Goal: Transaction & Acquisition: Purchase product/service

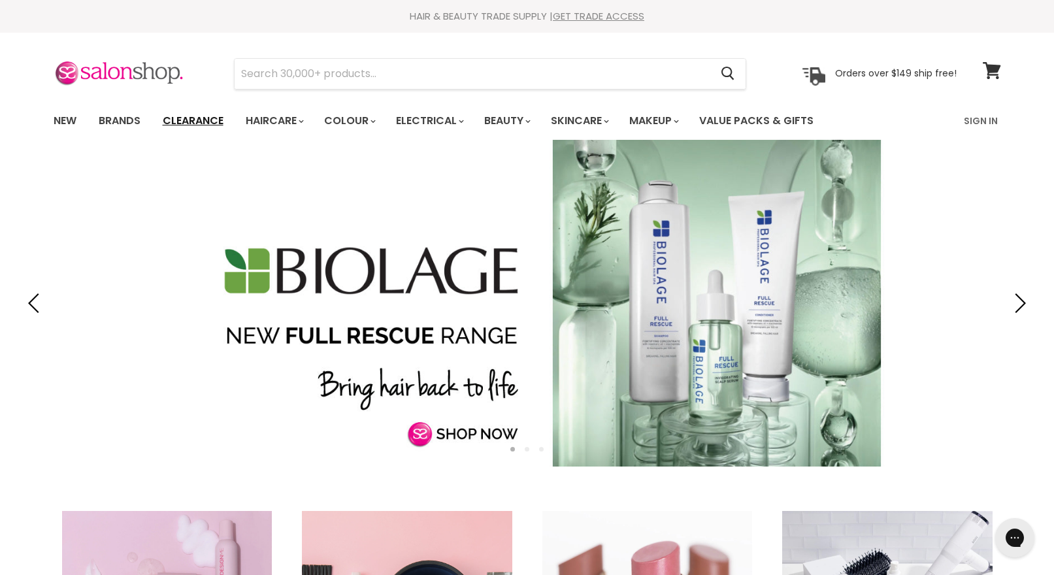
click at [183, 125] on link "Clearance" at bounding box center [193, 120] width 80 height 27
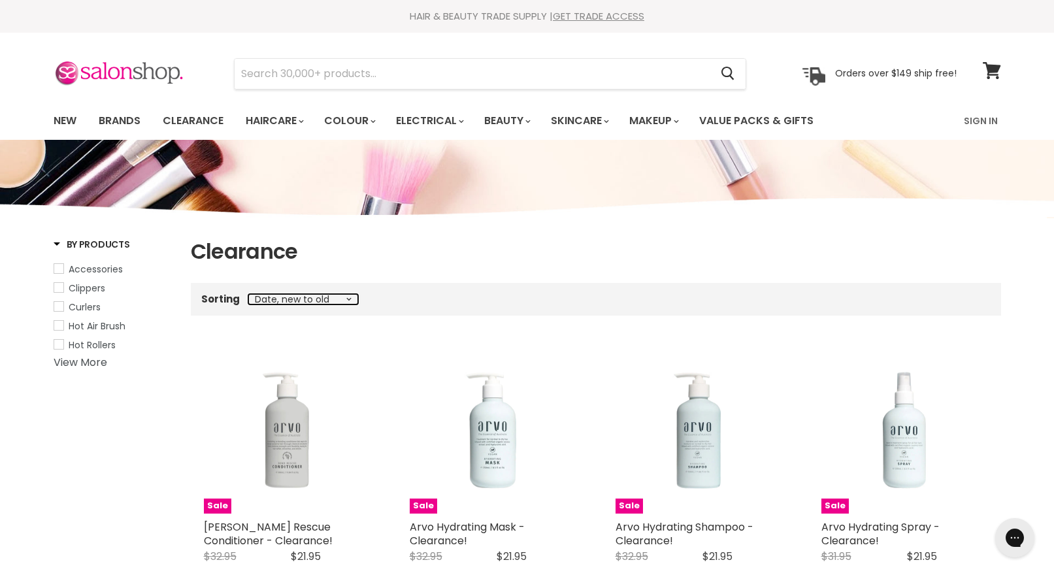
click at [347, 298] on select "Best selling Featured Price, low to high Price, high to low Alphabetically, A-Z…" at bounding box center [303, 299] width 110 height 10
select select "title-ascending"
click at [248, 294] on select "Best selling Featured Price, low to high Price, high to low Alphabetically, A-Z…" at bounding box center [303, 299] width 110 height 10
select select "title-ascending"
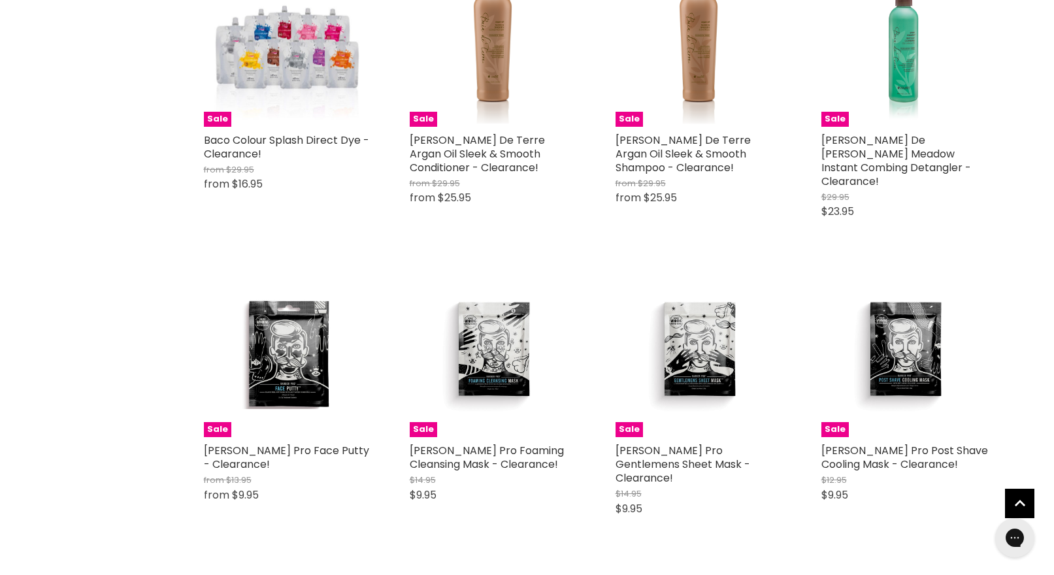
scroll to position [2118, 0]
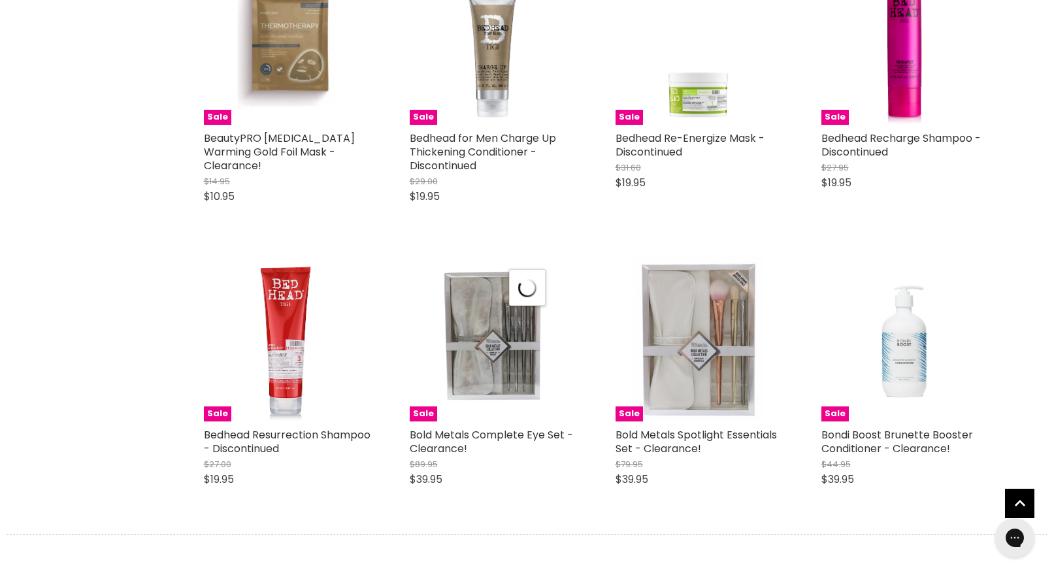
select select "title-ascending"
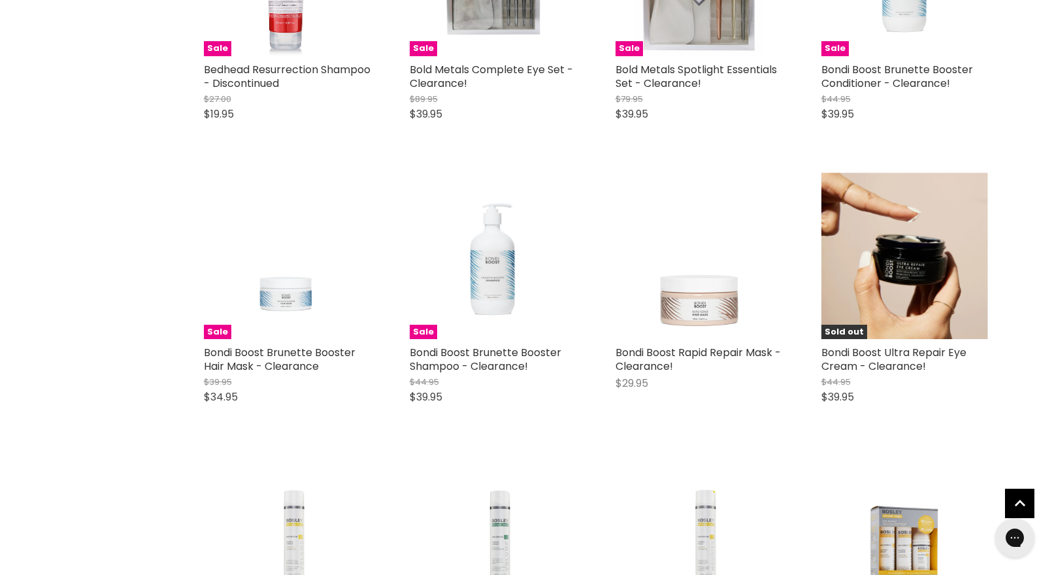
scroll to position [3654, 0]
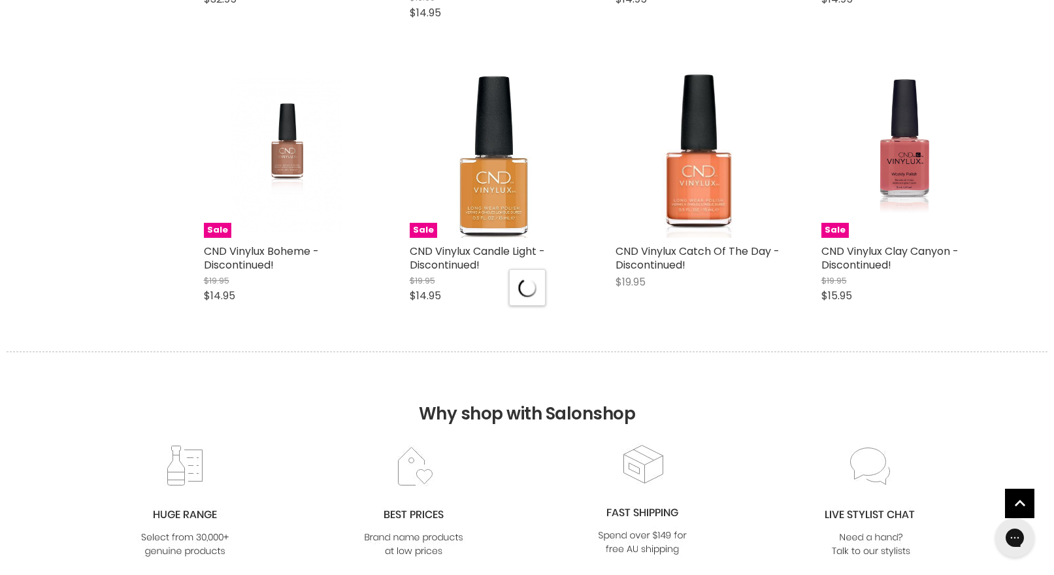
select select "title-ascending"
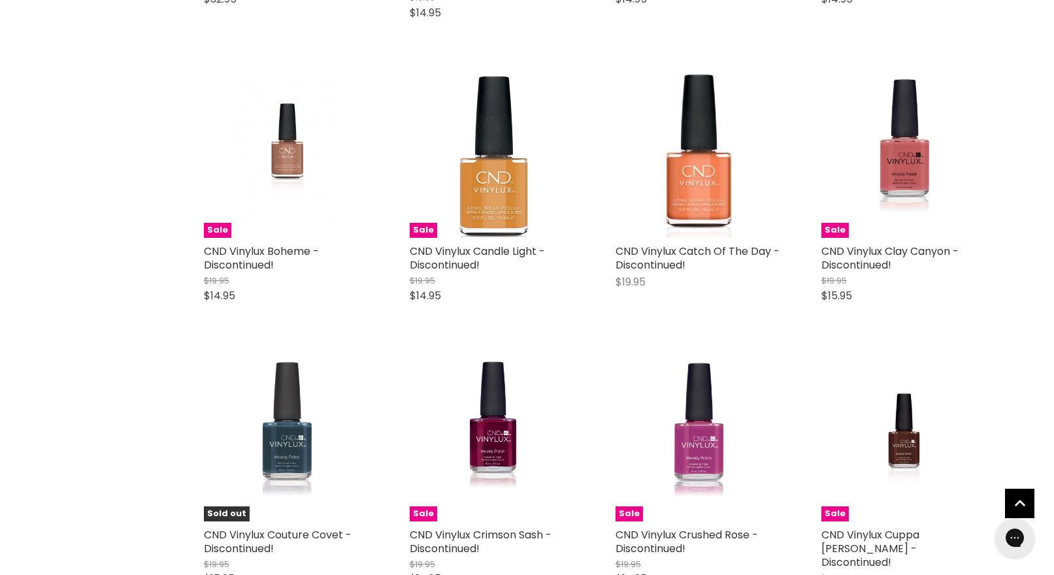
scroll to position [7135, 0]
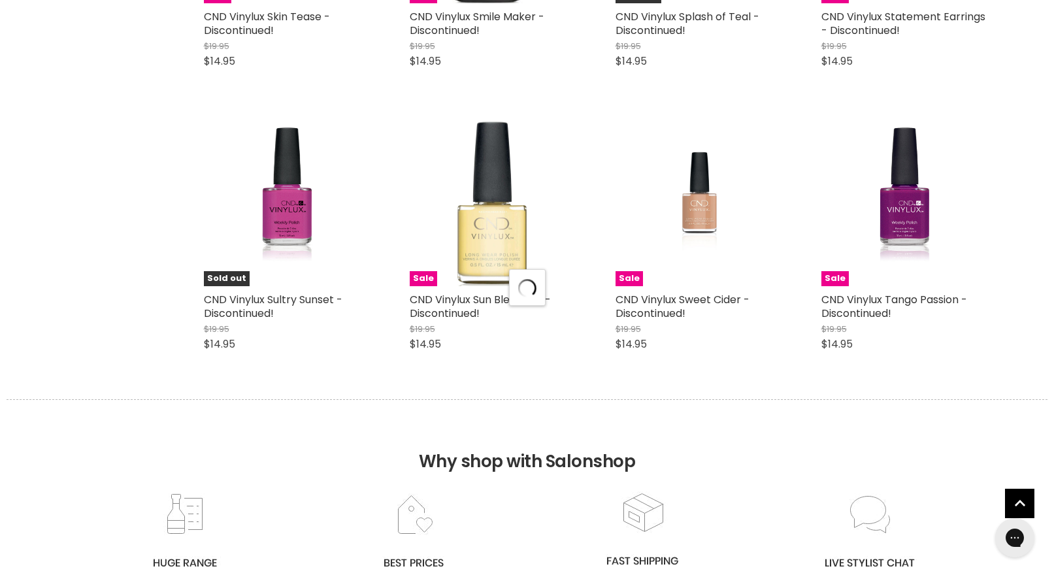
select select "title-ascending"
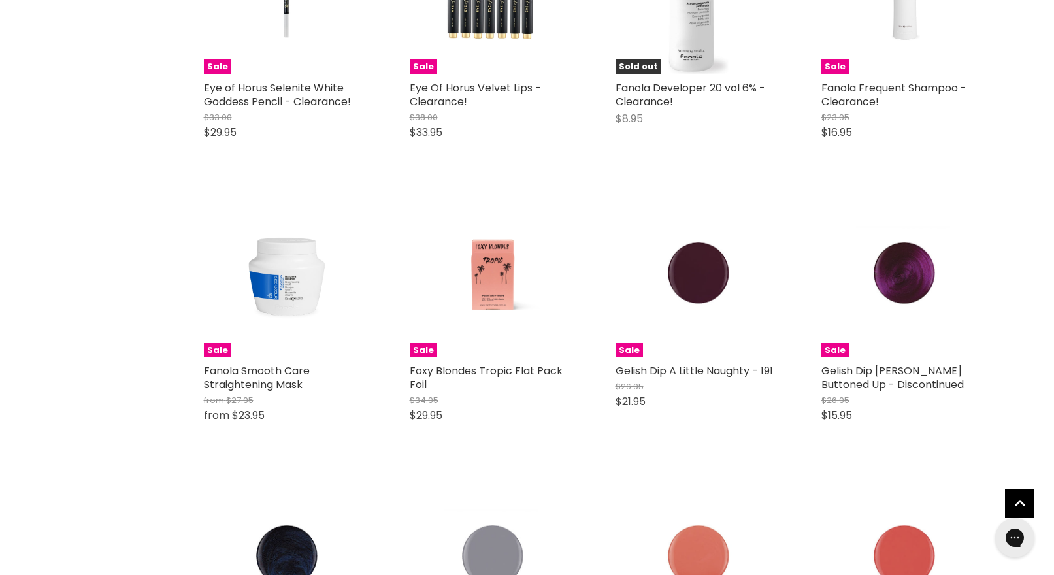
scroll to position [13124, 0]
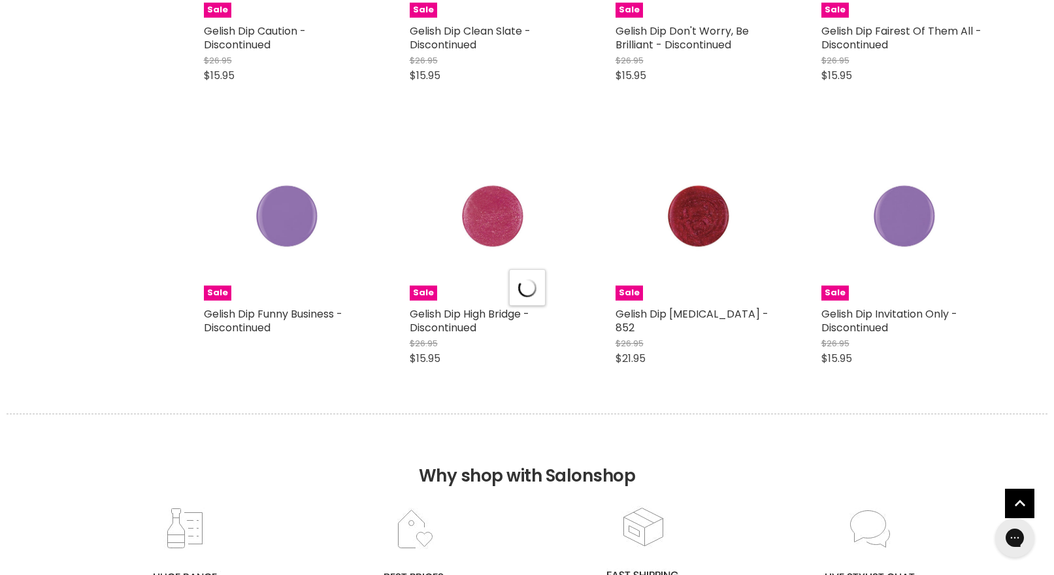
scroll to position [13861, 0]
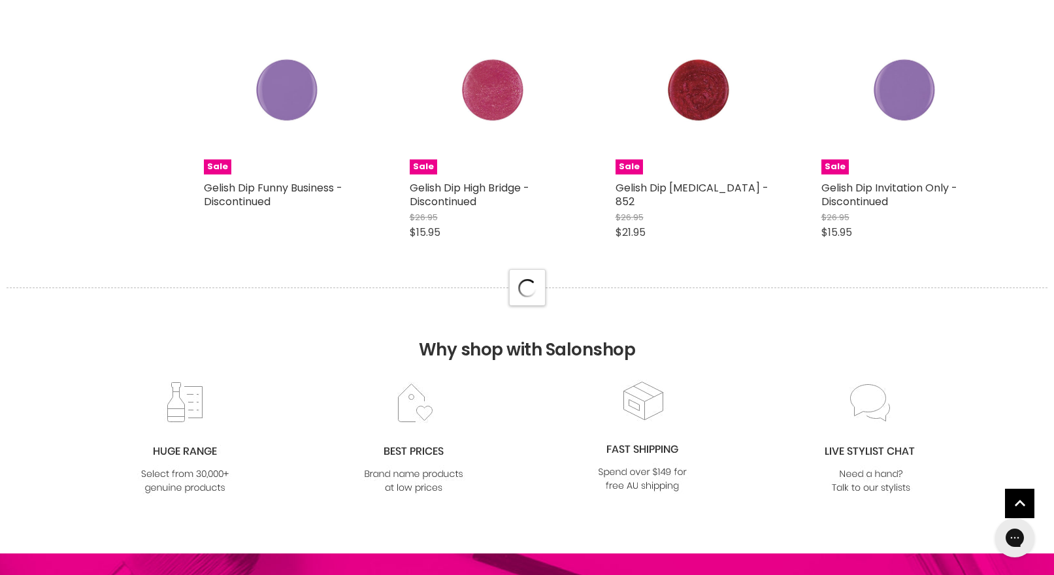
select select "title-ascending"
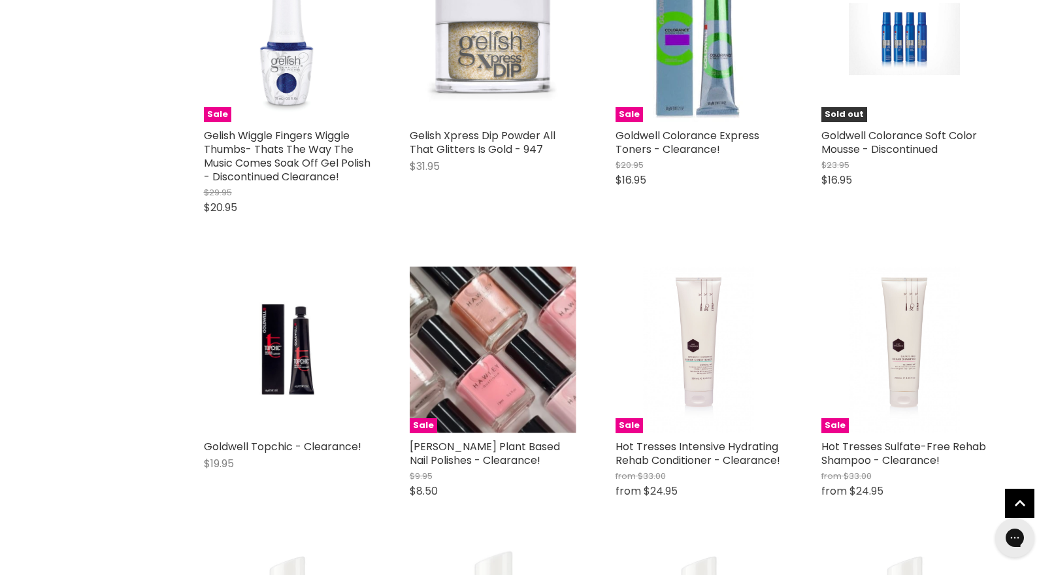
scroll to position [15938, 0]
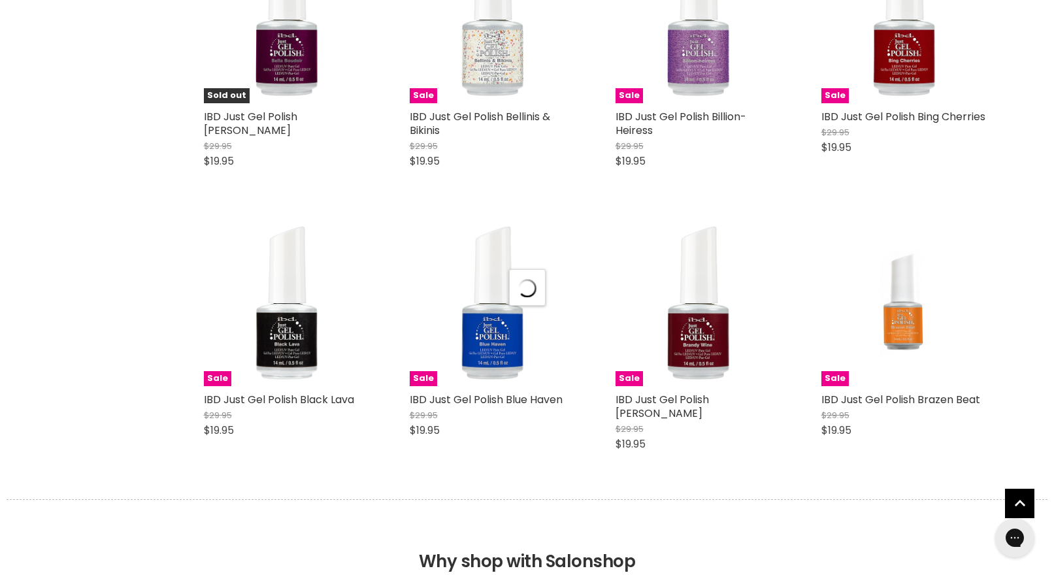
select select "title-ascending"
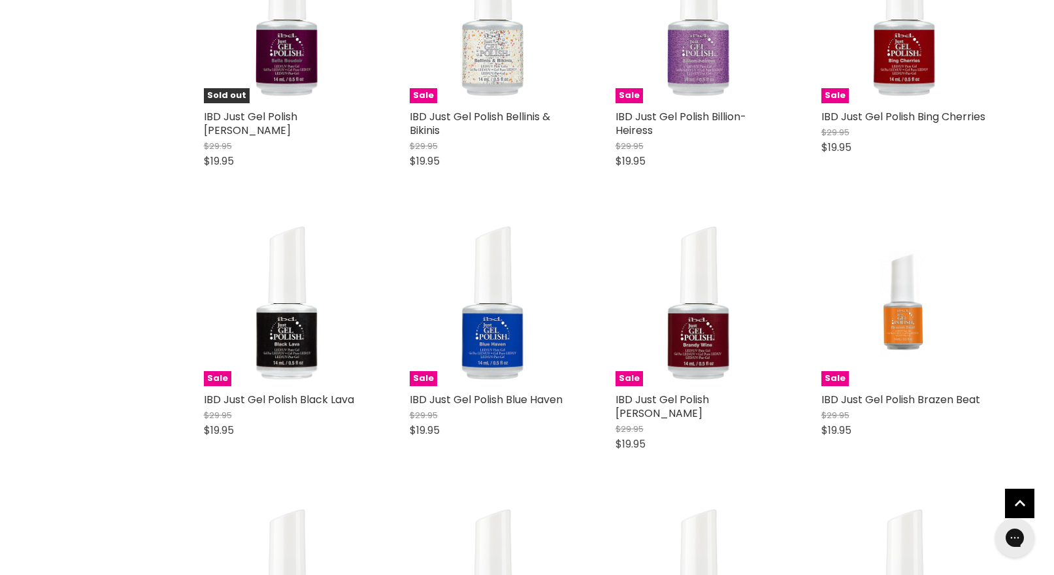
scroll to position [17160, 0]
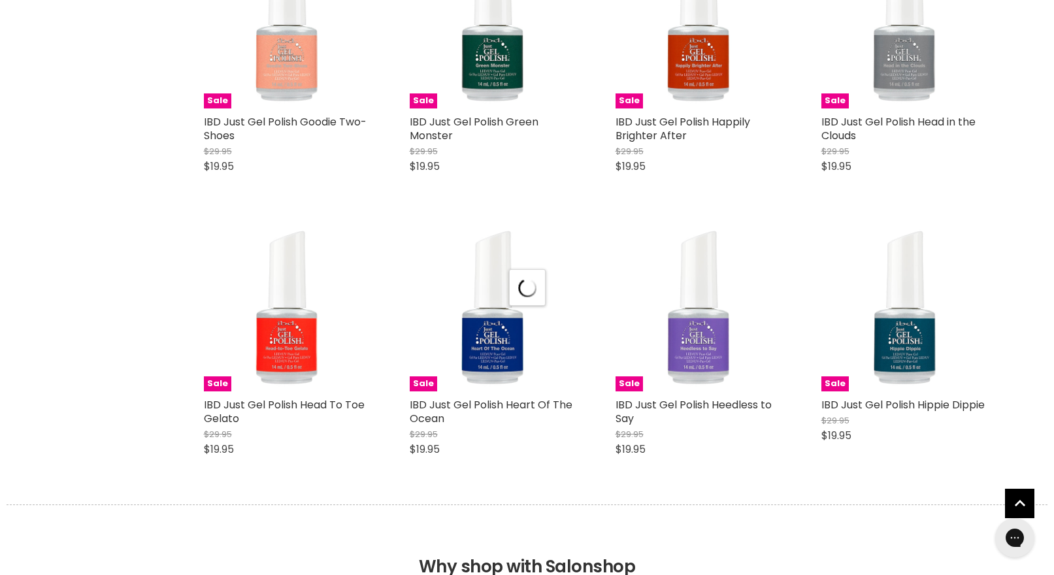
scroll to position [20706, 0]
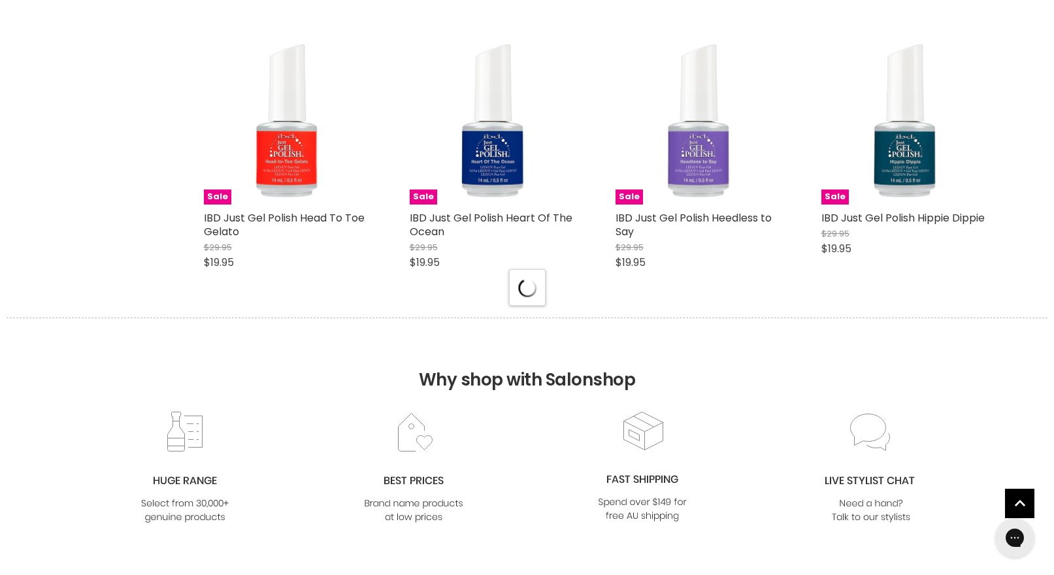
select select "title-ascending"
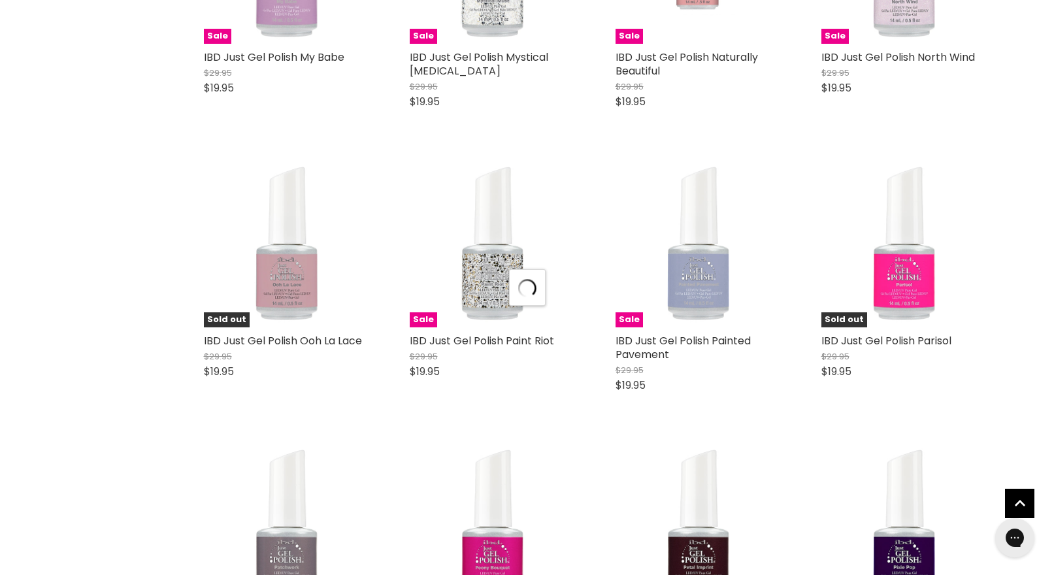
scroll to position [24209, 0]
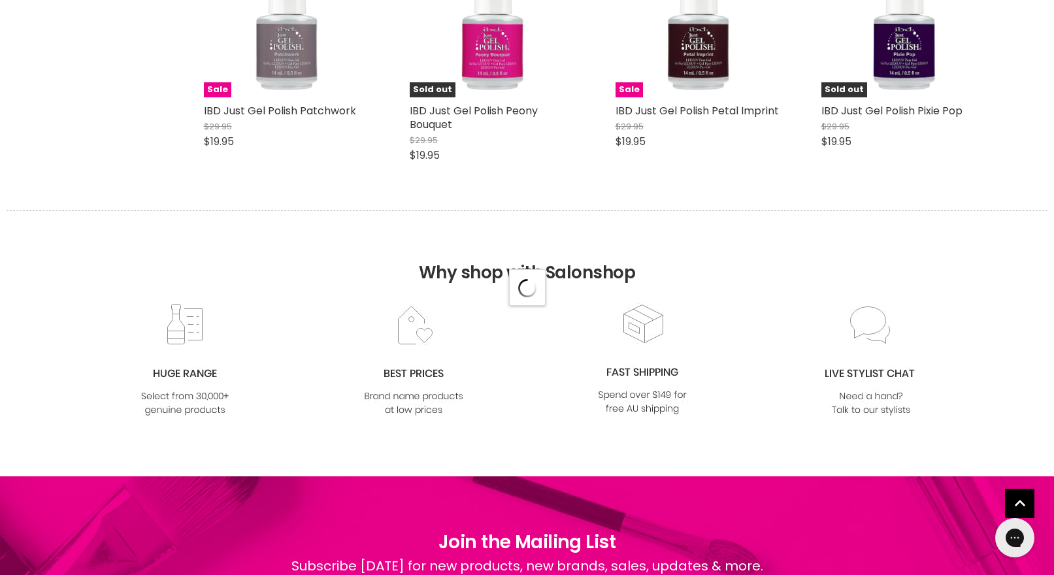
select select "title-ascending"
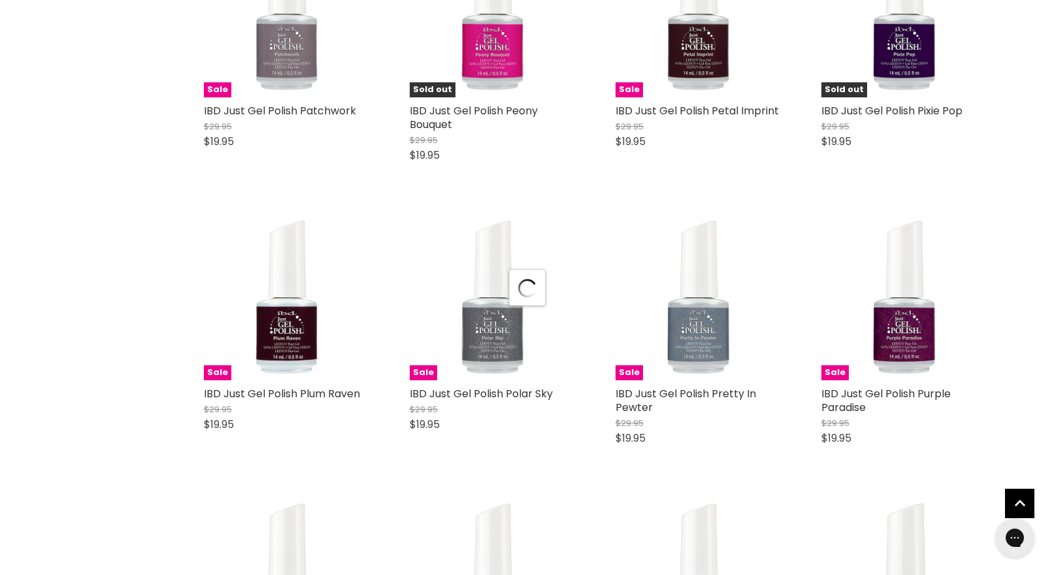
scroll to position [27973, 0]
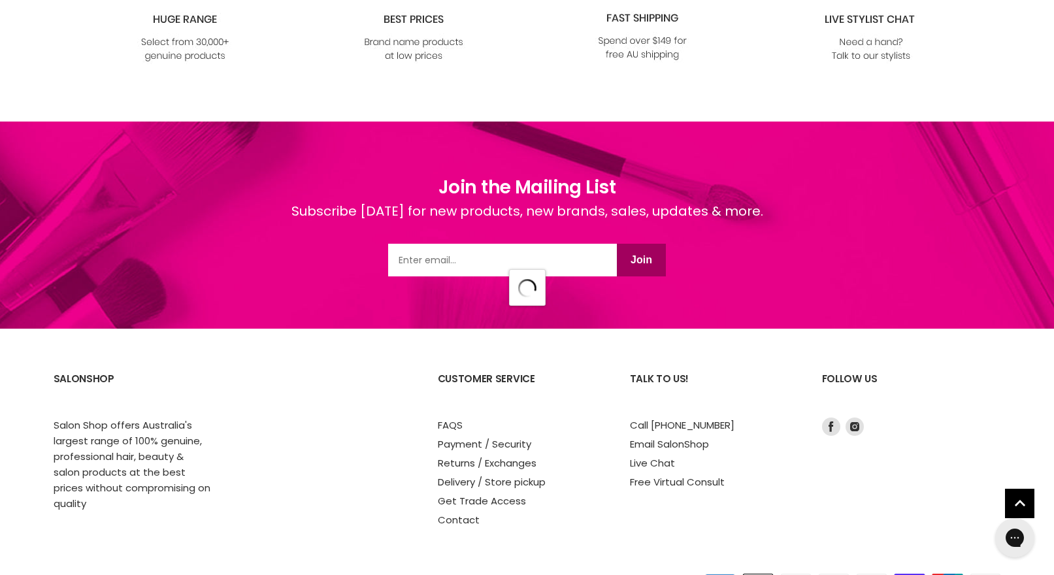
select select "title-ascending"
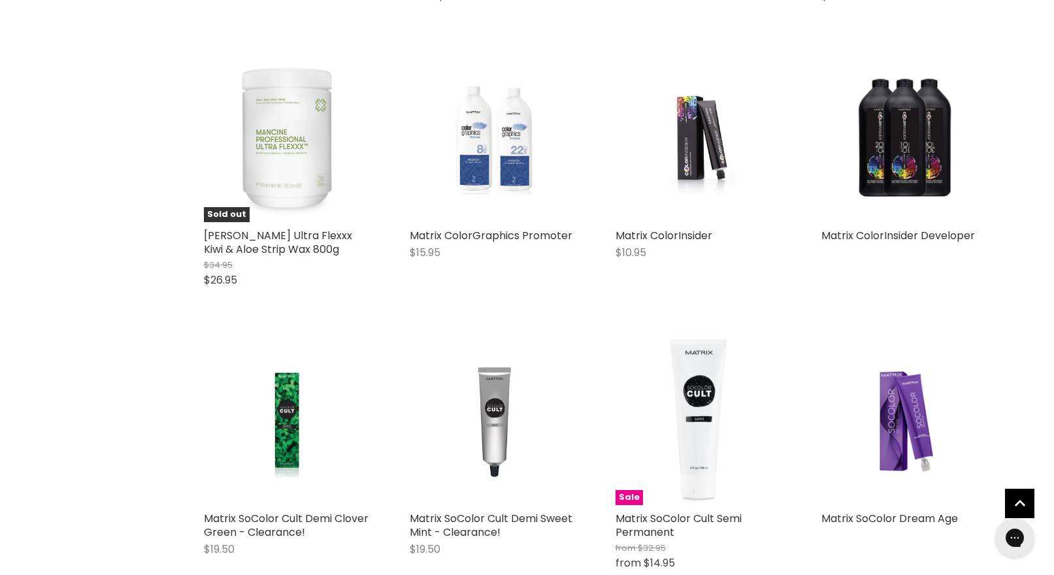
scroll to position [30126, 0]
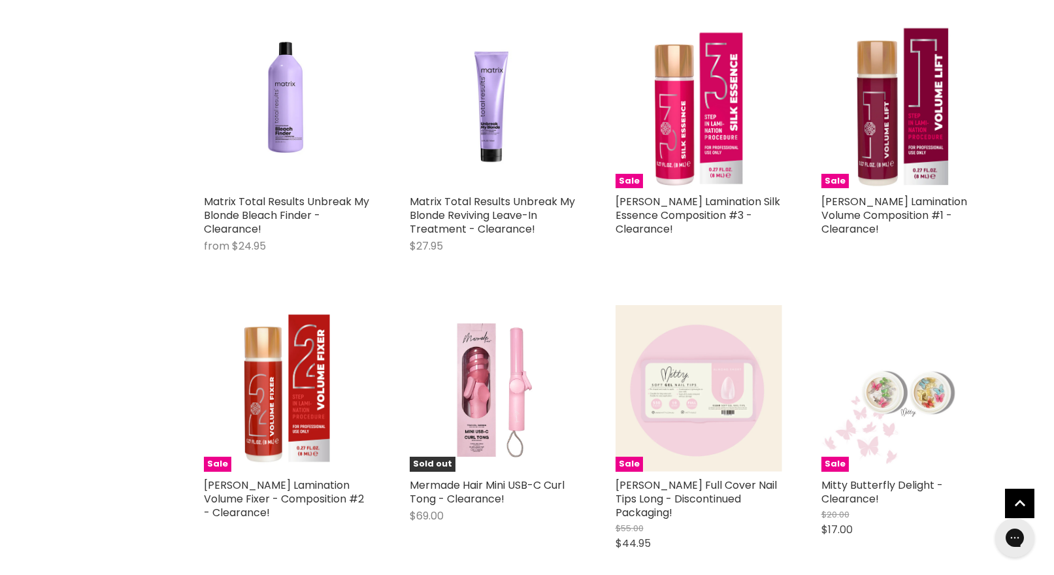
scroll to position [30759, 0]
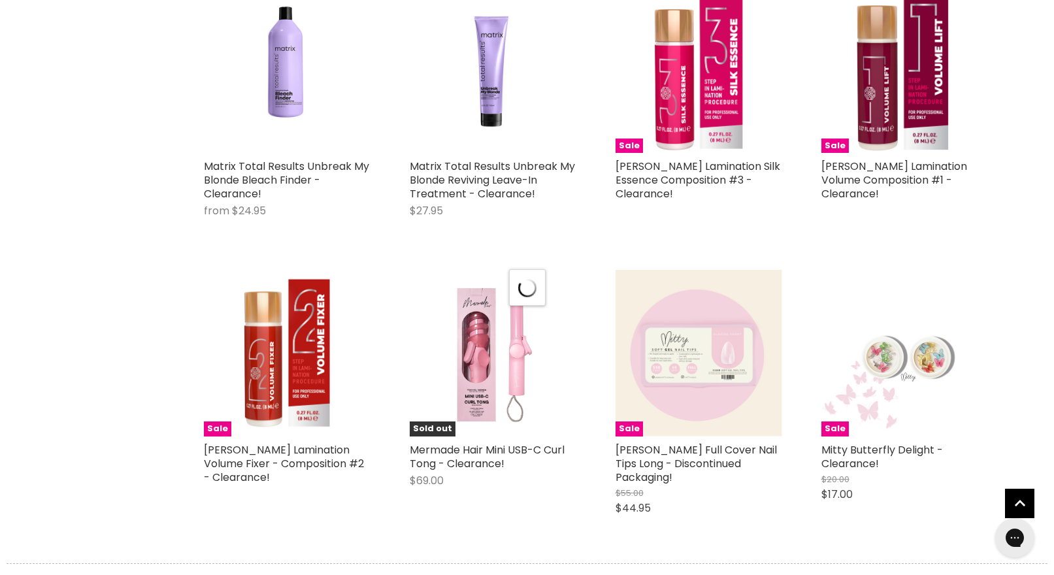
select select "title-ascending"
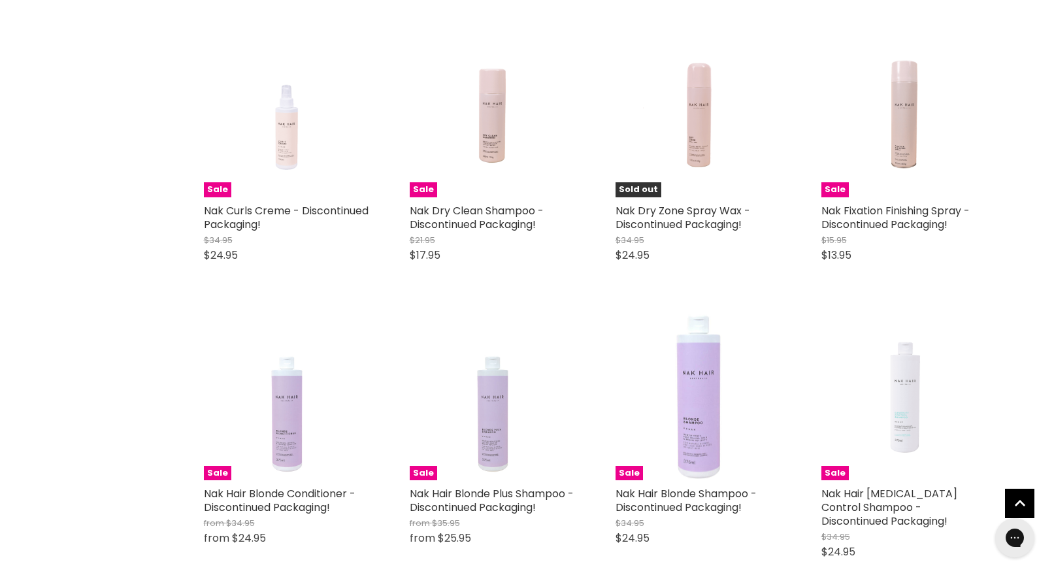
scroll to position [33939, 0]
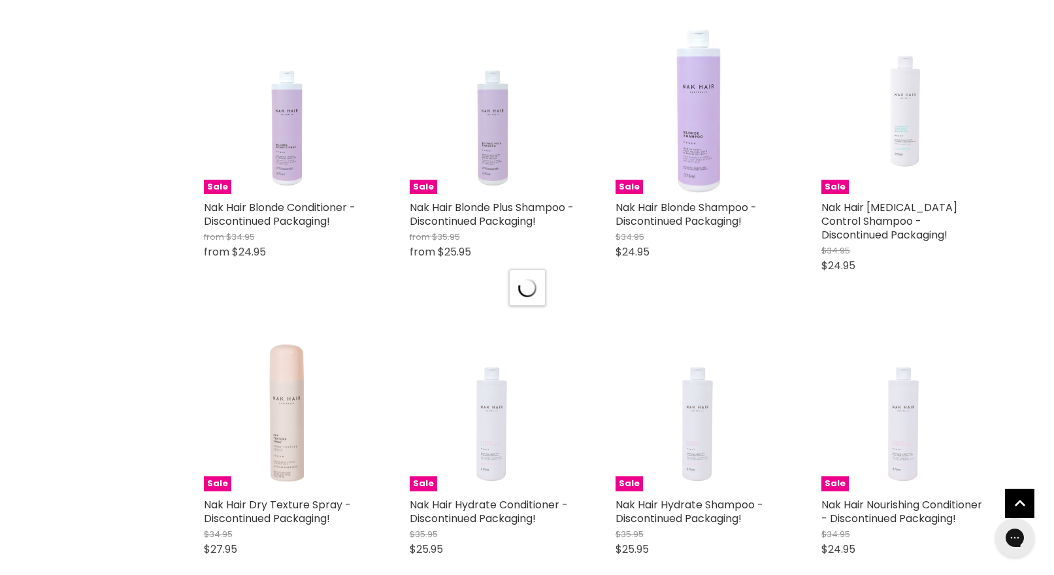
scroll to position [34347, 0]
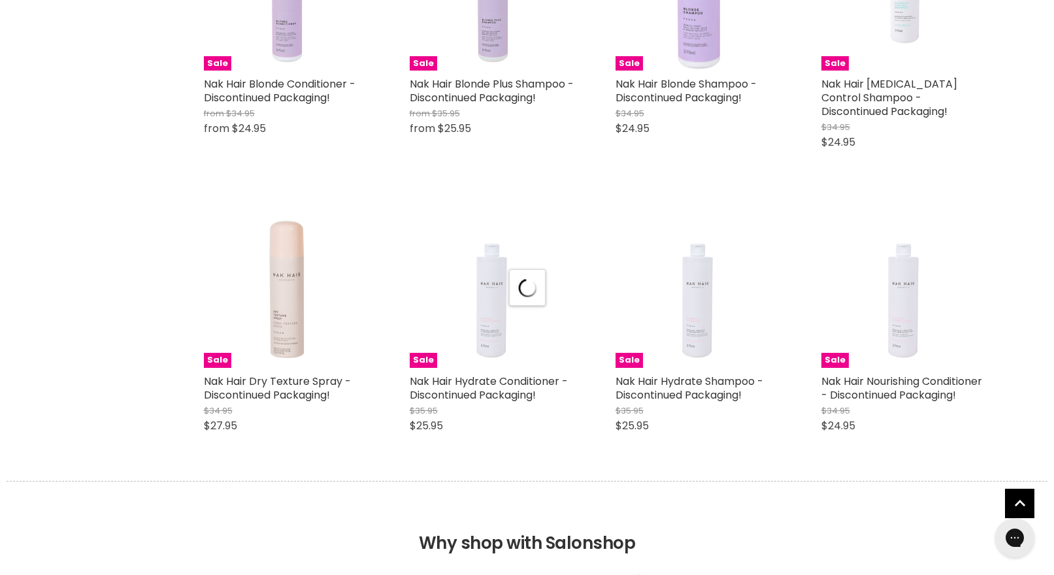
select select "title-ascending"
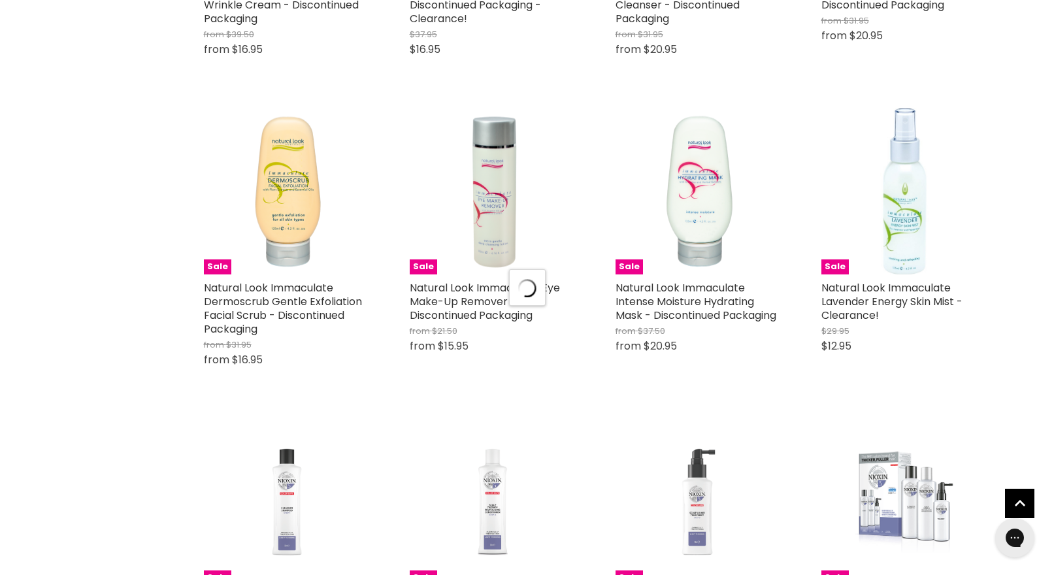
scroll to position [37836, 0]
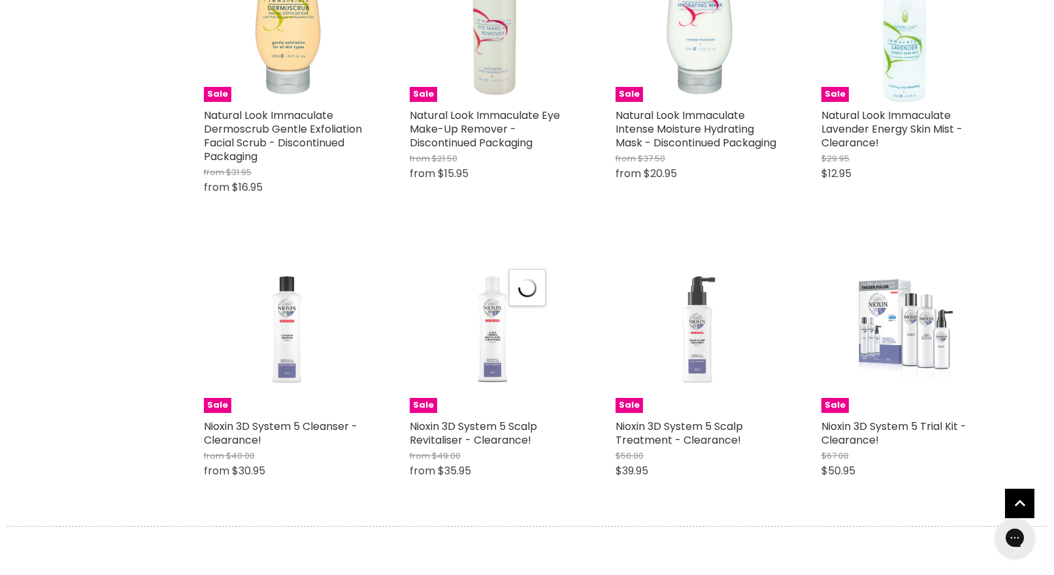
select select "title-ascending"
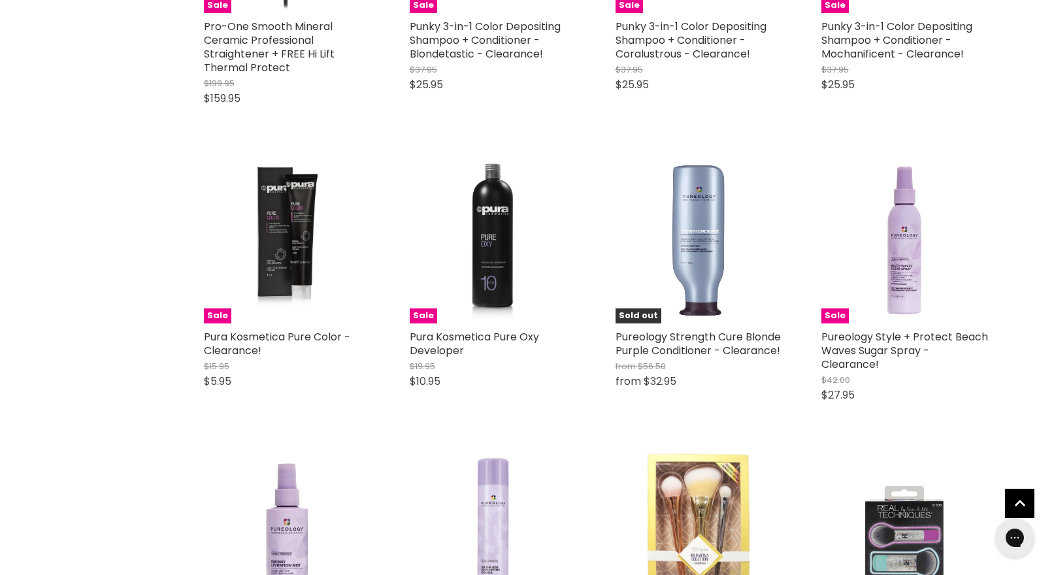
scroll to position [40842, 0]
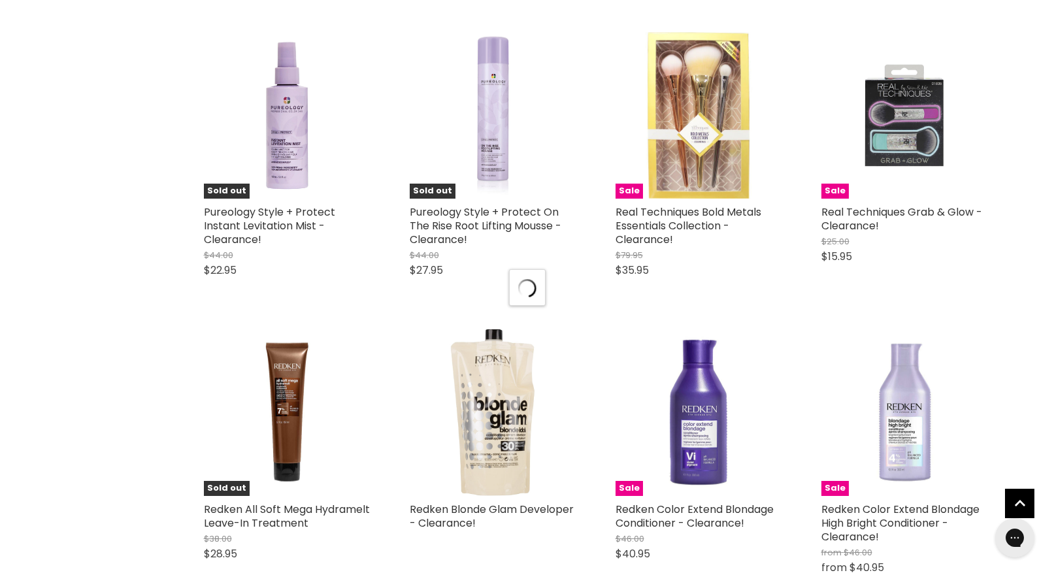
scroll to position [41304, 0]
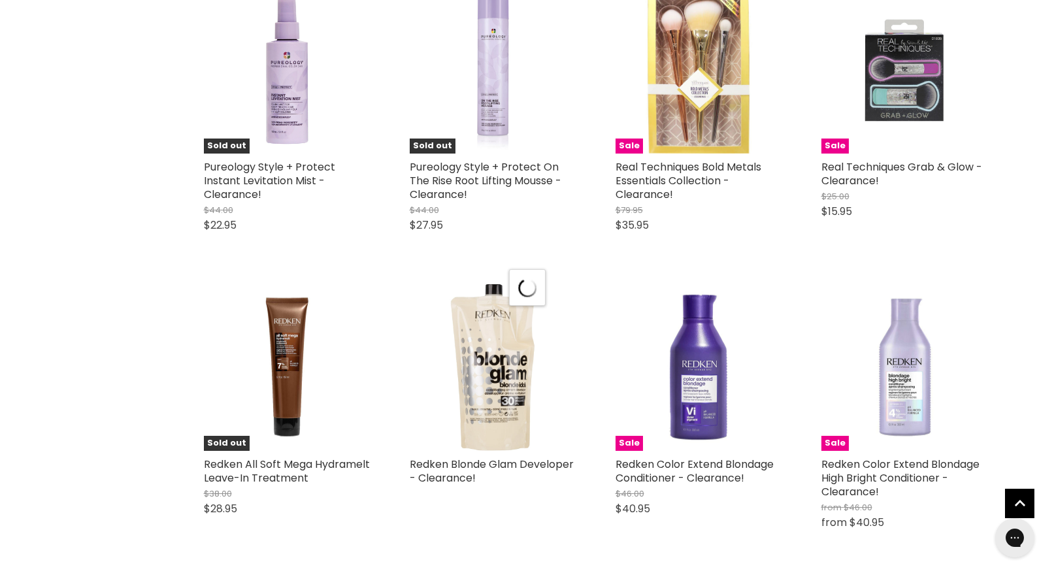
select select "title-ascending"
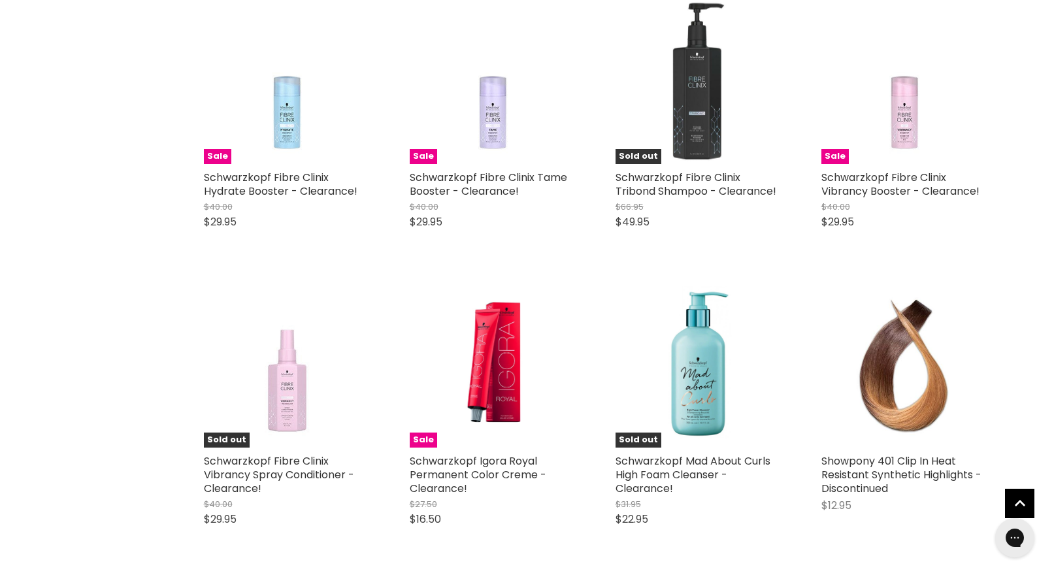
scroll to position [43953, 0]
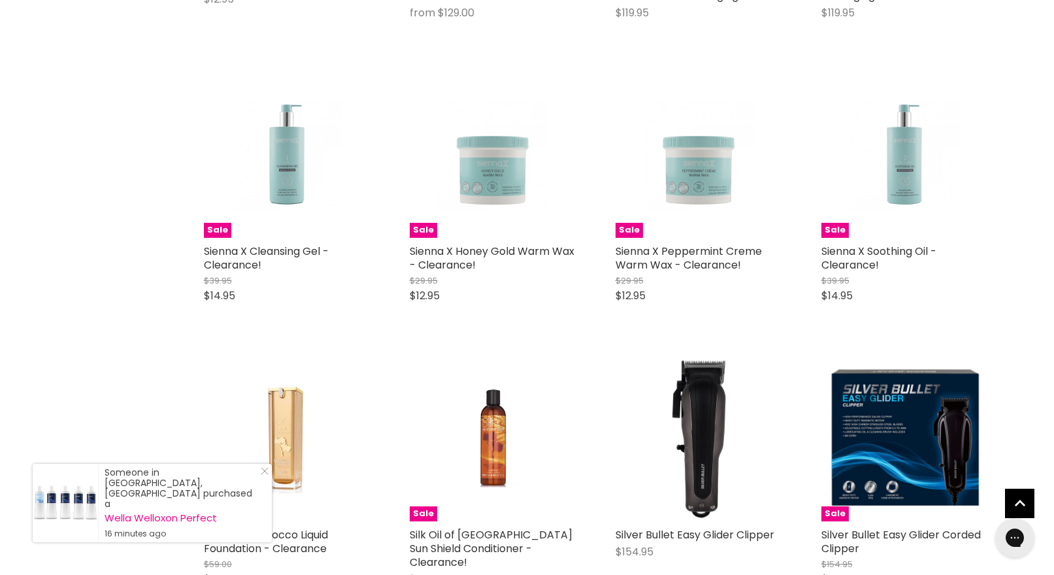
scroll to position [45083, 0]
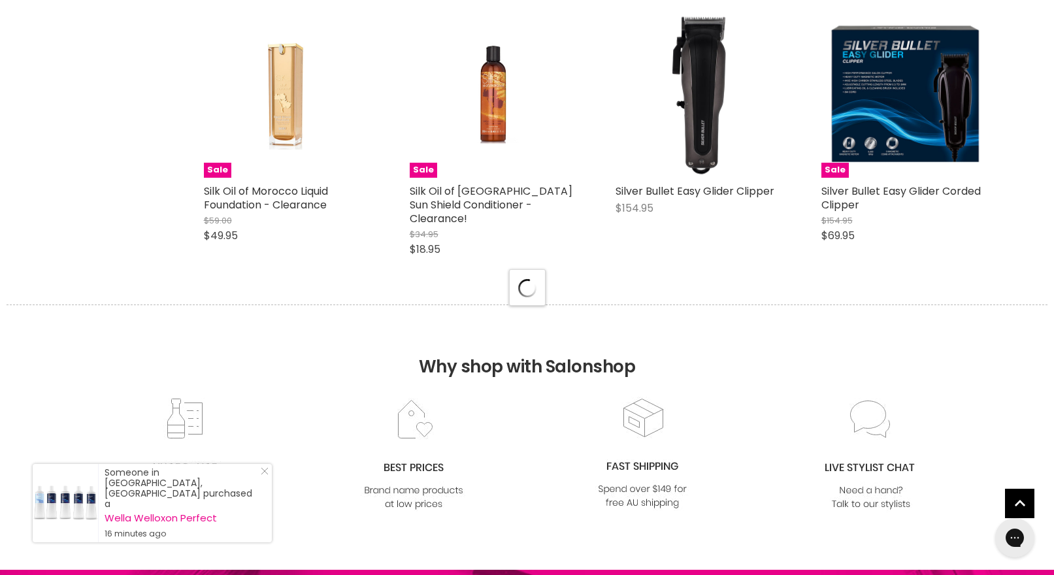
select select "title-ascending"
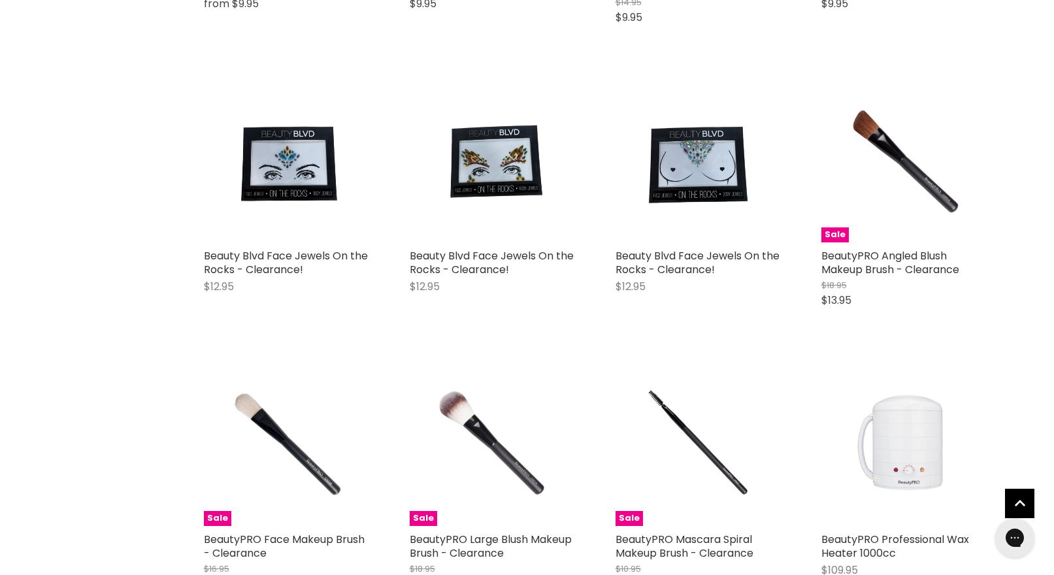
scroll to position [0, 0]
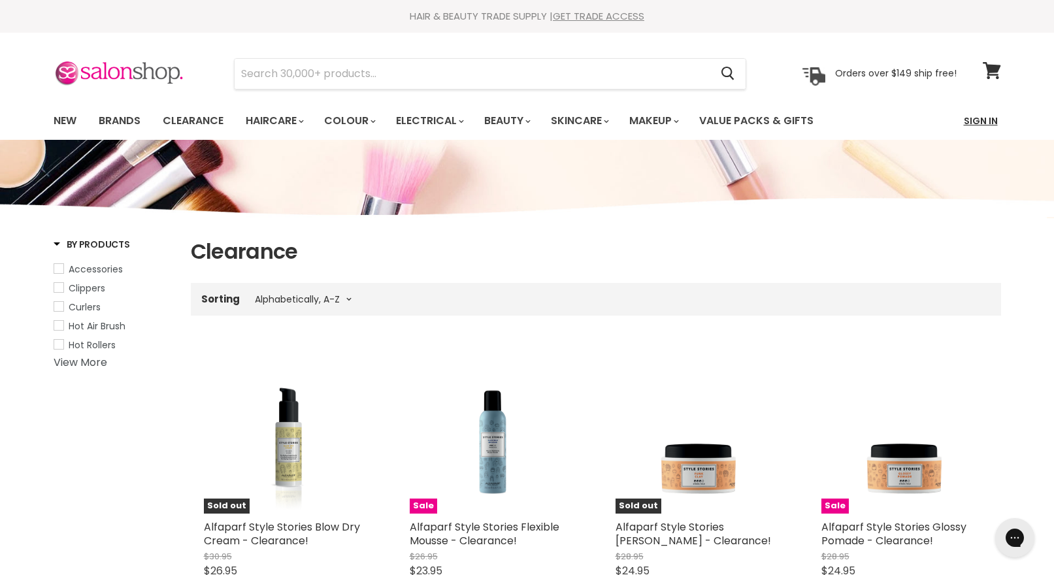
click at [982, 117] on link "Sign In" at bounding box center [981, 120] width 50 height 27
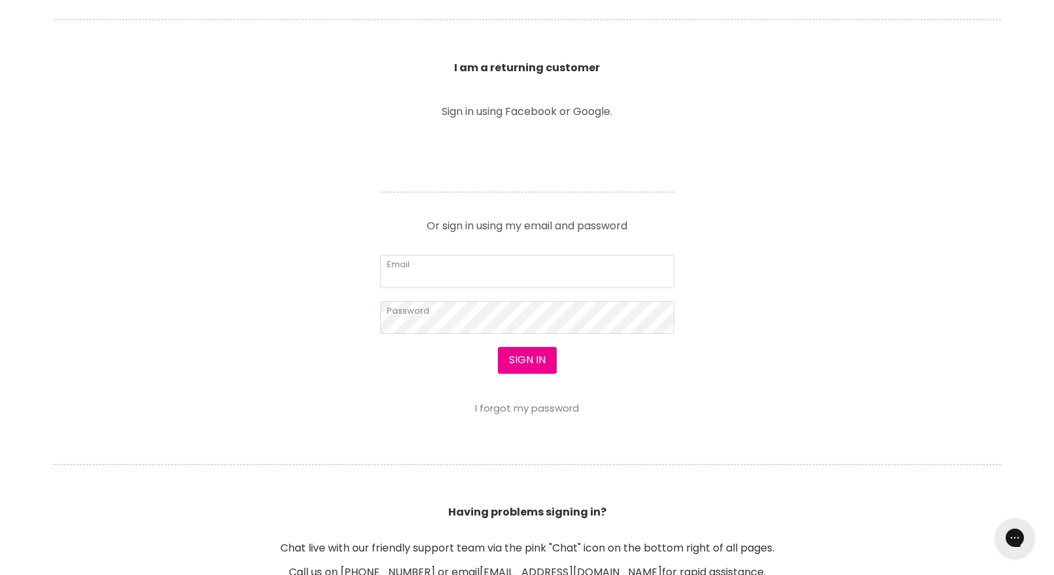
scroll to position [464, 0]
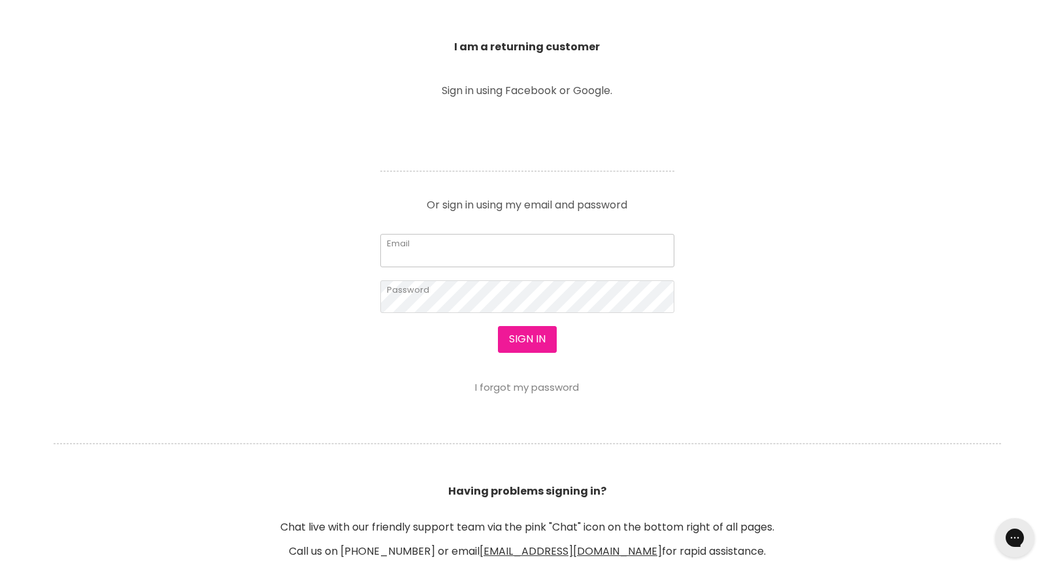
type input "marcus@marcbeauty.com.au"
click at [523, 349] on button "Sign in" at bounding box center [527, 339] width 59 height 26
click at [524, 338] on button "Sign in" at bounding box center [527, 339] width 59 height 26
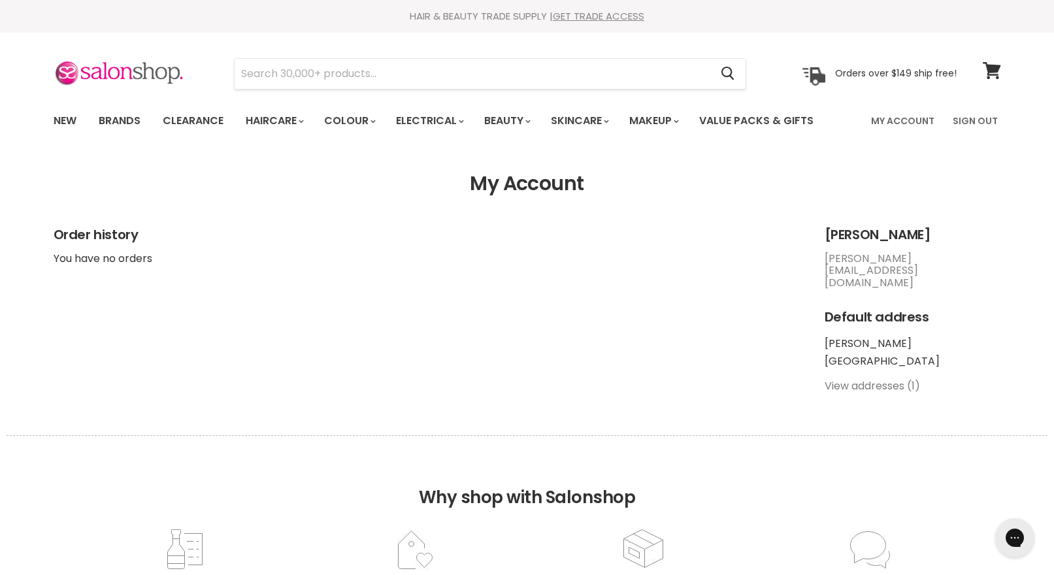
click at [860, 378] on link "View addresses (1)" at bounding box center [871, 385] width 95 height 15
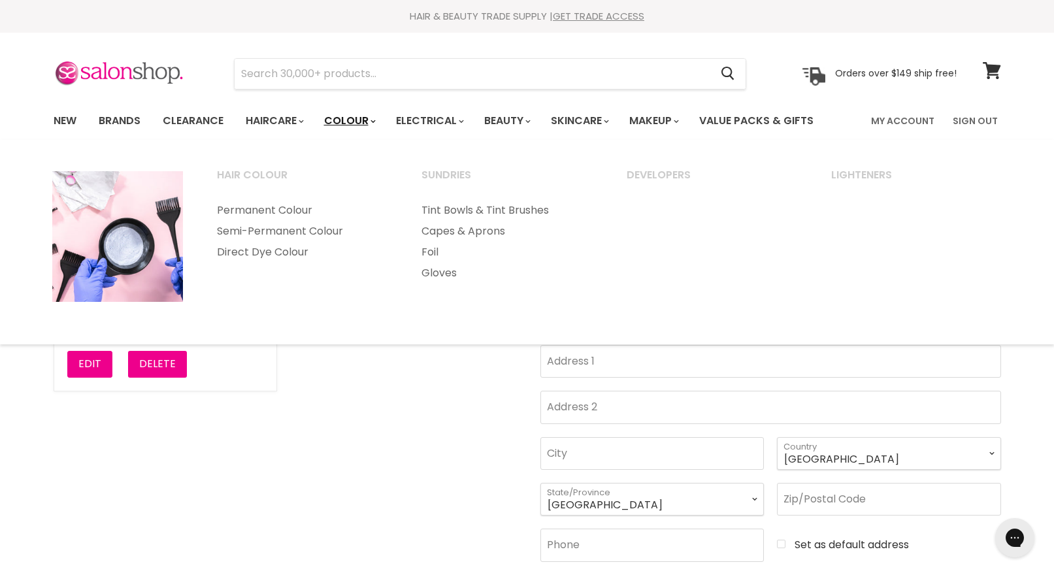
click at [368, 122] on link "Colour" at bounding box center [348, 120] width 69 height 27
click at [347, 116] on link "Colour" at bounding box center [348, 120] width 69 height 27
click at [270, 210] on link "Permanent Colour" at bounding box center [302, 210] width 202 height 21
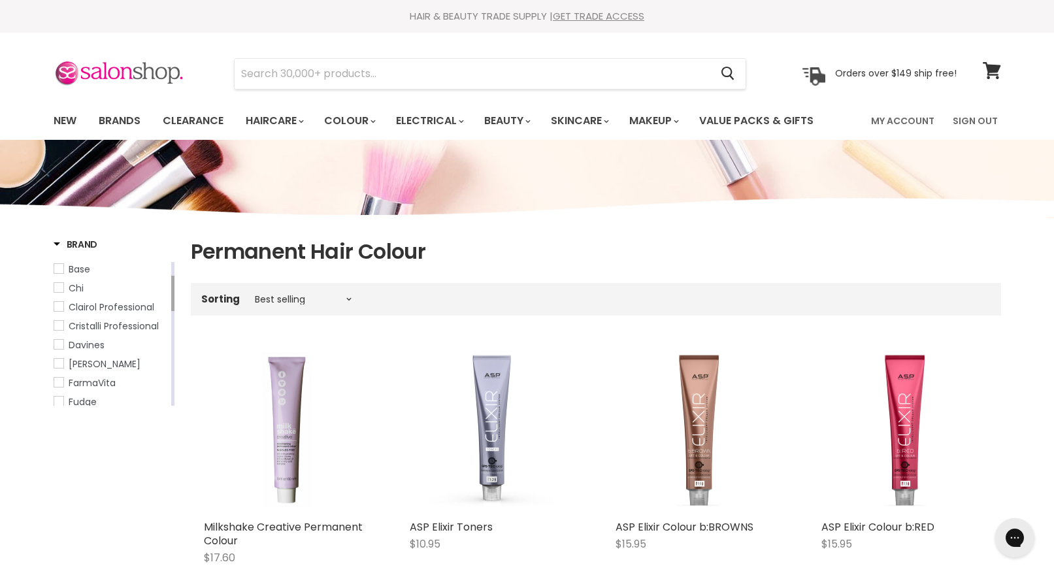
click at [61, 289] on span "Chi" at bounding box center [58, 287] width 9 height 9
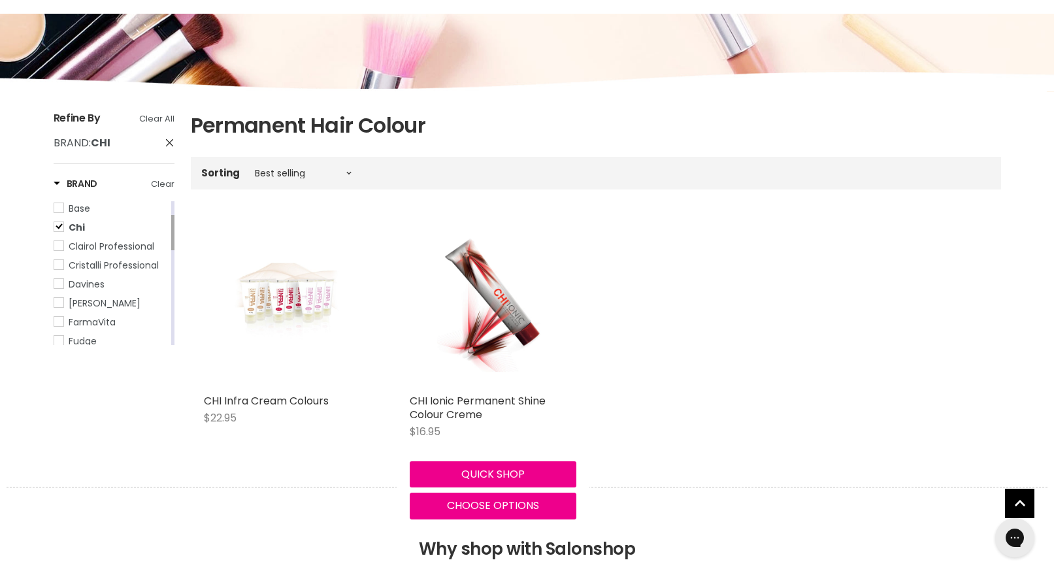
scroll to position [129, 0]
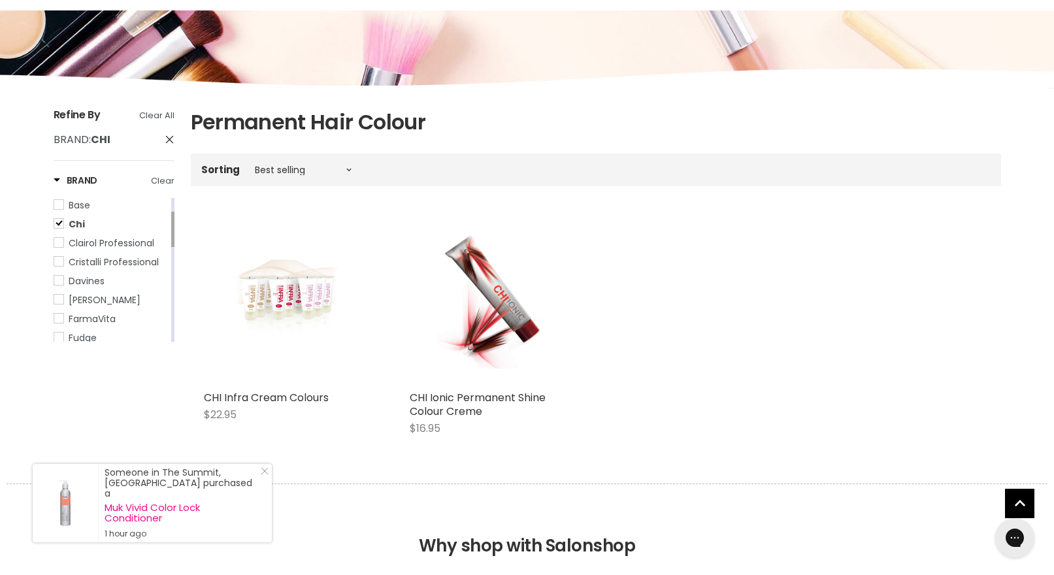
click at [55, 223] on span "Chi" at bounding box center [58, 223] width 9 height 9
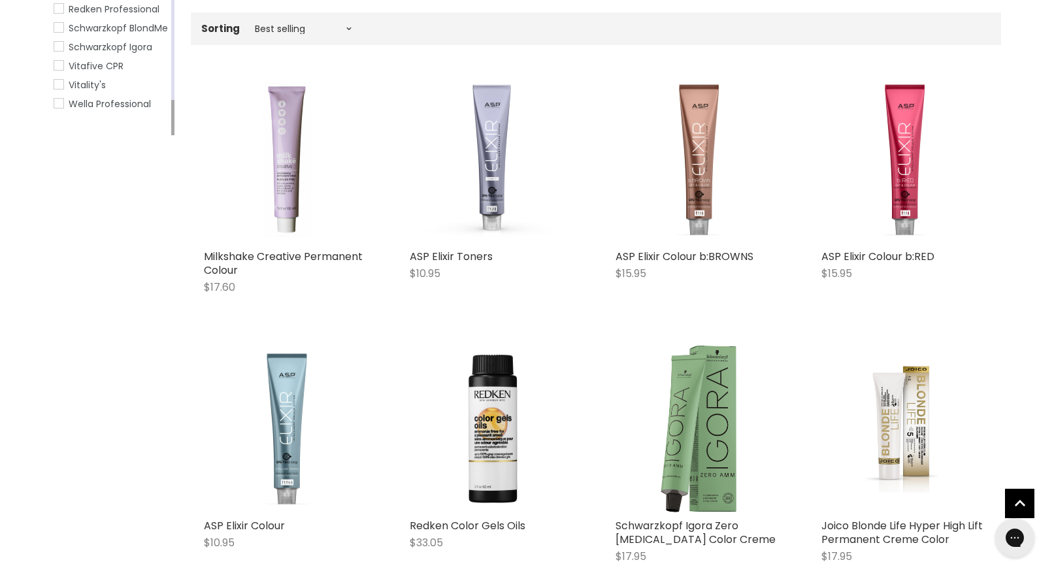
scroll to position [272, 0]
click at [59, 106] on span "Wella Professional" at bounding box center [58, 101] width 9 height 9
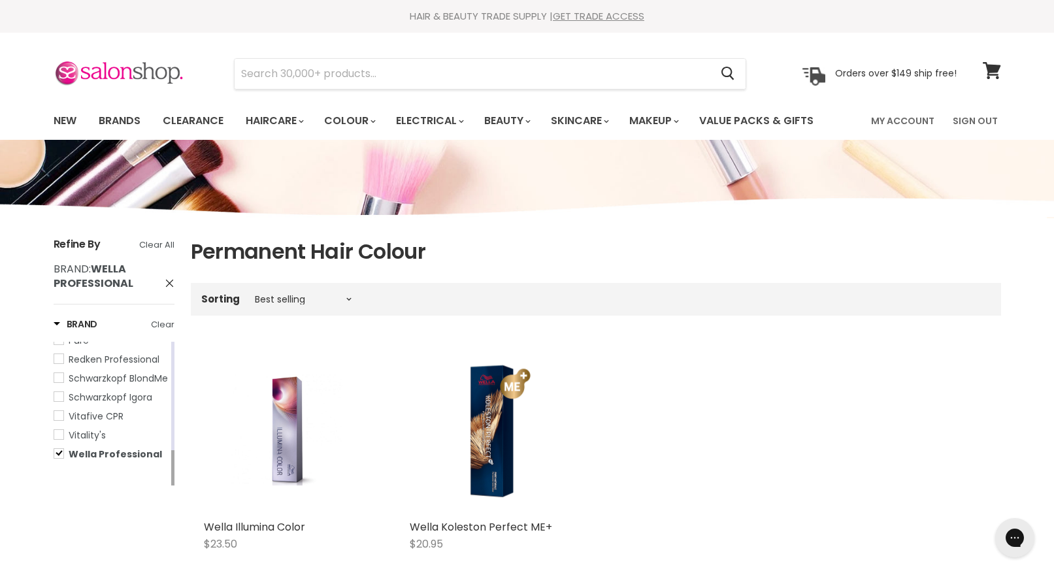
click at [57, 458] on span "Wella Professional" at bounding box center [58, 453] width 9 height 9
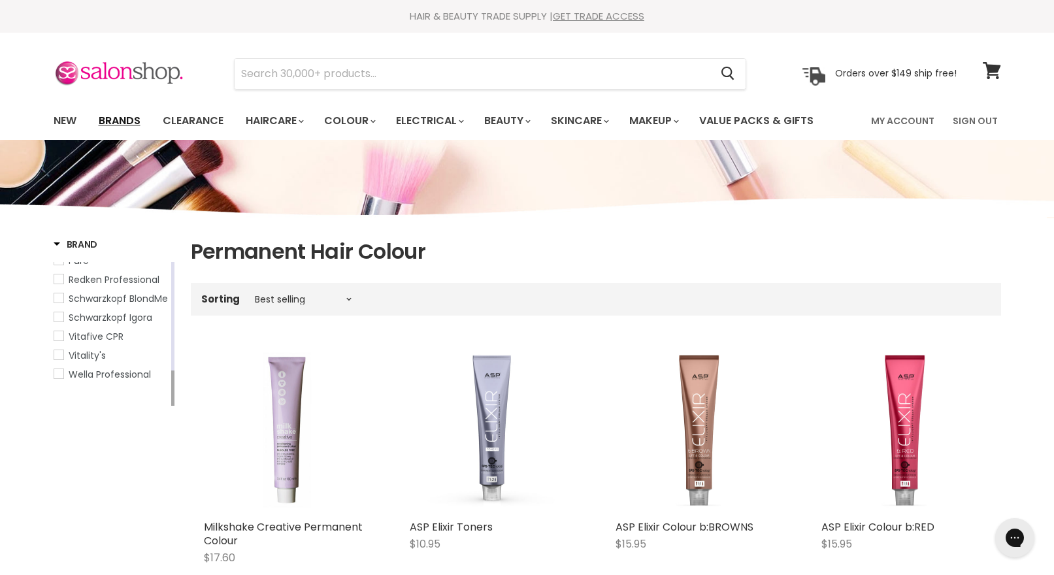
click at [116, 118] on link "Brands" at bounding box center [119, 120] width 61 height 27
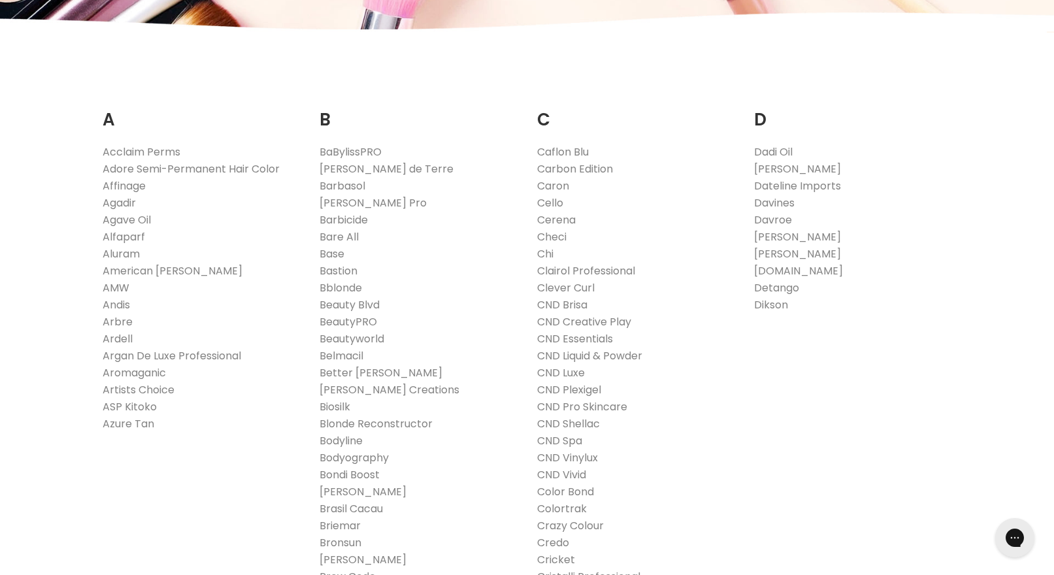
scroll to position [201, 0]
click at [340, 404] on link "Biosilk" at bounding box center [334, 405] width 31 height 15
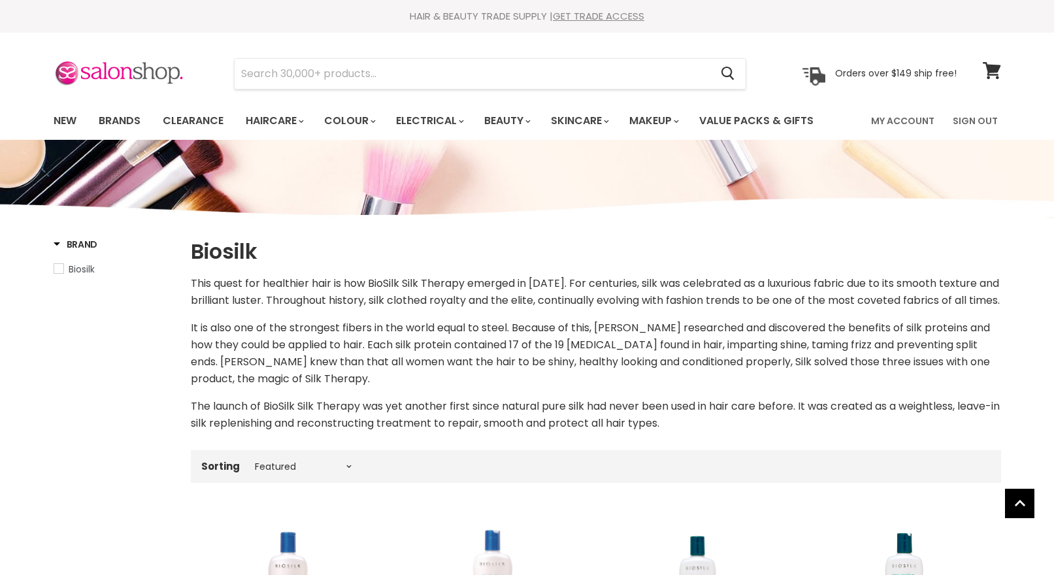
select select "manual"
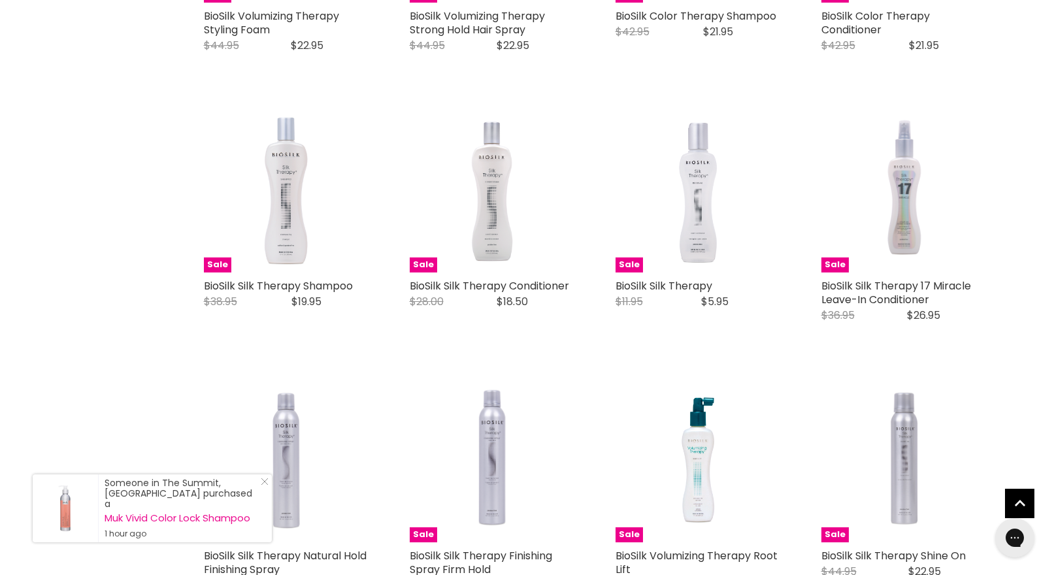
scroll to position [953, 0]
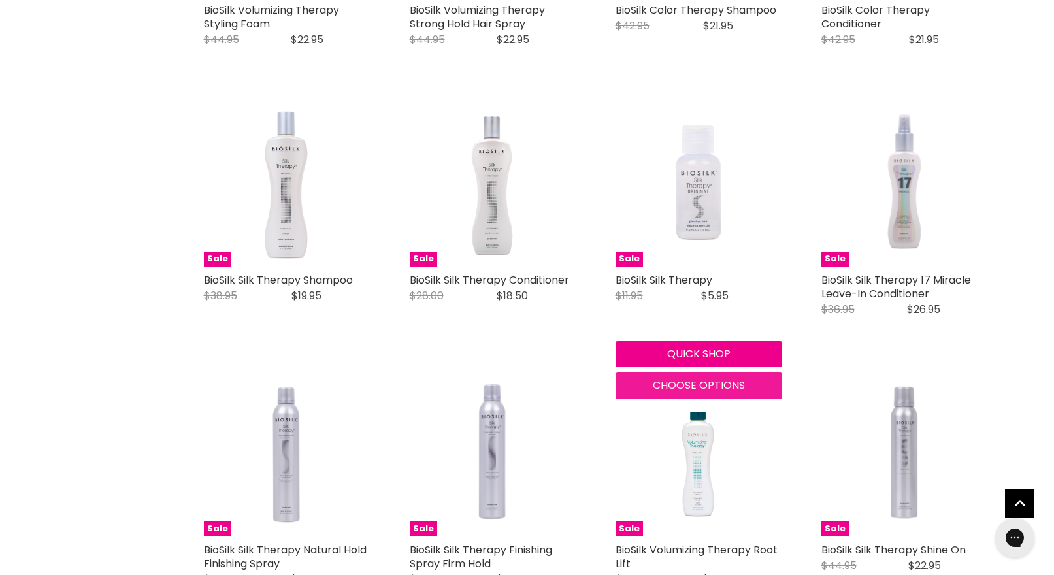
click at [722, 393] on span "Choose options" at bounding box center [699, 385] width 92 height 15
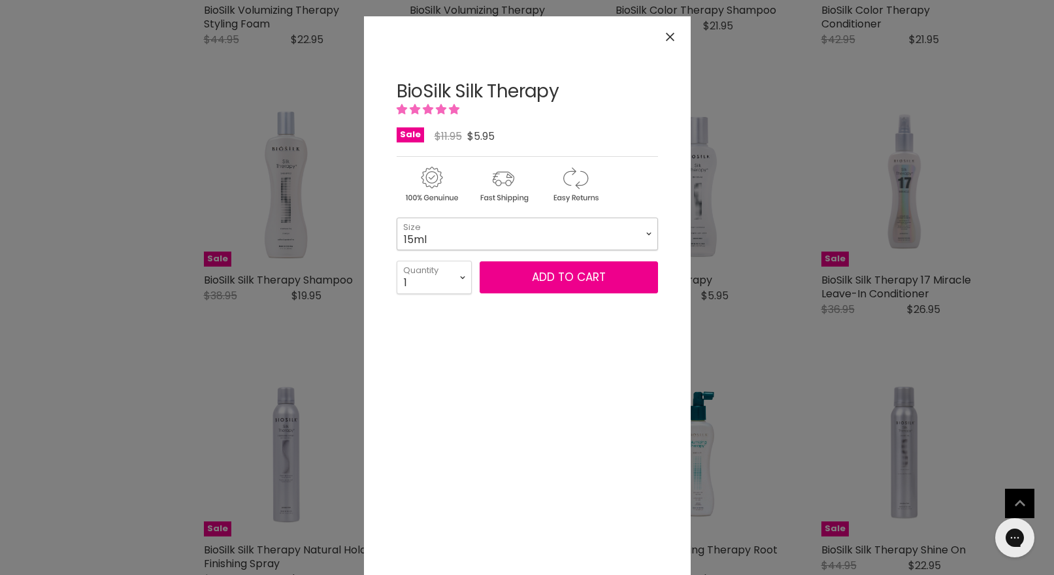
click at [645, 233] on select "15ml 67ml 167ml 355ml 1L" at bounding box center [526, 234] width 261 height 33
click at [396, 218] on select "15ml 67ml 167ml 355ml 1L" at bounding box center [526, 234] width 261 height 33
click at [647, 233] on select "15ml 67ml 167ml 355ml 1L" at bounding box center [526, 234] width 261 height 33
click at [396, 218] on select "15ml 67ml 167ml 355ml 1L" at bounding box center [526, 234] width 261 height 33
click at [643, 240] on select "15ml 67ml 167ml 355ml 1L" at bounding box center [526, 234] width 261 height 33
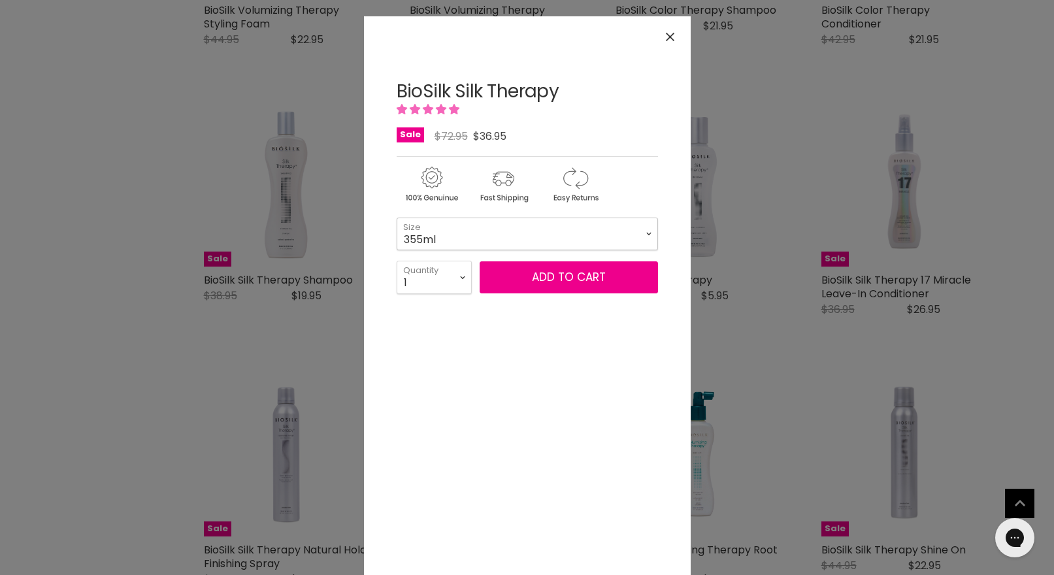
click at [396, 218] on select "15ml 67ml 167ml 355ml 1L" at bounding box center [526, 234] width 261 height 33
click at [645, 232] on select "15ml 67ml 167ml 355ml 1L" at bounding box center [526, 234] width 261 height 33
click at [396, 218] on select "15ml 67ml 167ml 355ml 1L" at bounding box center [526, 234] width 261 height 33
select select "1L"
click at [671, 37] on icon "Close" at bounding box center [670, 37] width 8 height 8
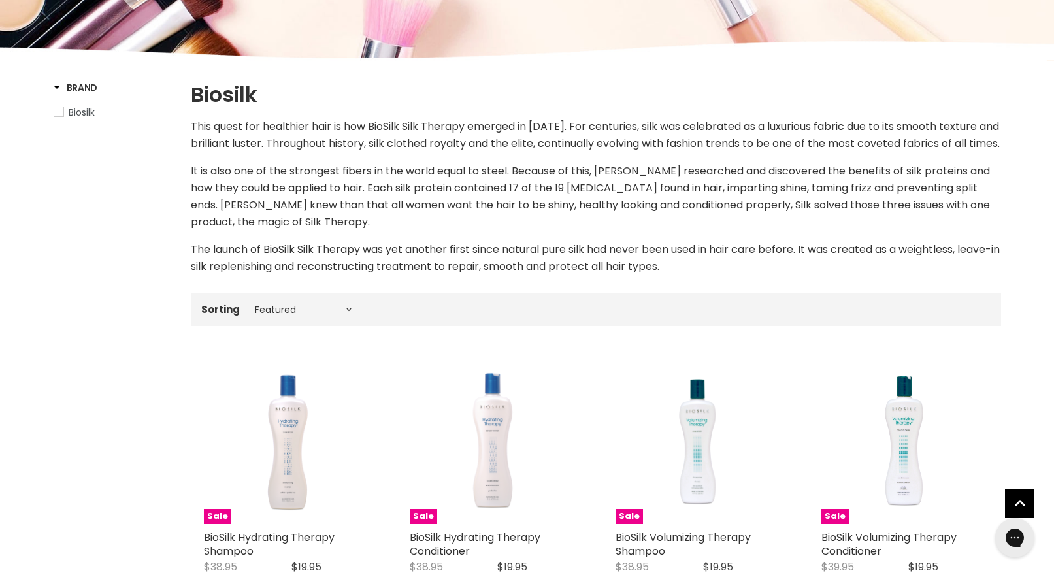
scroll to position [0, 0]
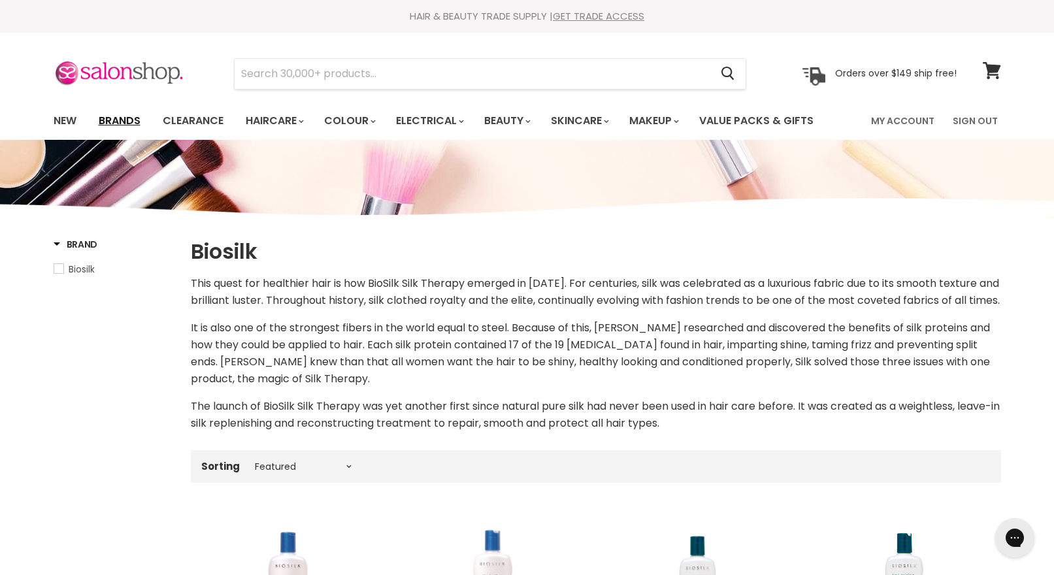
click at [116, 120] on link "Brands" at bounding box center [119, 120] width 61 height 27
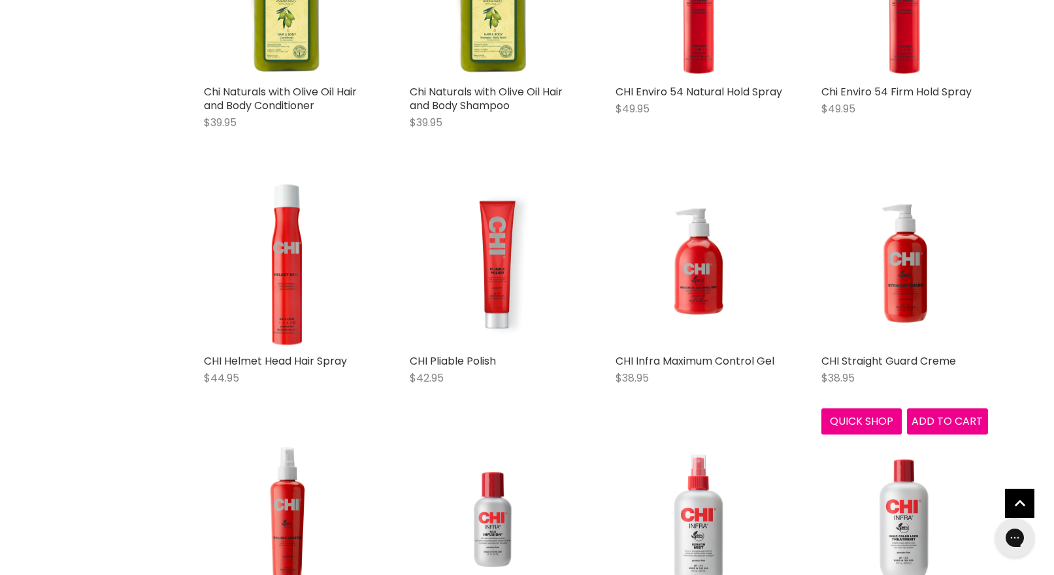
scroll to position [1327, 0]
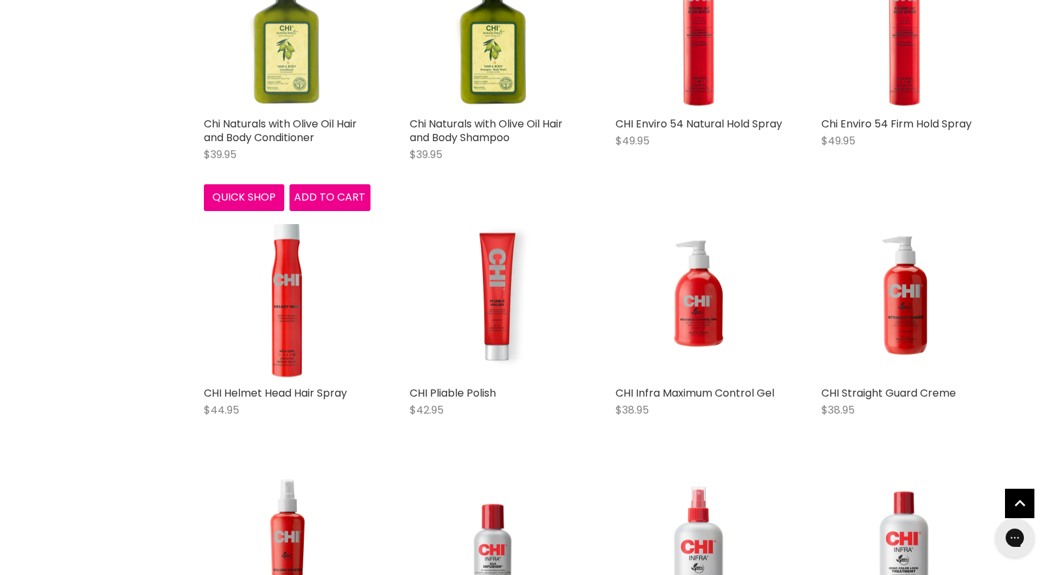
click at [282, 56] on img "Main content" at bounding box center [287, 27] width 167 height 167
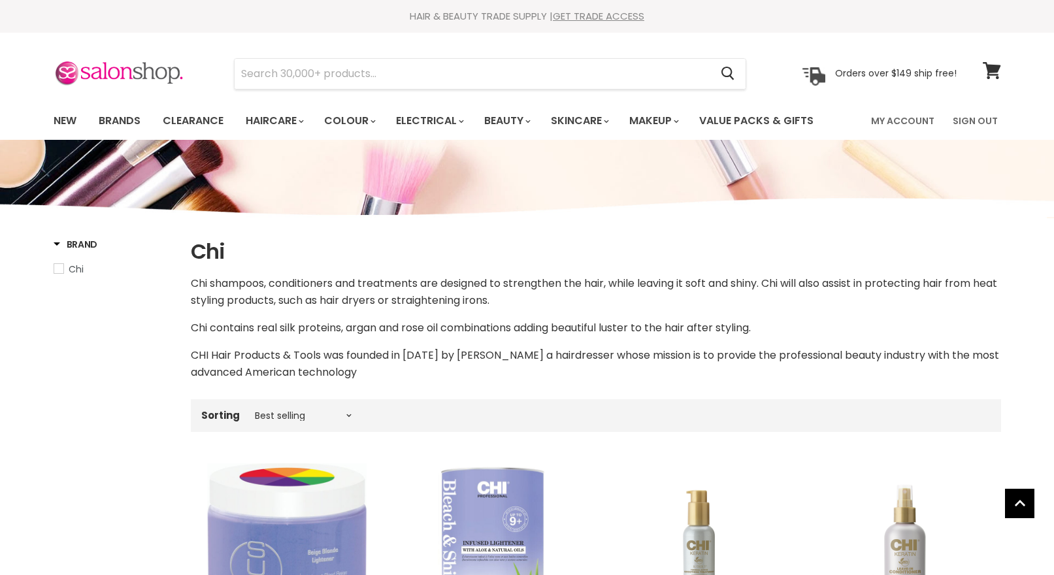
scroll to position [1257, 0]
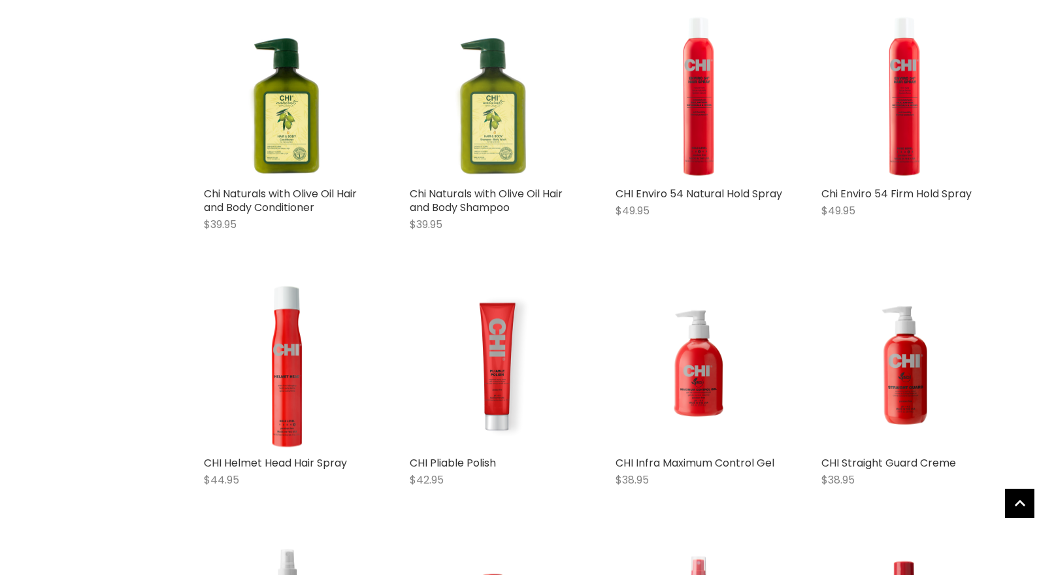
click at [494, 153] on img "Main content" at bounding box center [493, 97] width 167 height 167
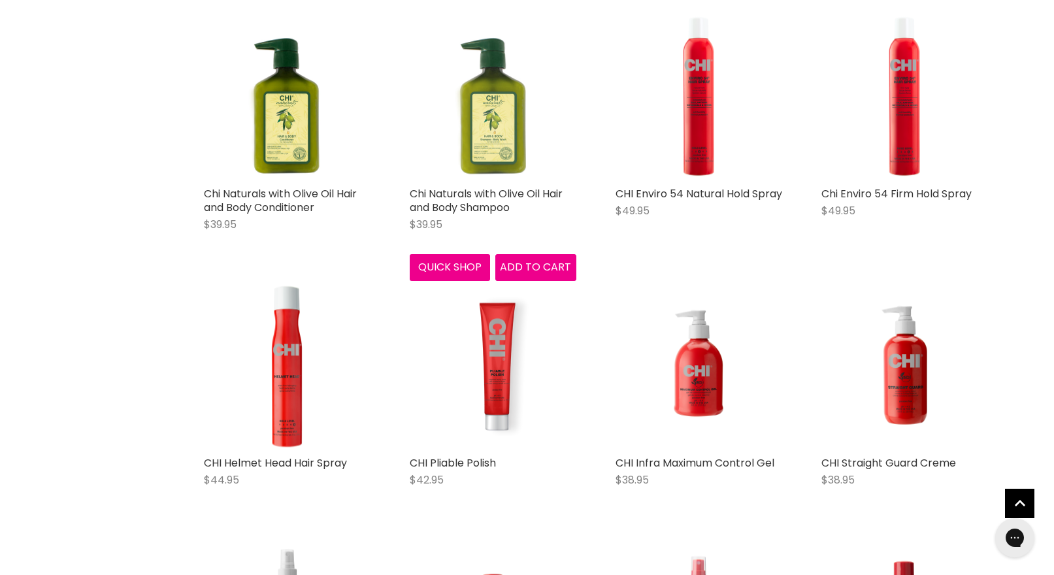
scroll to position [0, 0]
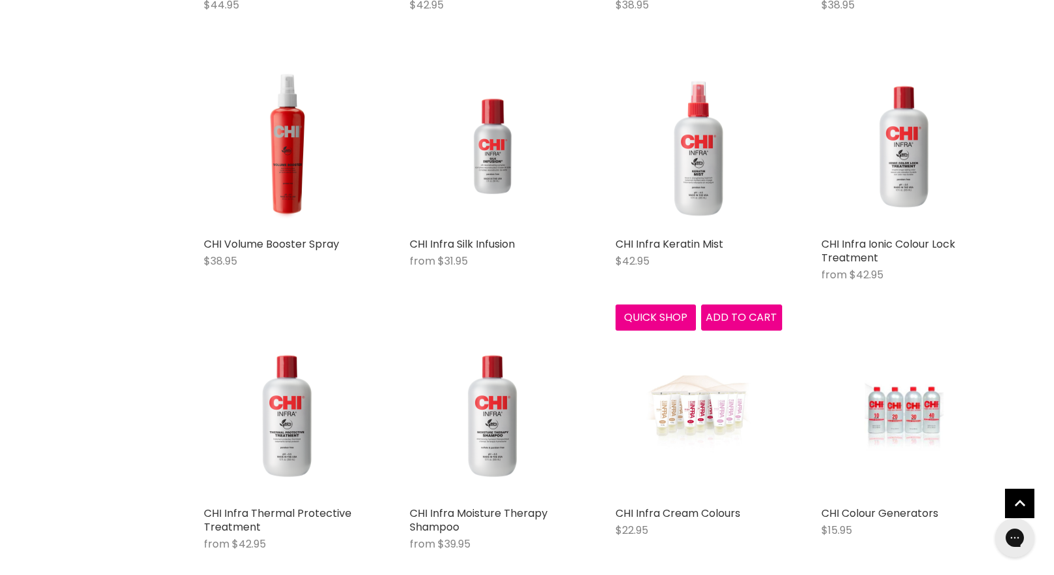
scroll to position [1737, 0]
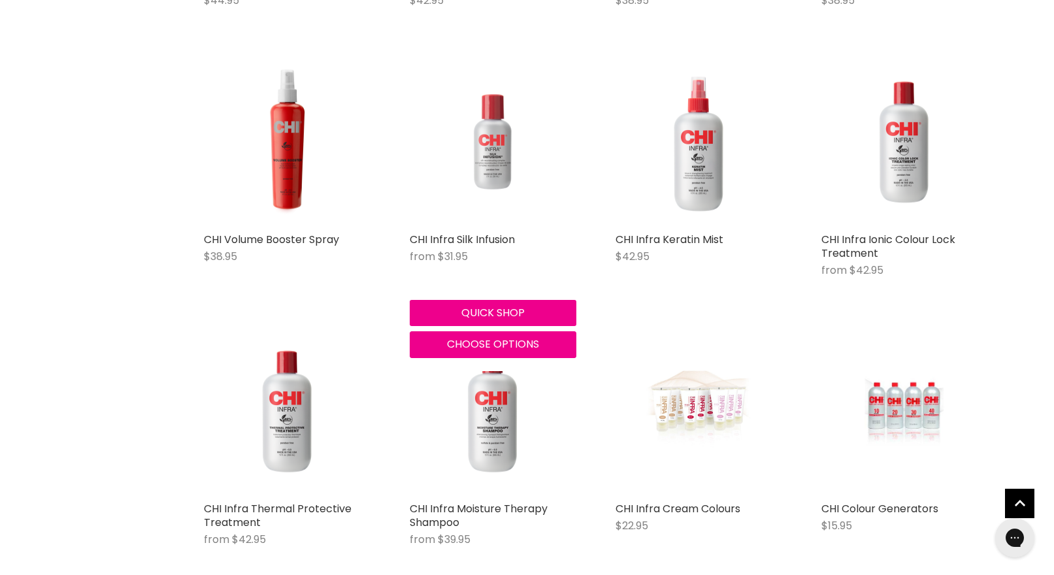
click at [496, 164] on img "Main content" at bounding box center [493, 142] width 167 height 167
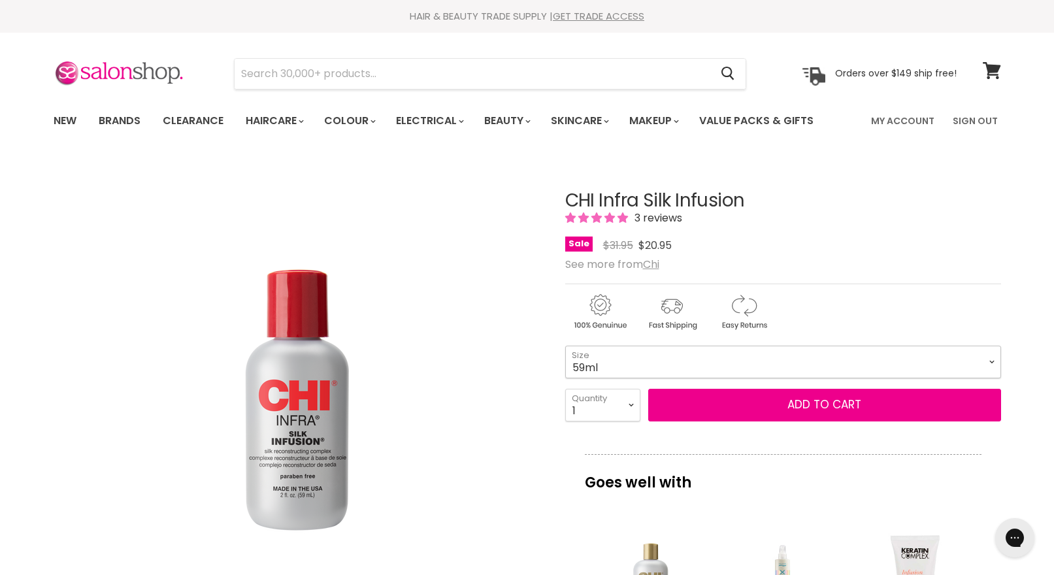
click at [993, 360] on select "59ml 177ml 355ml" at bounding box center [783, 362] width 436 height 33
click at [565, 346] on select "59ml 177ml 355ml" at bounding box center [783, 362] width 436 height 33
select select "177ml"
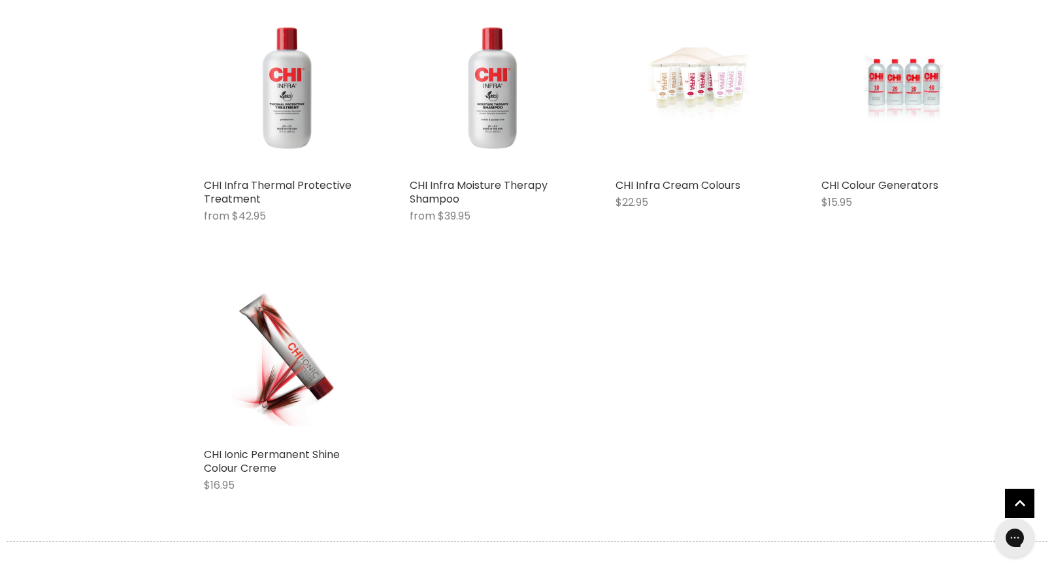
scroll to position [2065, 0]
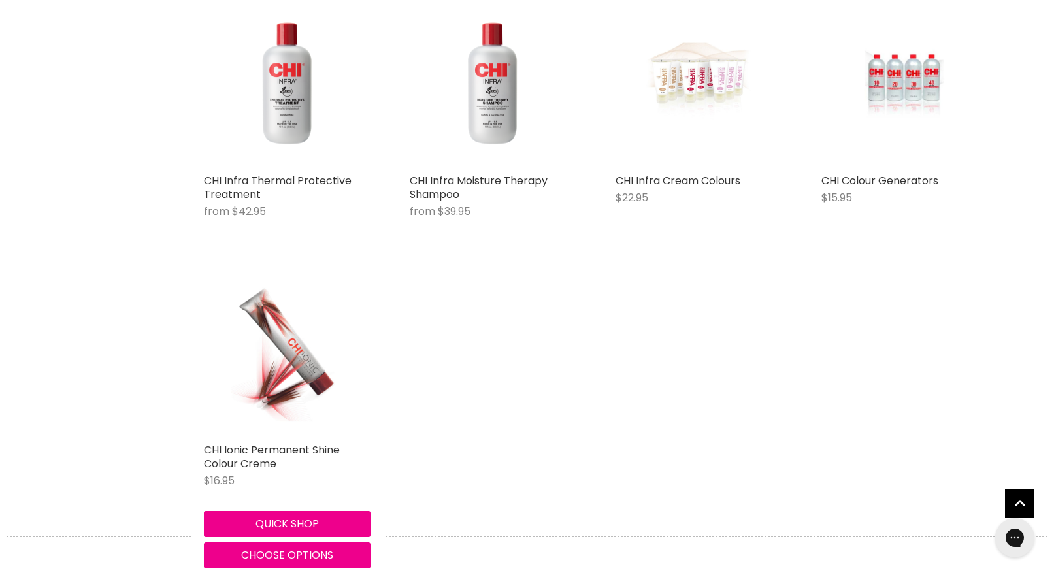
click at [308, 368] on img "Main content" at bounding box center [286, 353] width 111 height 167
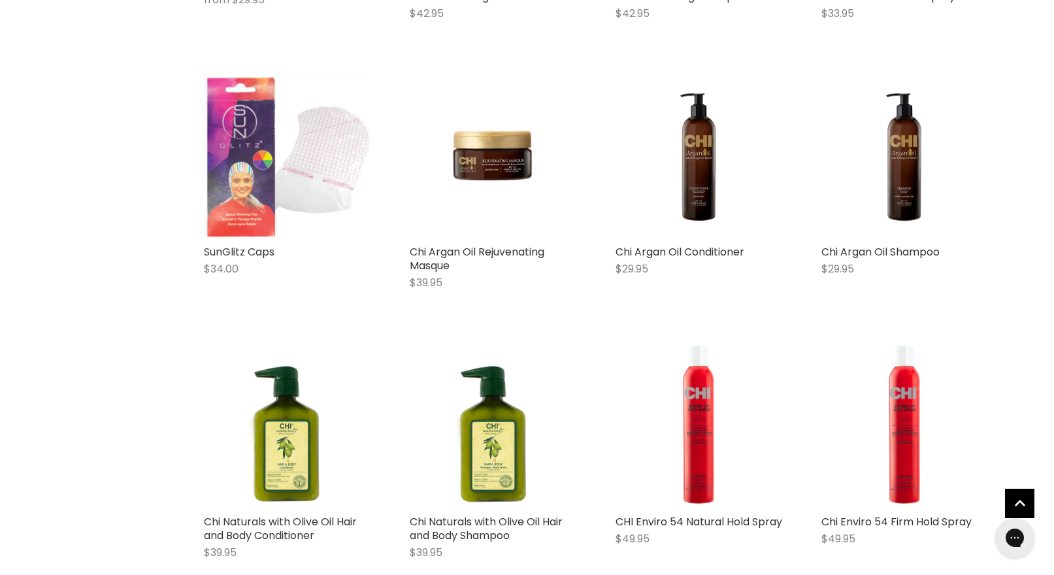
scroll to position [913, 0]
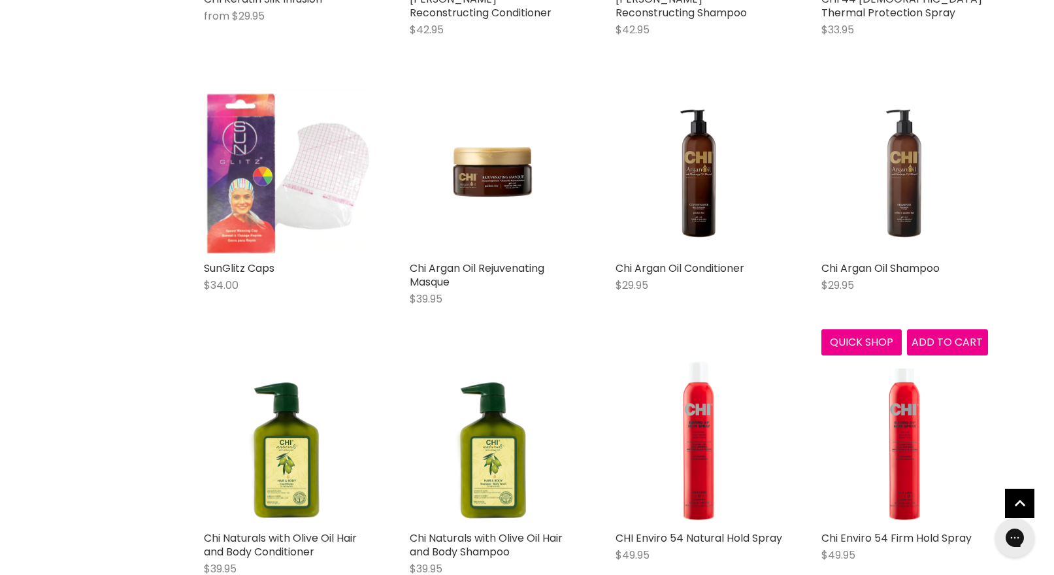
click at [896, 210] on img "Main content" at bounding box center [904, 171] width 167 height 167
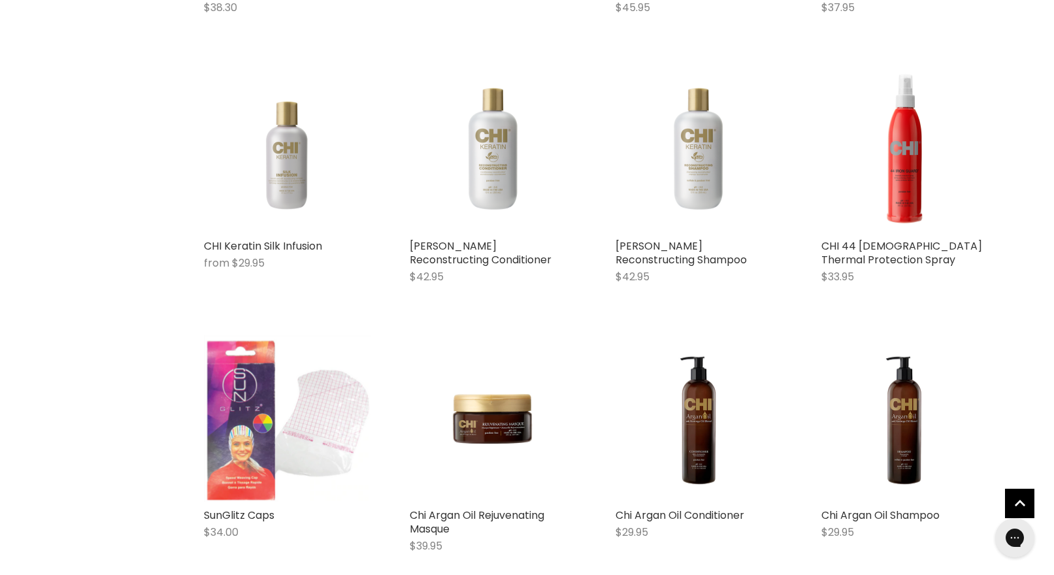
scroll to position [662, 0]
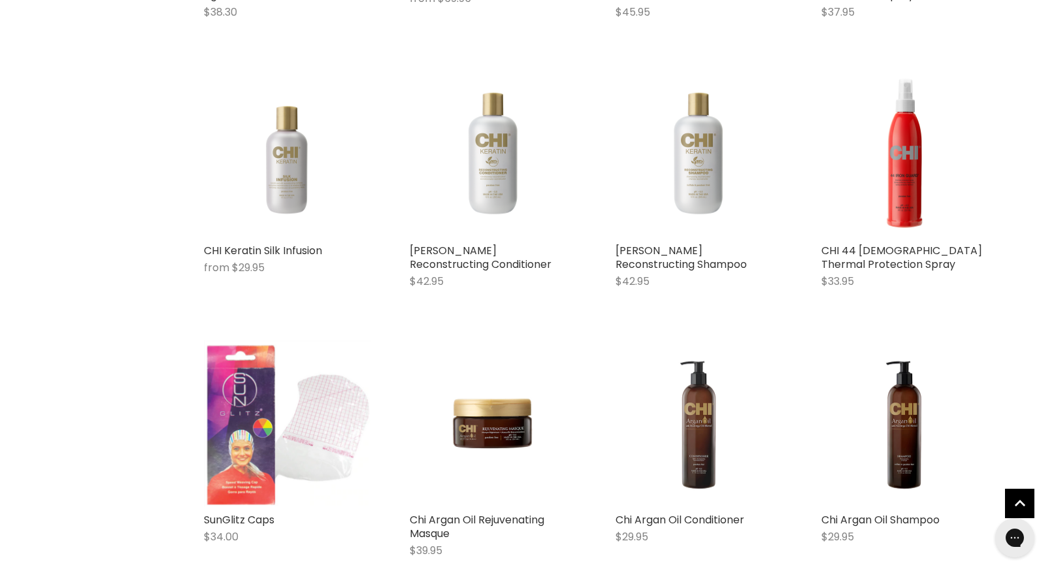
click at [701, 451] on img "Main content" at bounding box center [698, 423] width 167 height 167
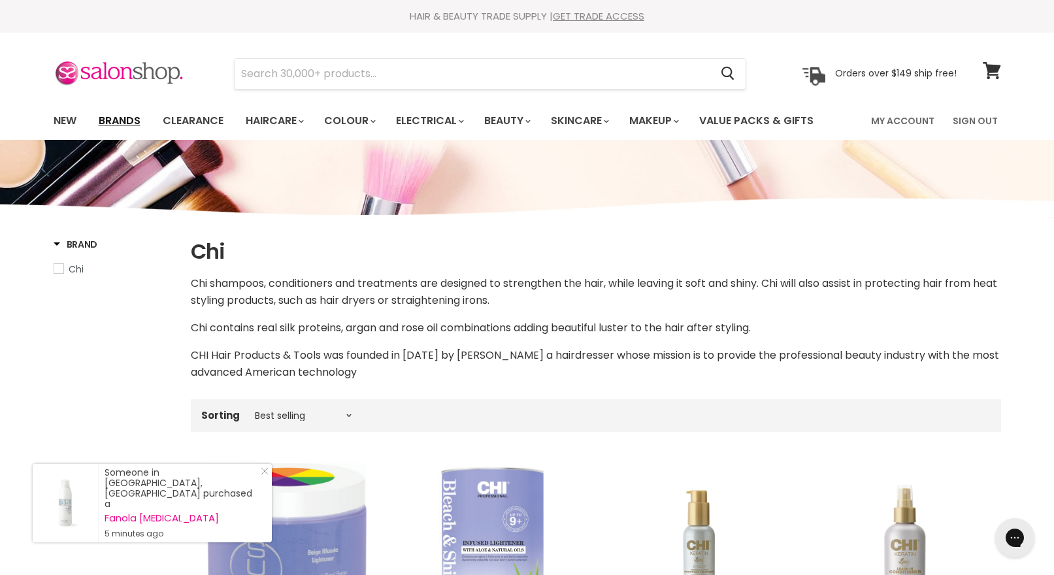
click at [118, 120] on link "Brands" at bounding box center [119, 120] width 61 height 27
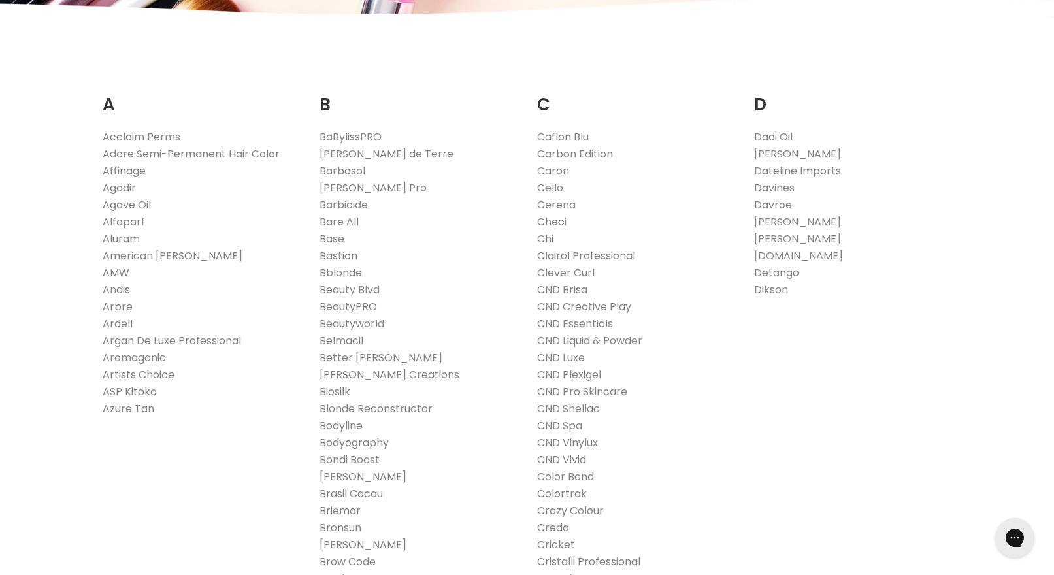
scroll to position [210, 0]
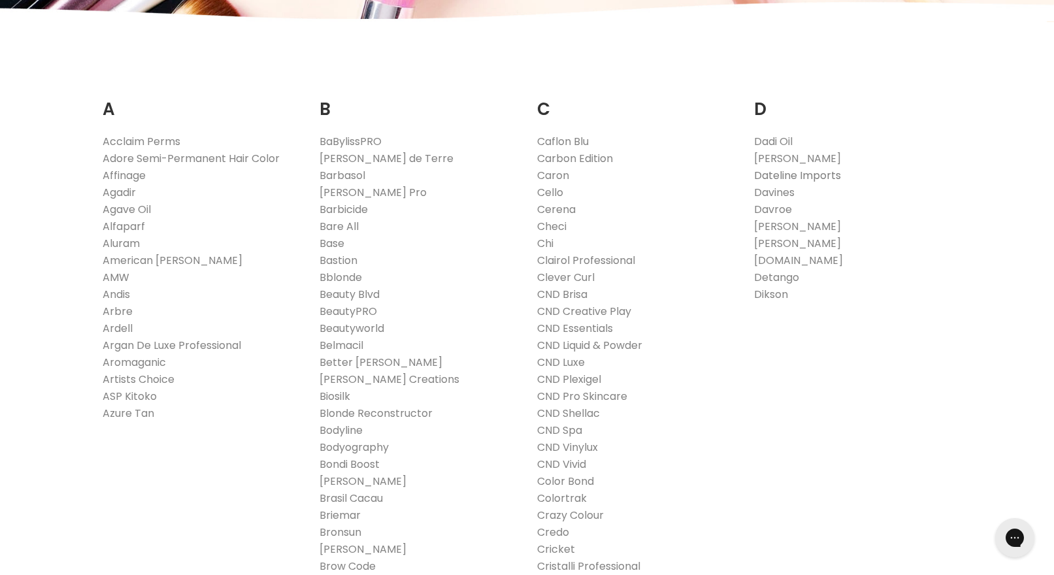
click at [819, 172] on link "Dateline Imports" at bounding box center [797, 175] width 87 height 15
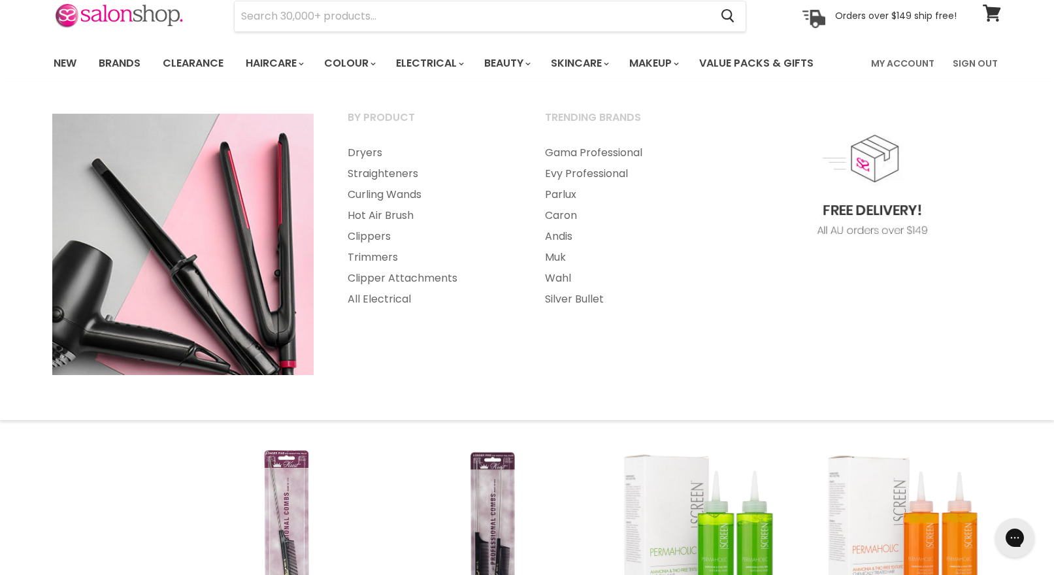
scroll to position [59, 0]
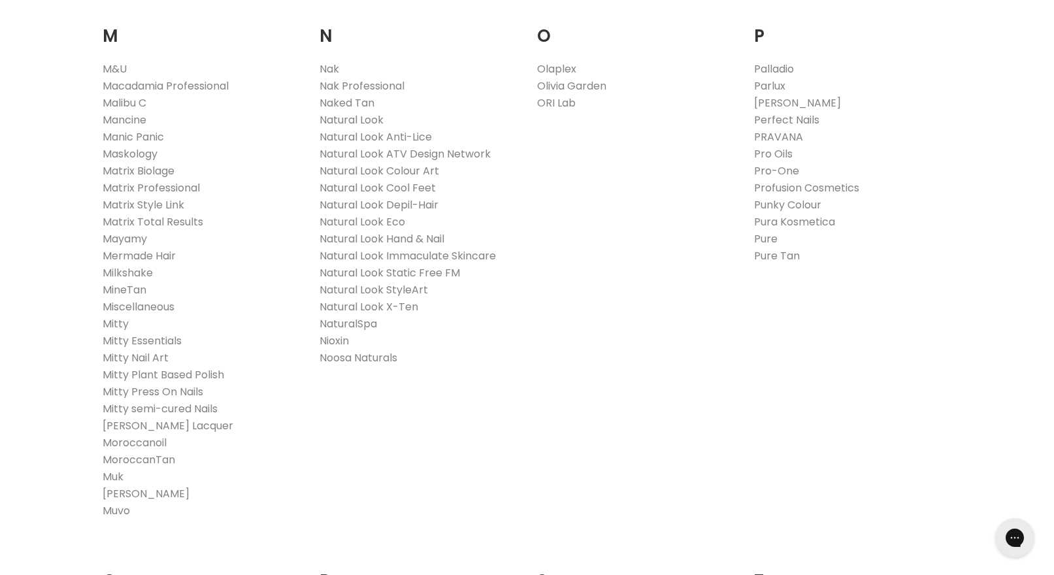
scroll to position [1479, 0]
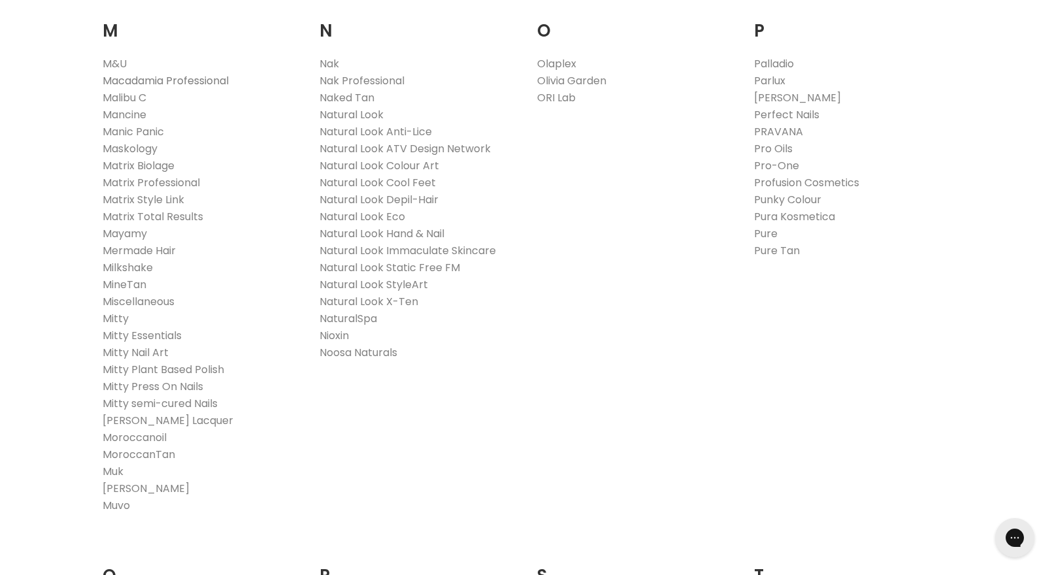
click at [207, 81] on link "Macadamia Professional" at bounding box center [166, 80] width 126 height 15
click at [140, 270] on link "Milkshake" at bounding box center [128, 268] width 50 height 15
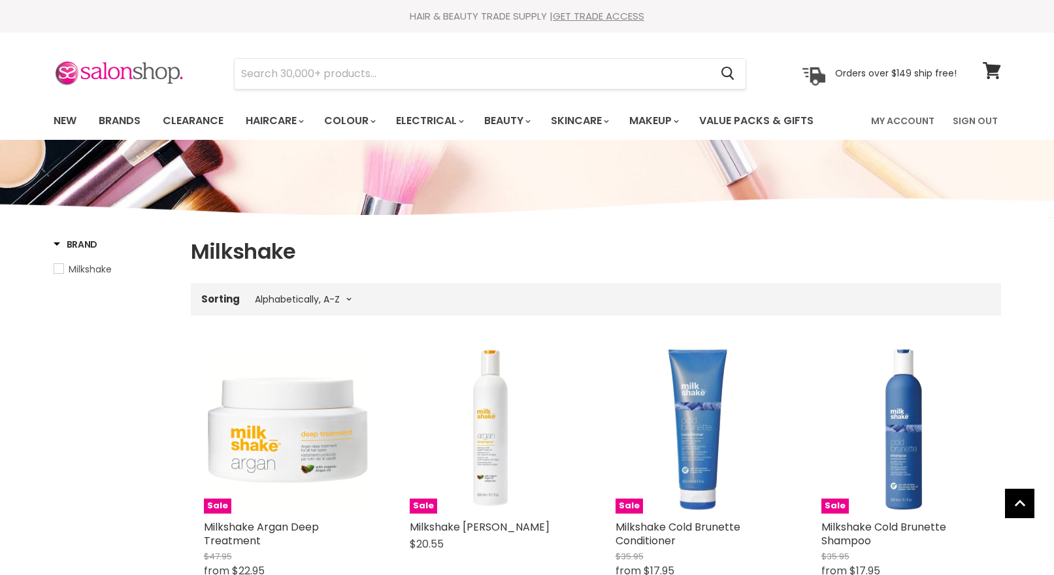
select select "title-ascending"
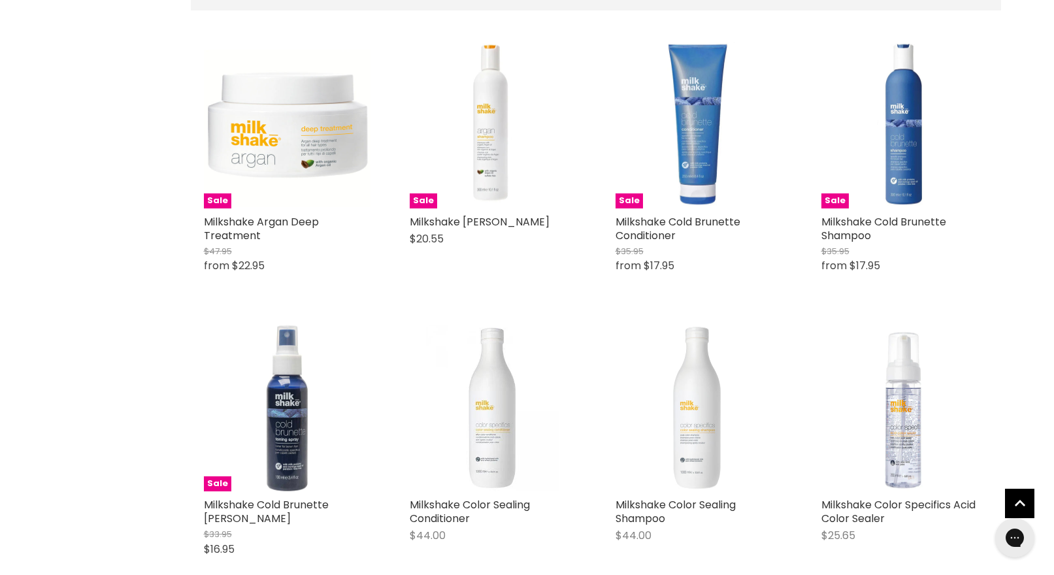
scroll to position [307, 0]
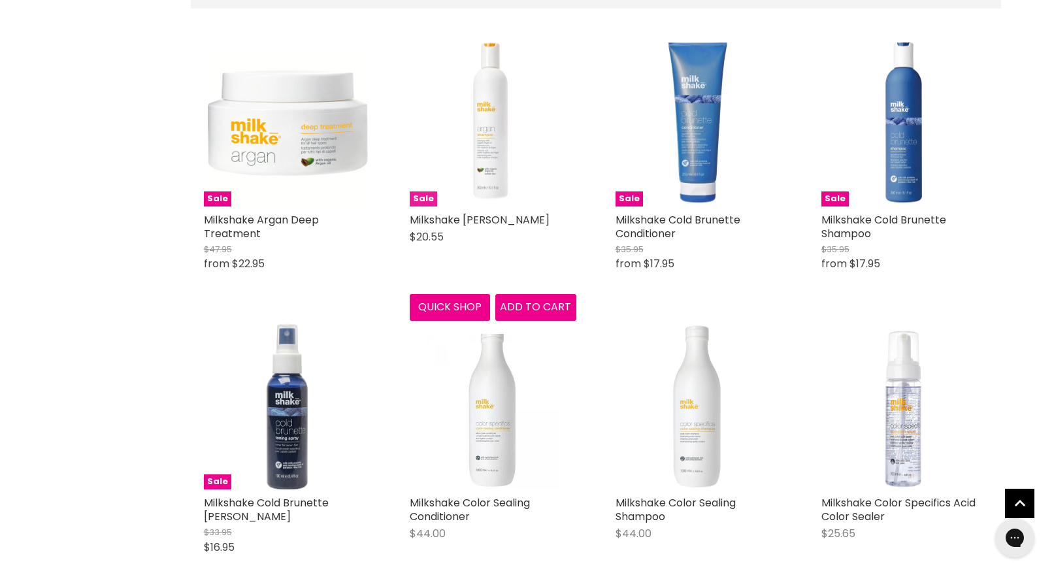
click at [493, 177] on img "Main content" at bounding box center [493, 123] width 167 height 167
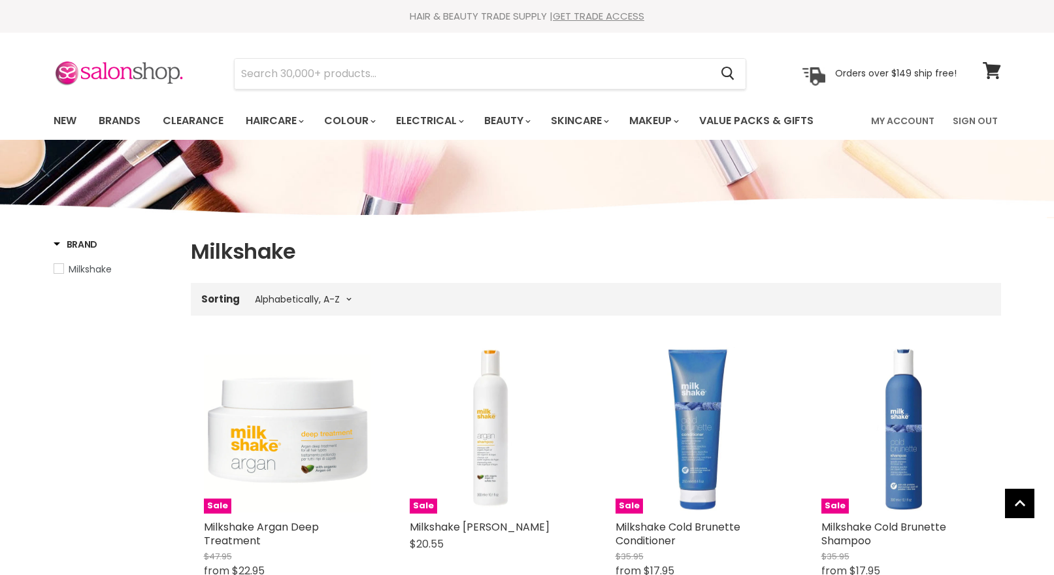
select select "title-ascending"
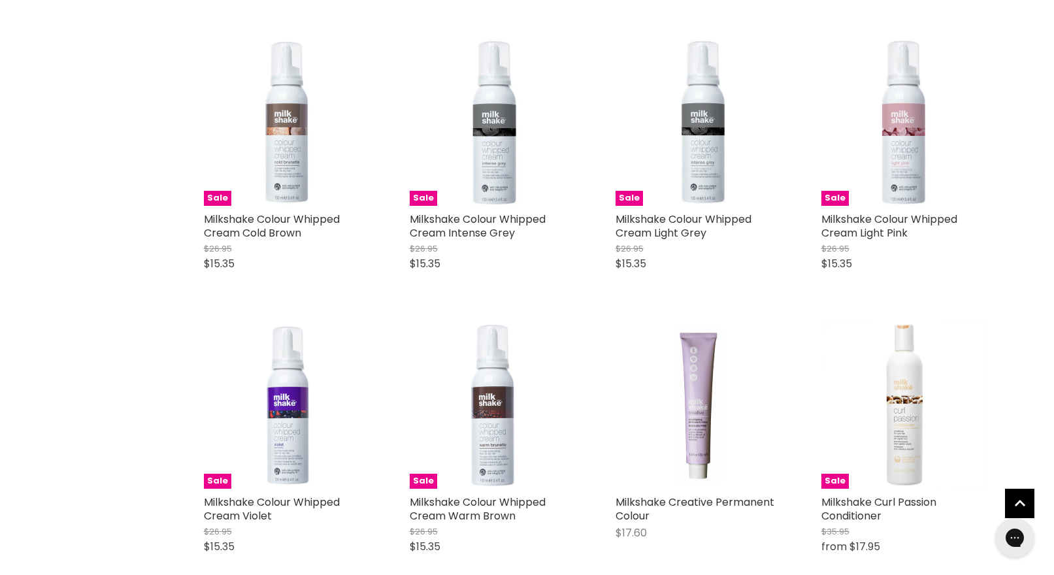
scroll to position [1442, 0]
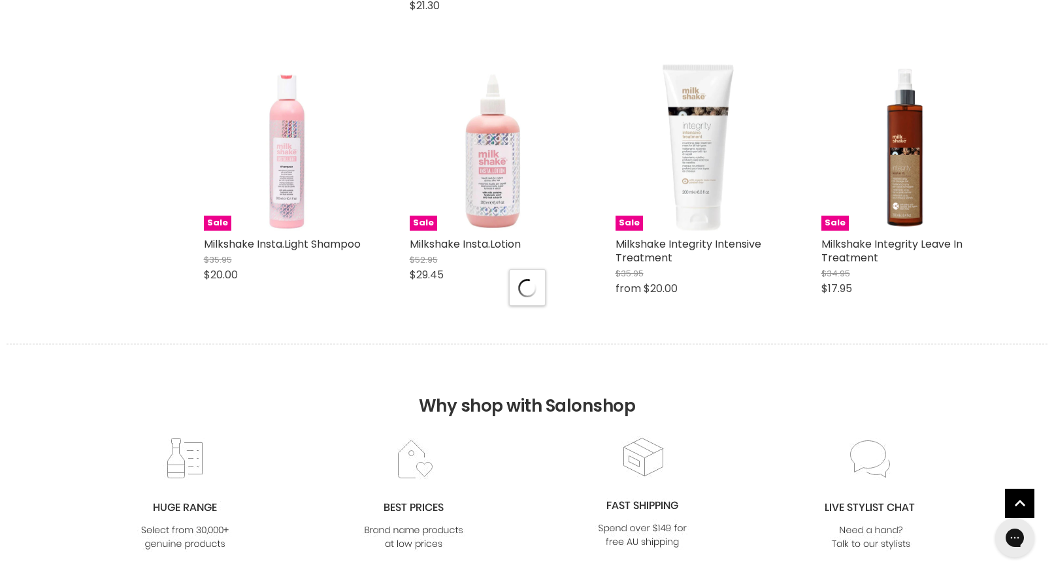
select select "title-ascending"
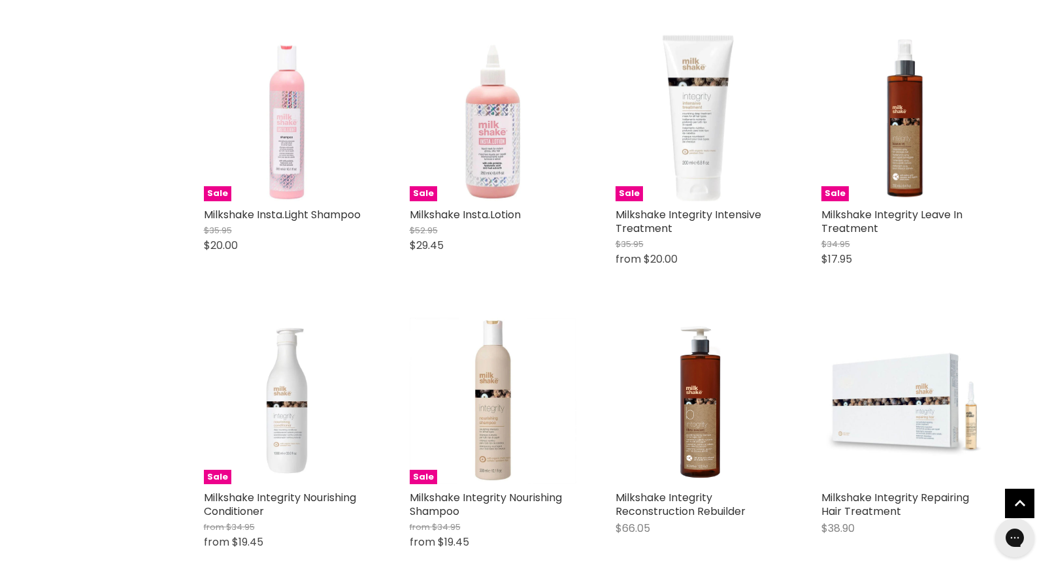
scroll to position [3428, 0]
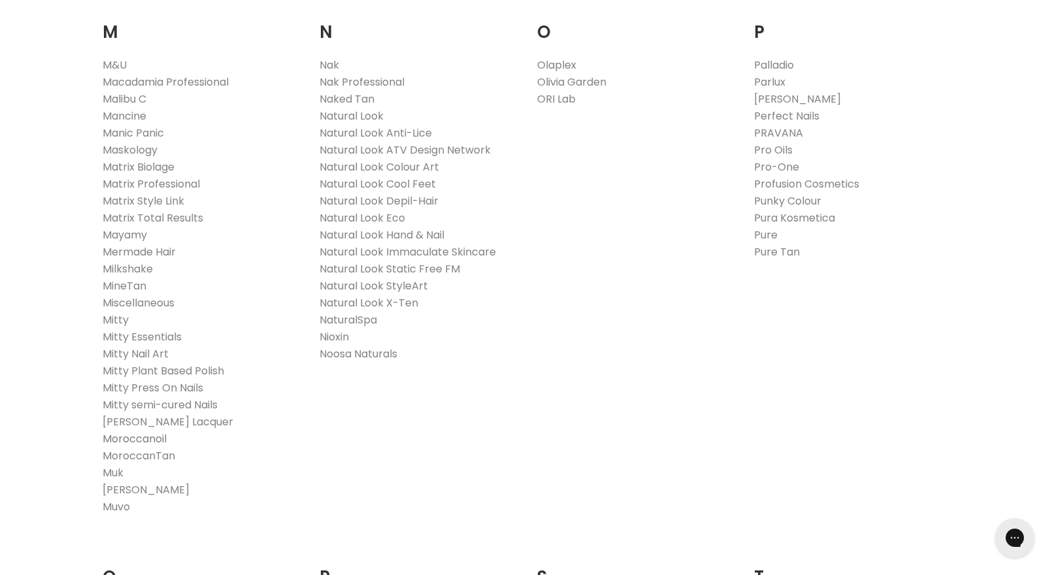
click at [149, 442] on link "Moroccanoil" at bounding box center [135, 438] width 64 height 15
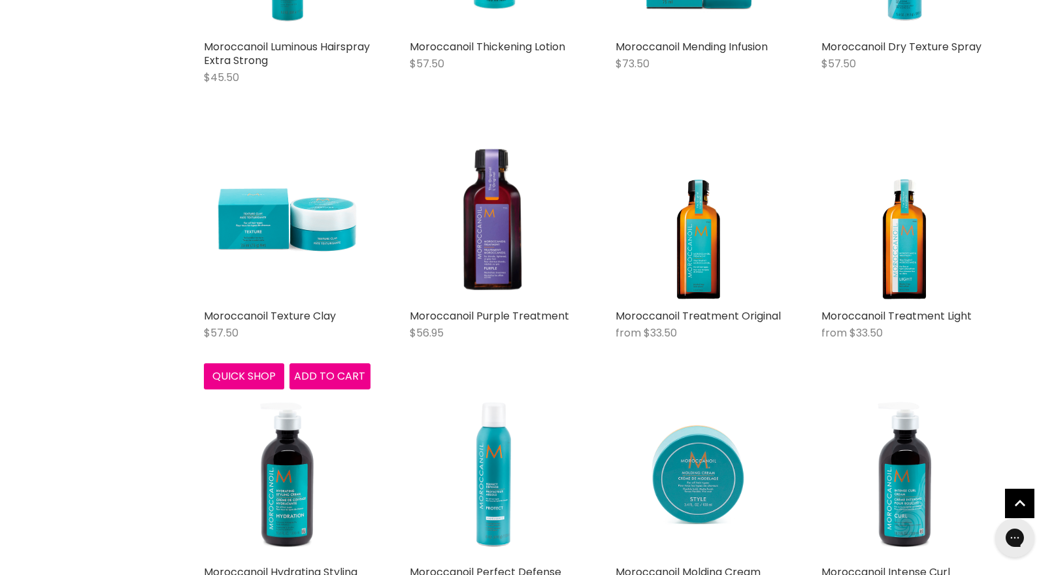
scroll to position [857, 0]
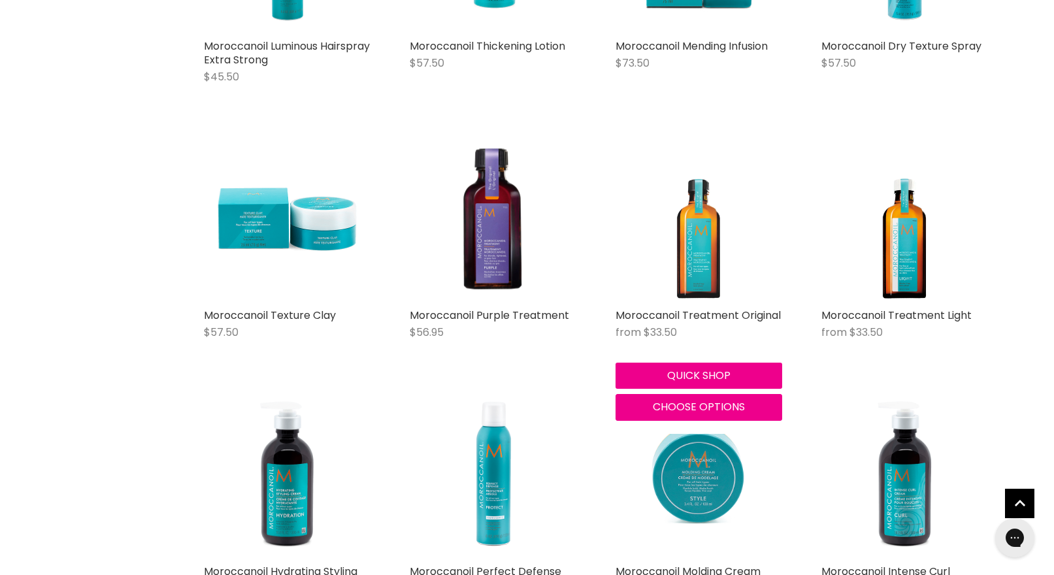
click at [699, 265] on img "Main content" at bounding box center [698, 218] width 131 height 167
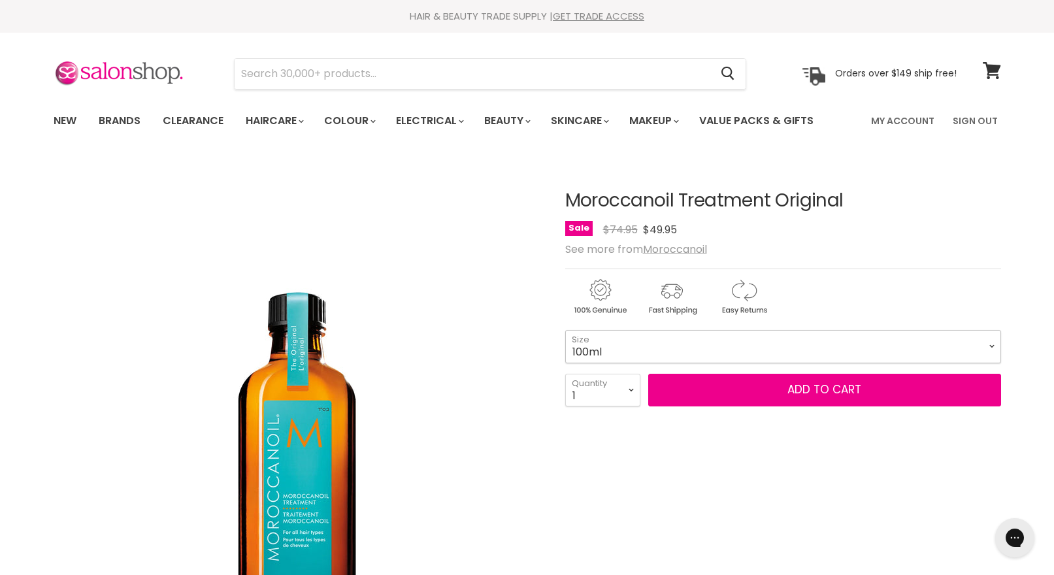
click at [990, 346] on select "100ml 200ml 25ml" at bounding box center [783, 346] width 436 height 33
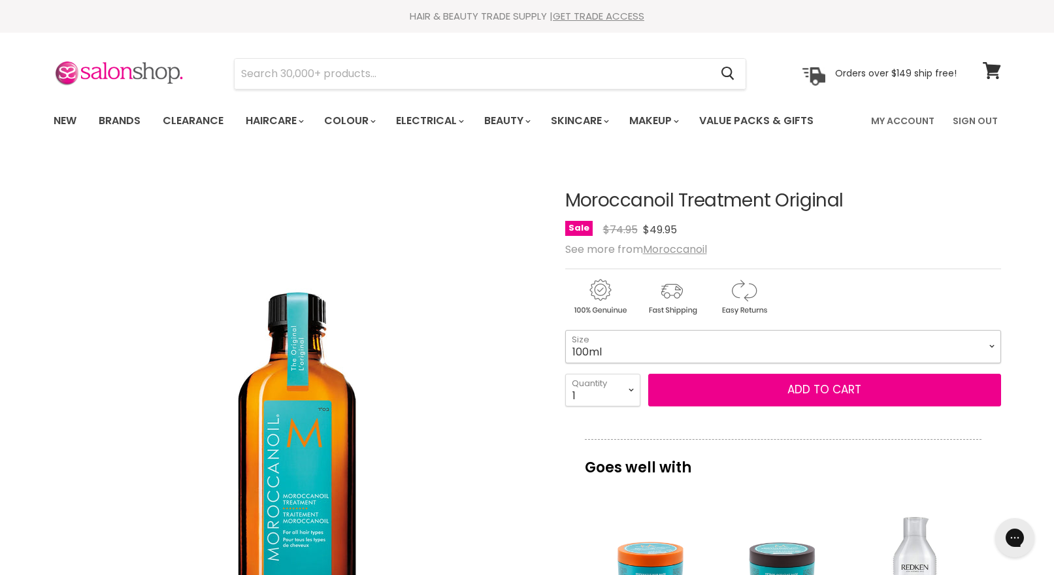
click at [565, 330] on select "100ml 200ml 25ml" at bounding box center [783, 346] width 436 height 33
click at [990, 344] on select "100ml 200ml 25ml" at bounding box center [783, 346] width 436 height 33
click at [565, 330] on select "100ml 200ml 25ml" at bounding box center [783, 346] width 436 height 33
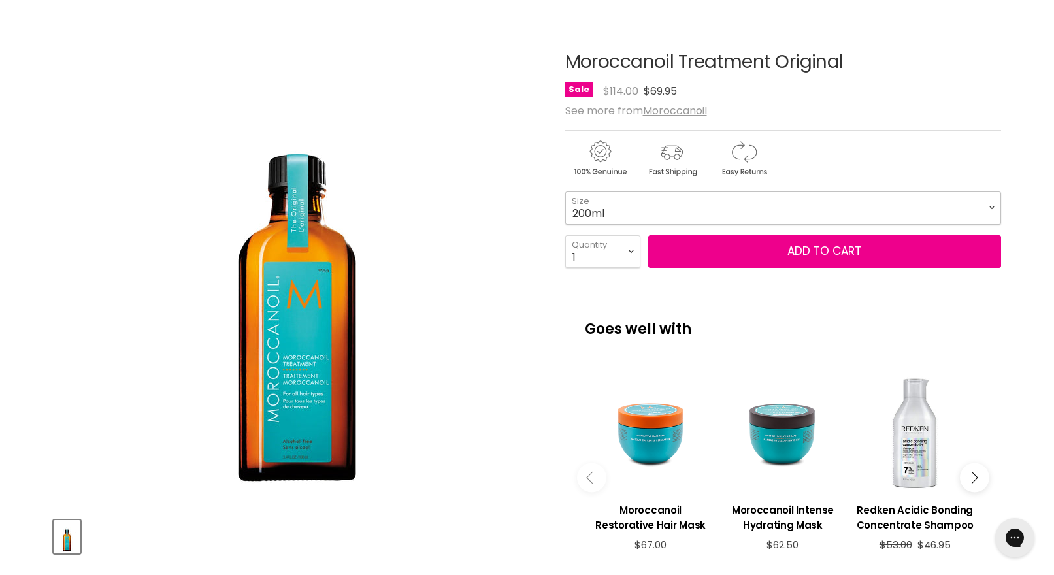
scroll to position [141, 0]
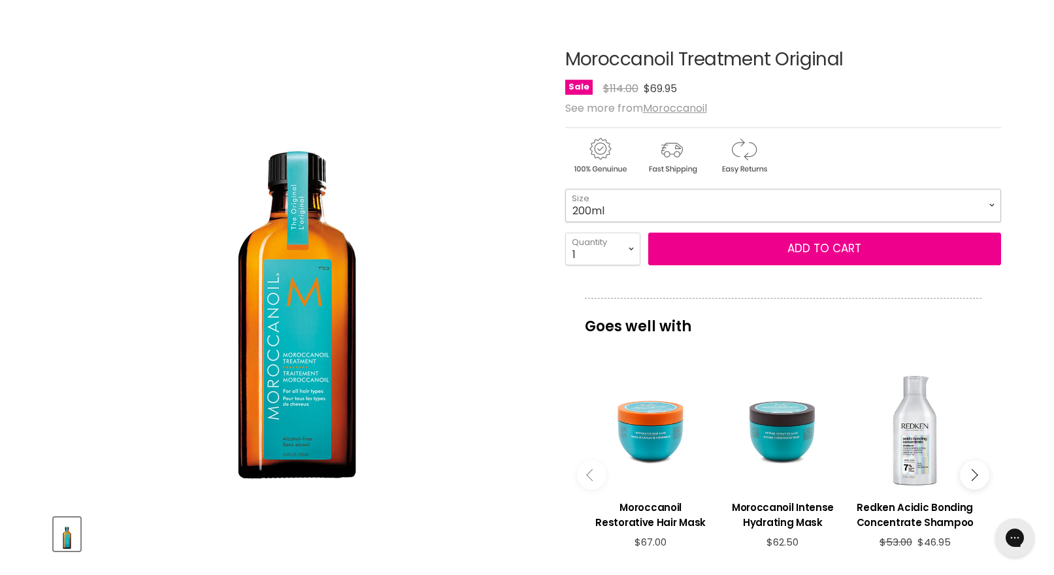
click at [990, 204] on select "100ml 200ml 25ml" at bounding box center [783, 205] width 436 height 33
click at [565, 189] on select "100ml 200ml 25ml" at bounding box center [783, 205] width 436 height 33
click at [989, 205] on select "100ml 200ml 25ml" at bounding box center [783, 205] width 436 height 33
click at [565, 189] on select "100ml 200ml 25ml" at bounding box center [783, 205] width 436 height 33
select select "200ml"
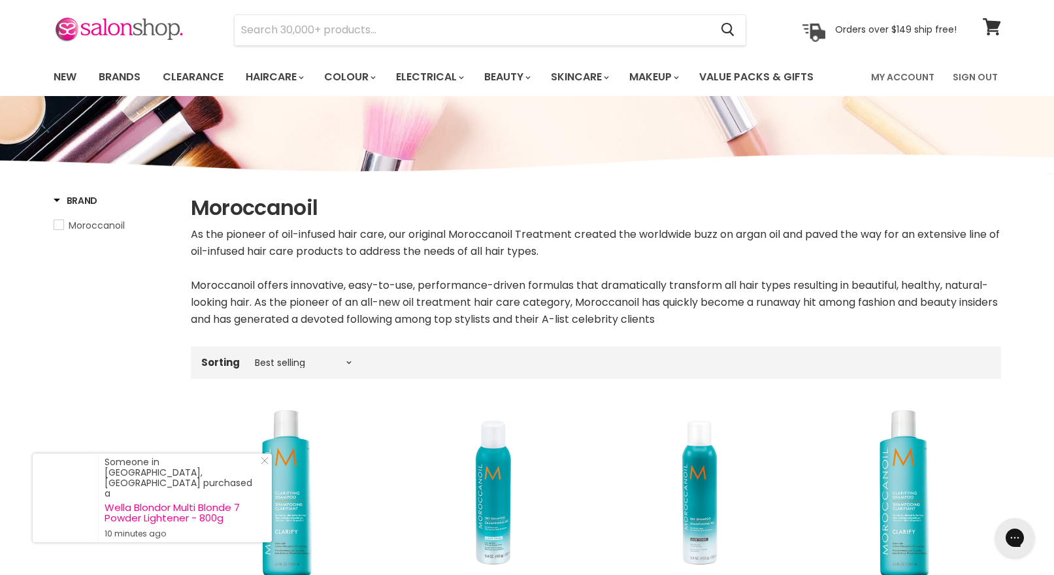
scroll to position [46, 0]
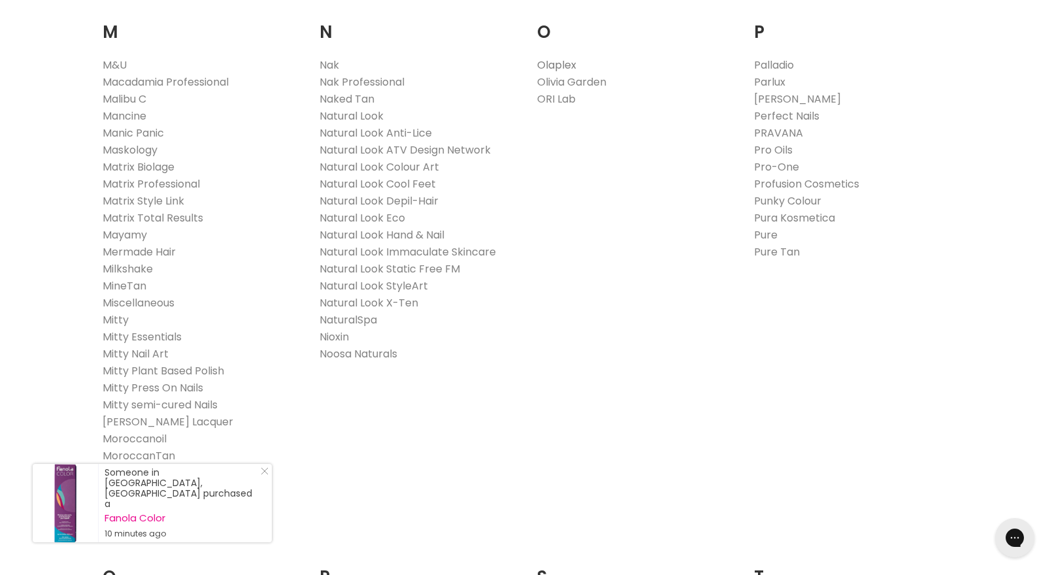
click at [562, 67] on link "Olaplex" at bounding box center [556, 64] width 39 height 15
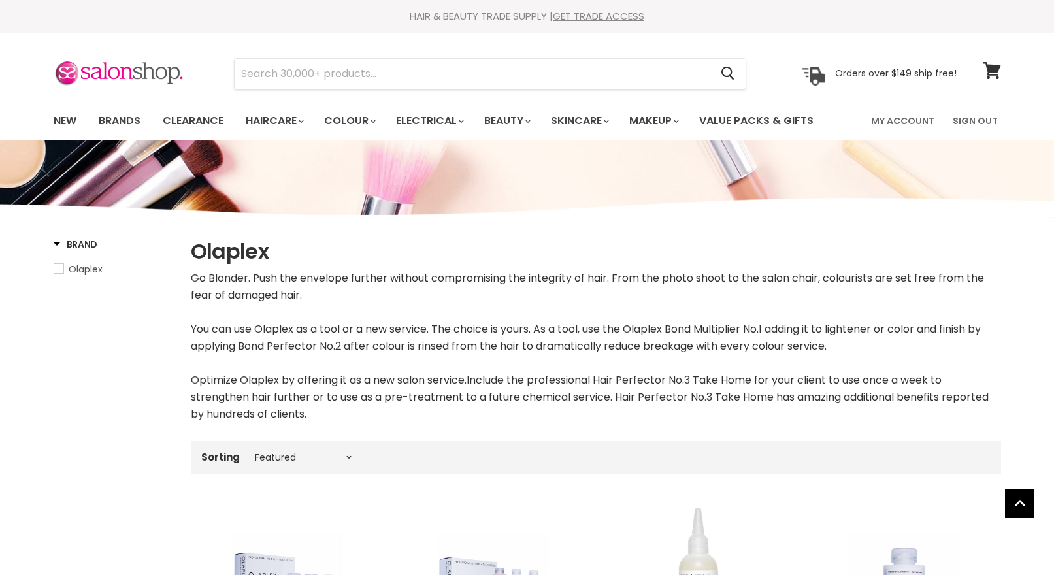
select select "manual"
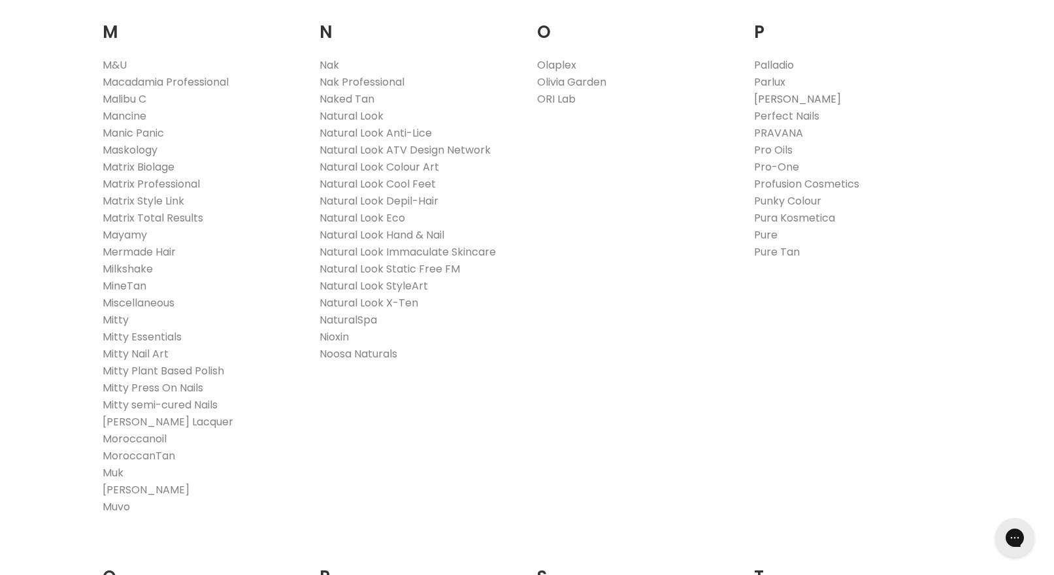
click at [794, 97] on link "[PERSON_NAME]" at bounding box center [797, 98] width 87 height 15
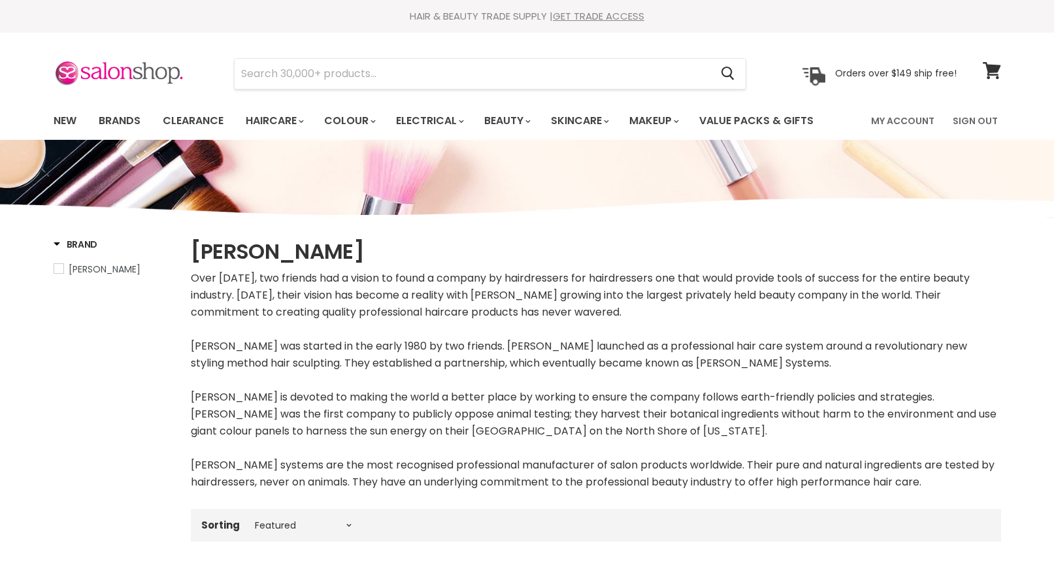
select select "manual"
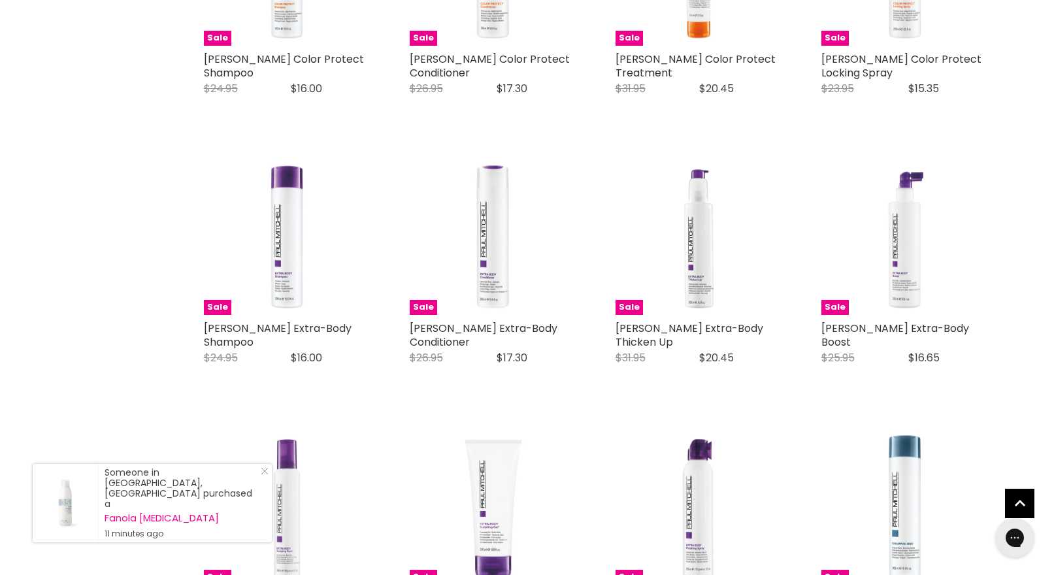
scroll to position [694, 0]
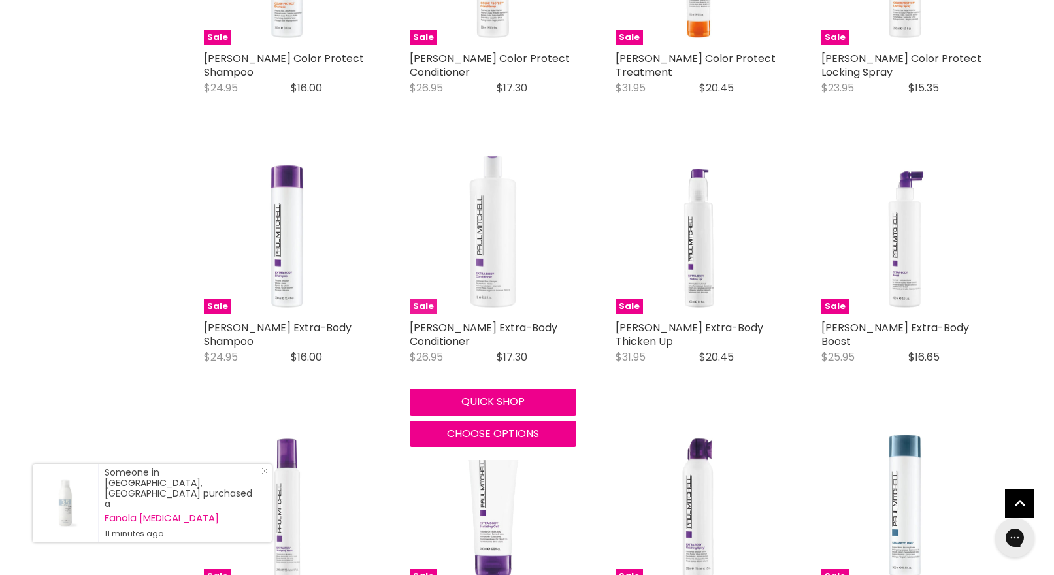
click at [515, 229] on img "Main content" at bounding box center [493, 231] width 167 height 167
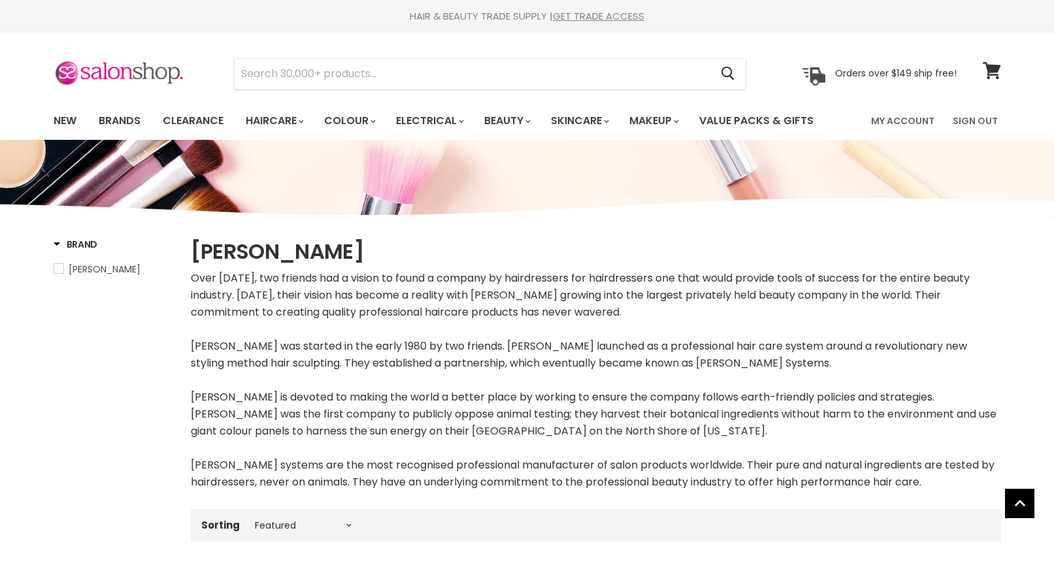
select select "manual"
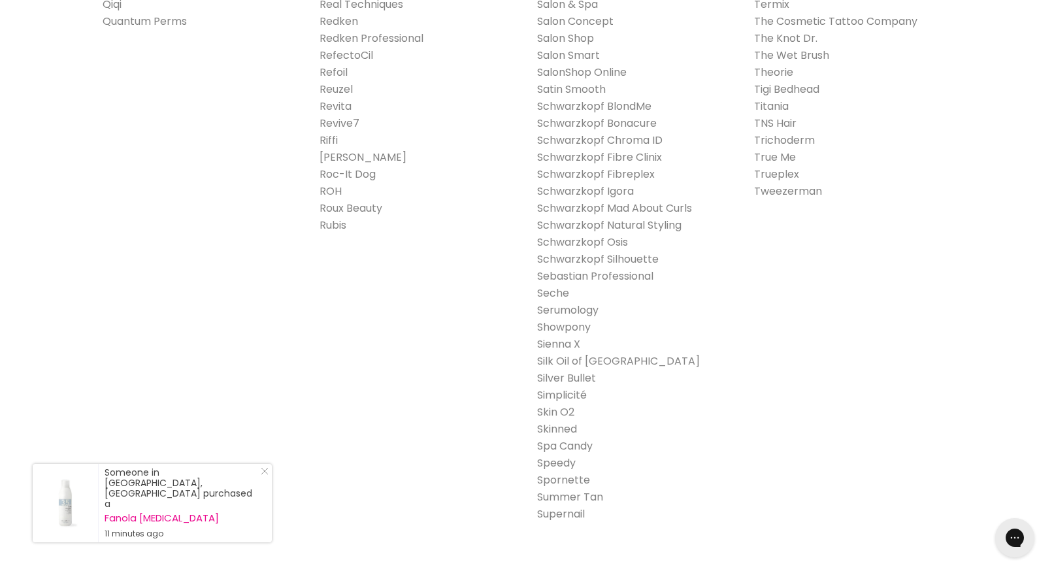
scroll to position [2089, 0]
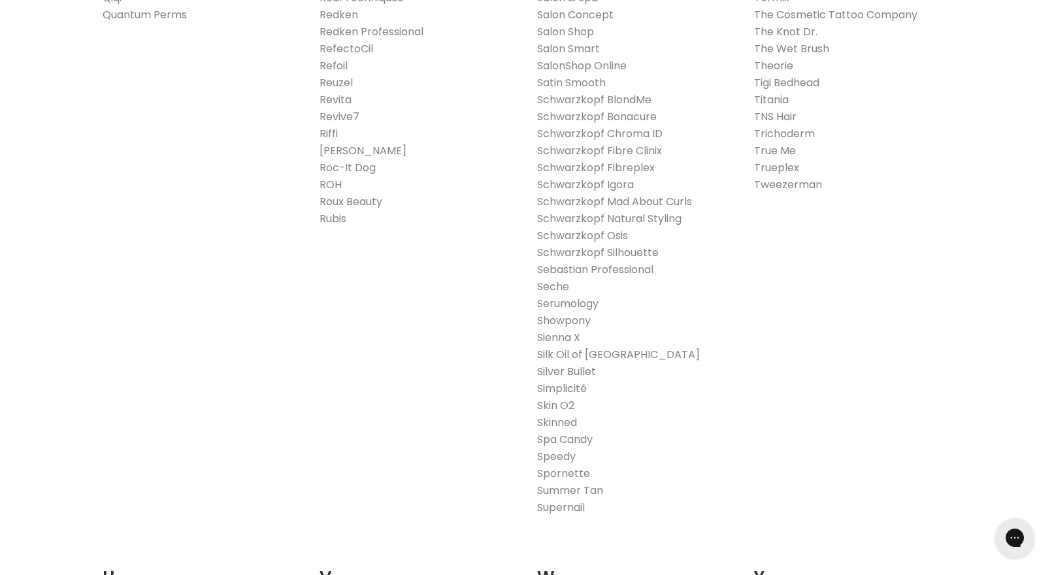
click at [577, 369] on link "Silver Bullet" at bounding box center [566, 371] width 59 height 15
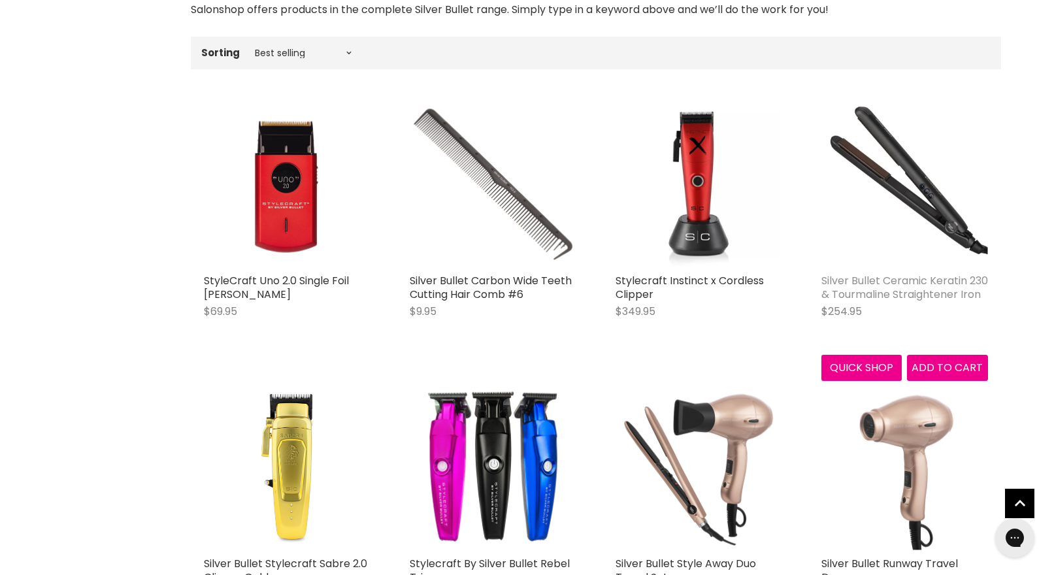
click at [850, 282] on link "Silver Bullet Ceramic Keratin 230 & Tourmaline Straightener Iron" at bounding box center [904, 287] width 167 height 29
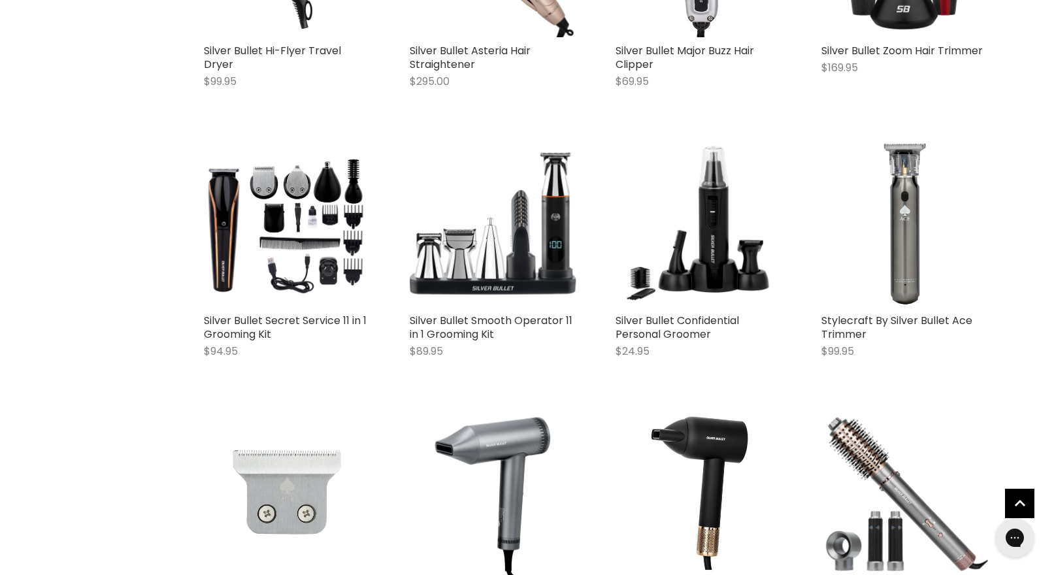
scroll to position [1234, 0]
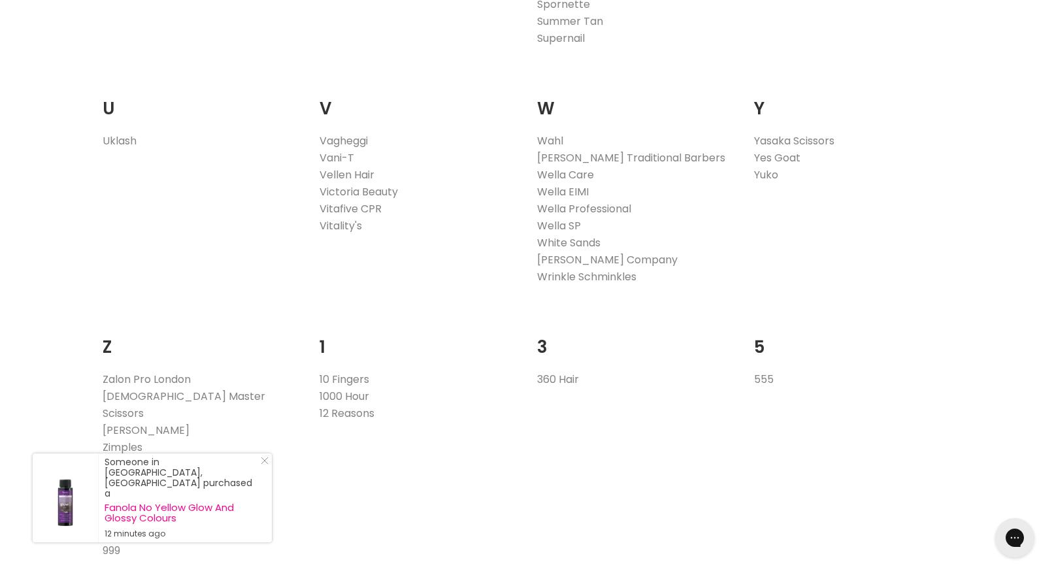
scroll to position [2560, 0]
click at [547, 238] on link "White Sands" at bounding box center [568, 241] width 63 height 15
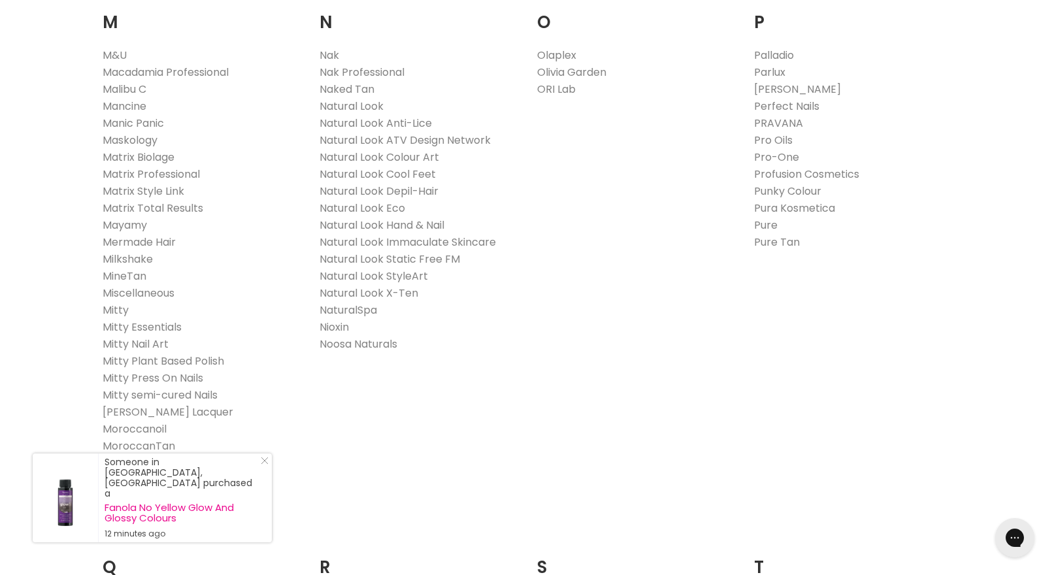
scroll to position [1486, 0]
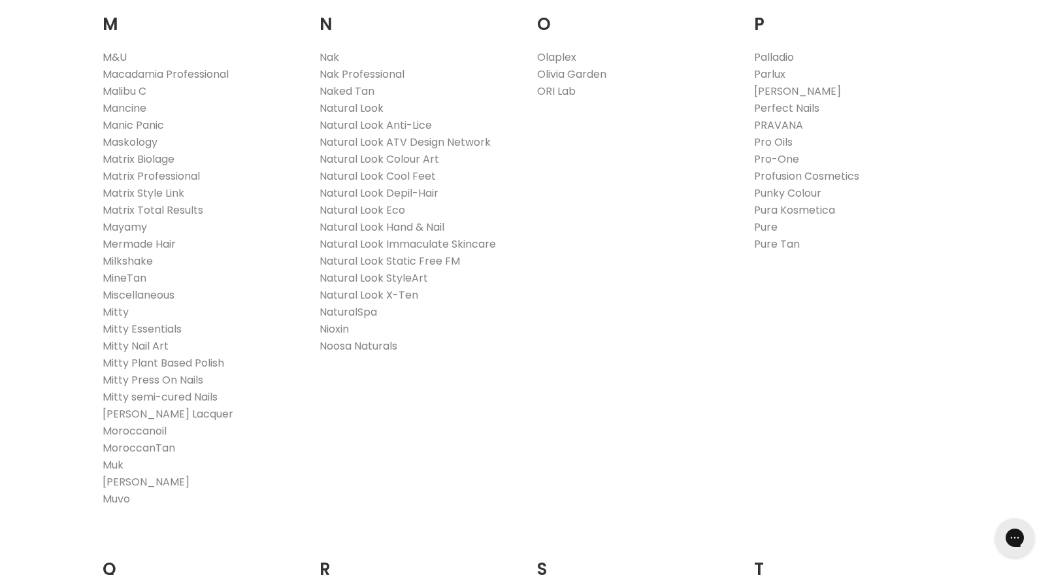
click at [109, 56] on link "M&U" at bounding box center [115, 57] width 24 height 15
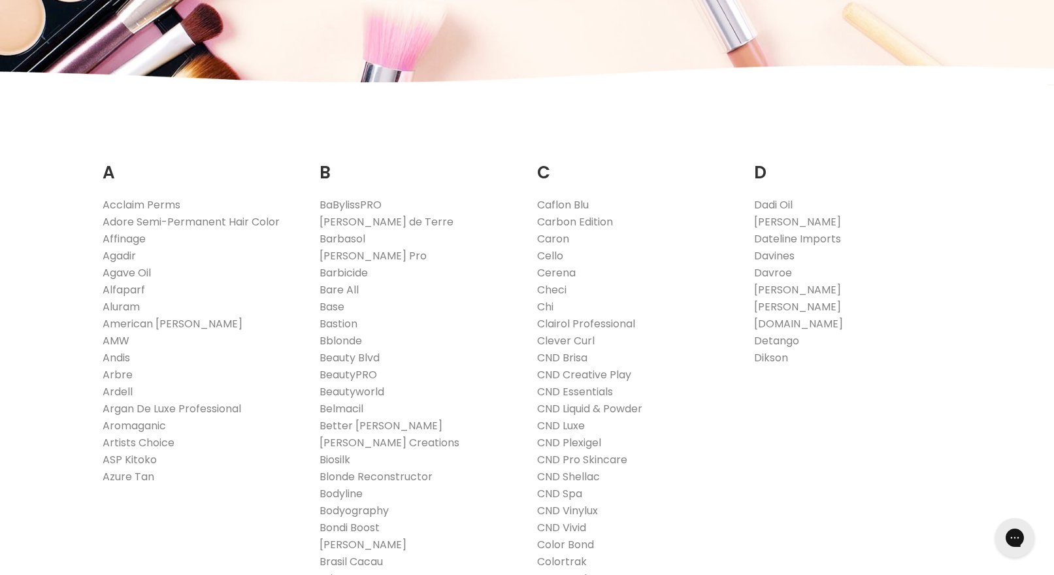
scroll to position [146, 0]
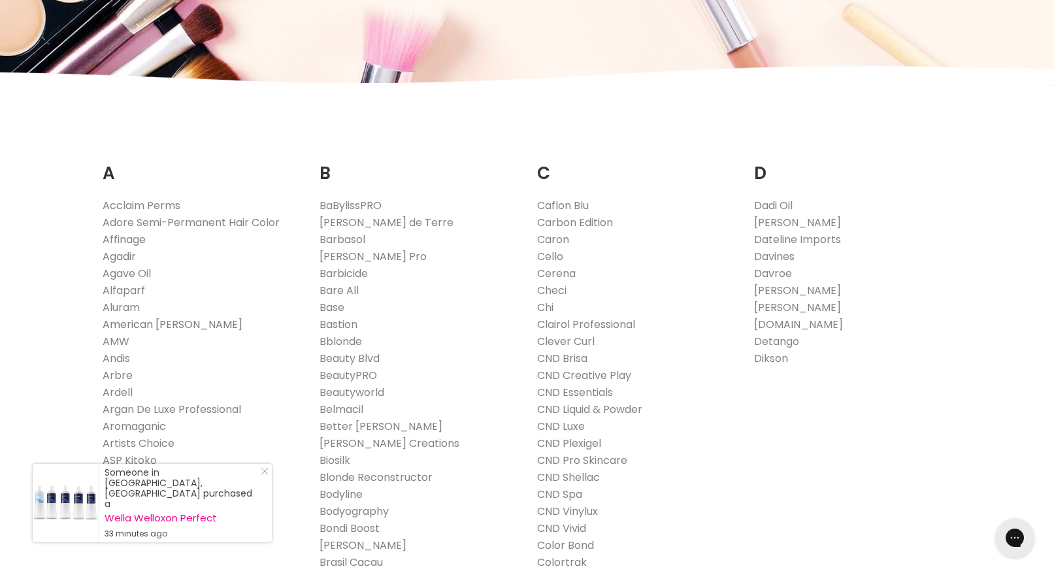
click at [115, 323] on link "American [PERSON_NAME]" at bounding box center [173, 324] width 140 height 15
click at [779, 275] on link "Davroe" at bounding box center [773, 273] width 38 height 15
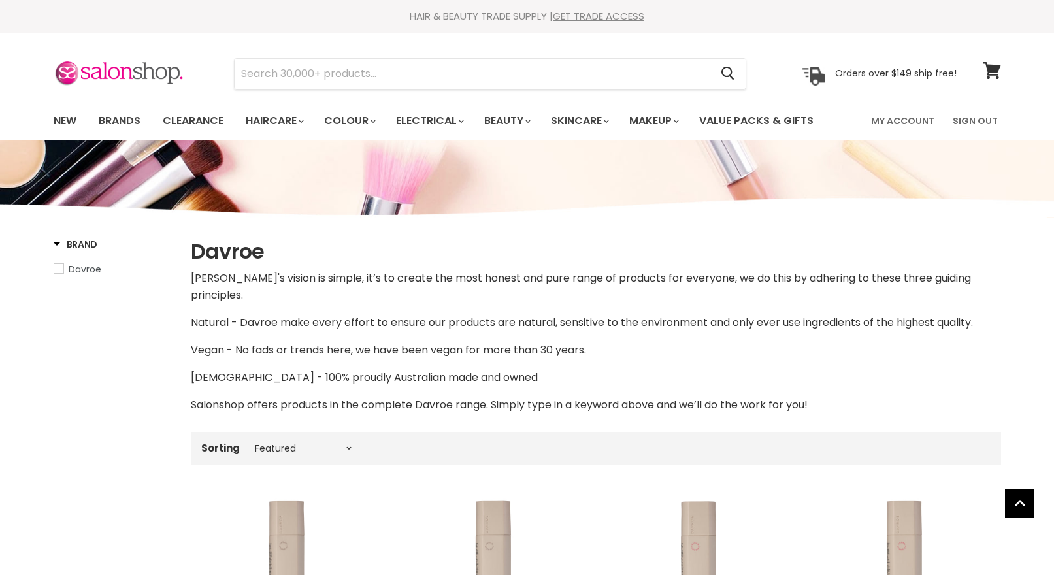
select select "manual"
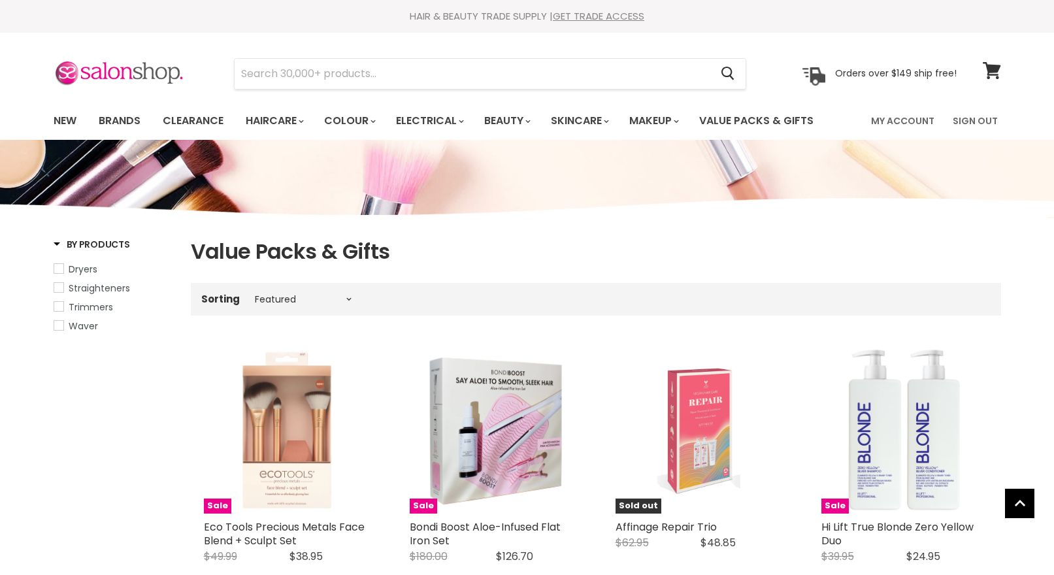
select select "manual"
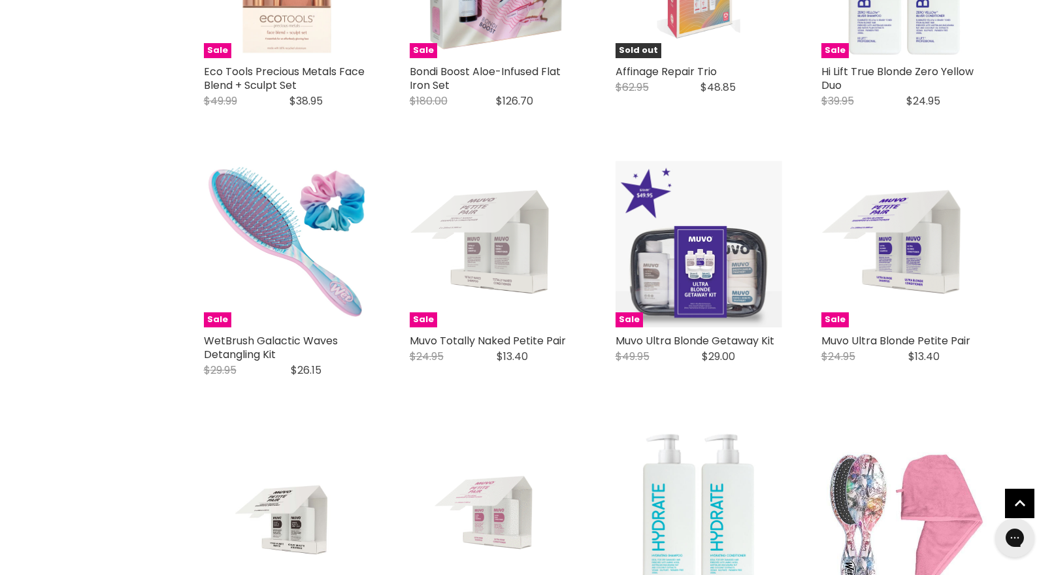
scroll to position [459, 0]
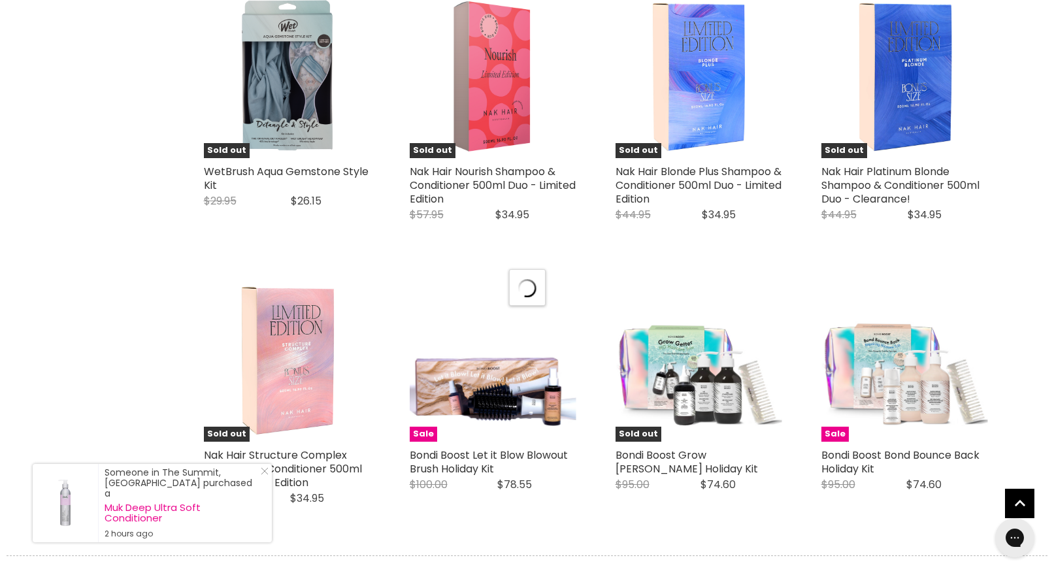
select select "manual"
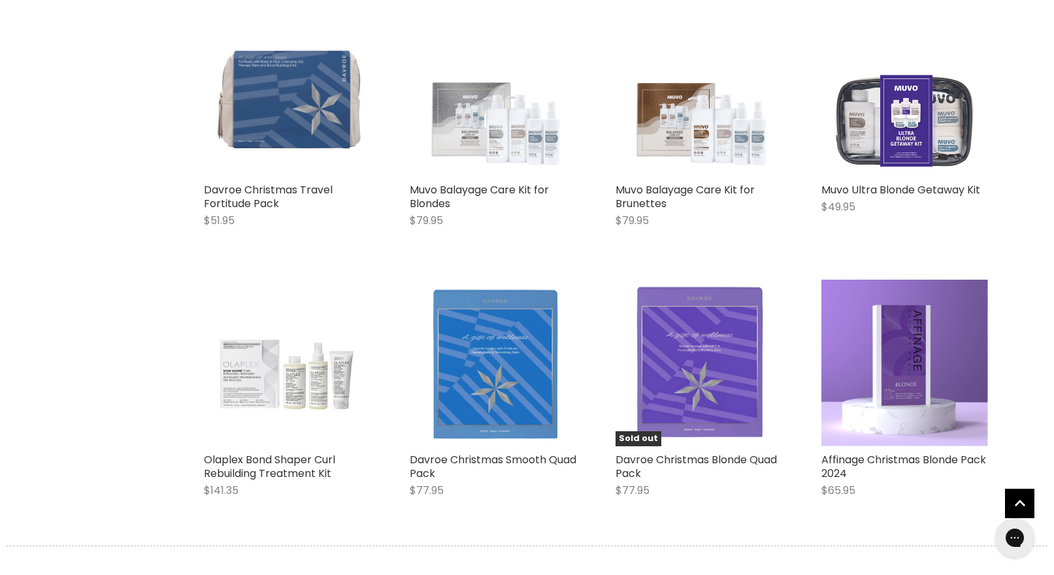
scroll to position [6379, 0]
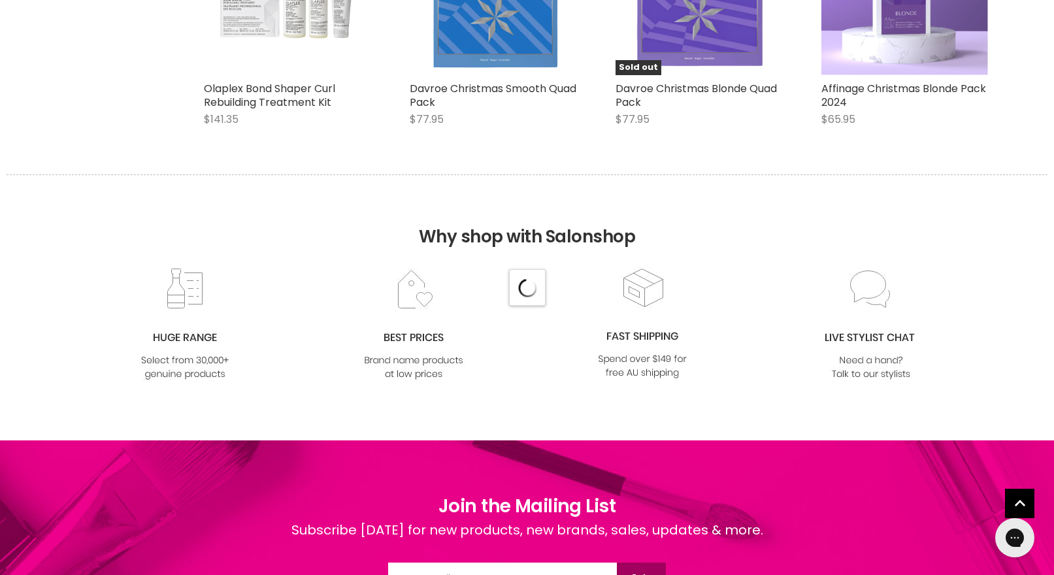
select select "manual"
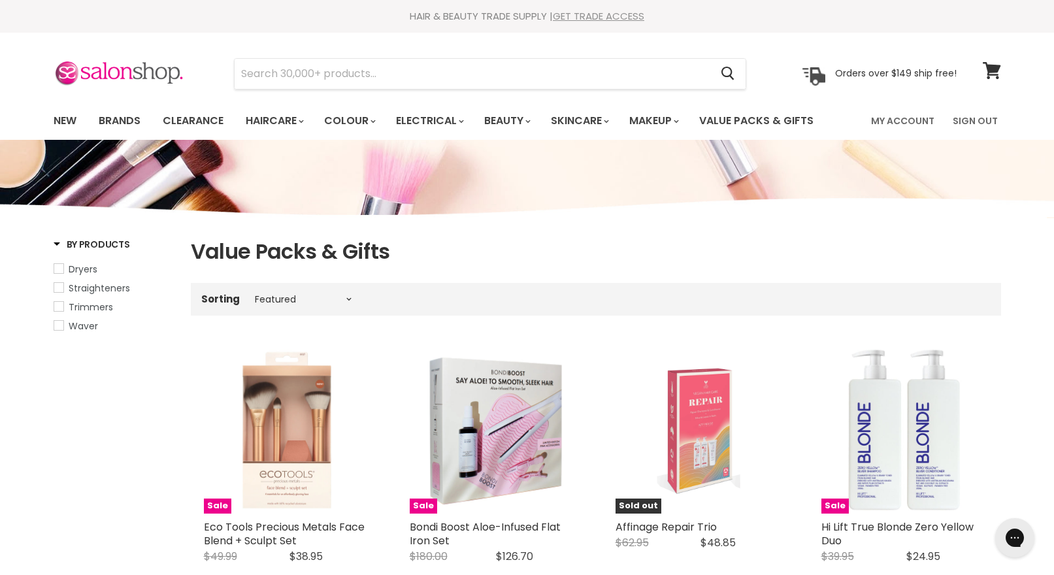
click at [596, 12] on link "GET TRADE ACCESS" at bounding box center [598, 16] width 91 height 14
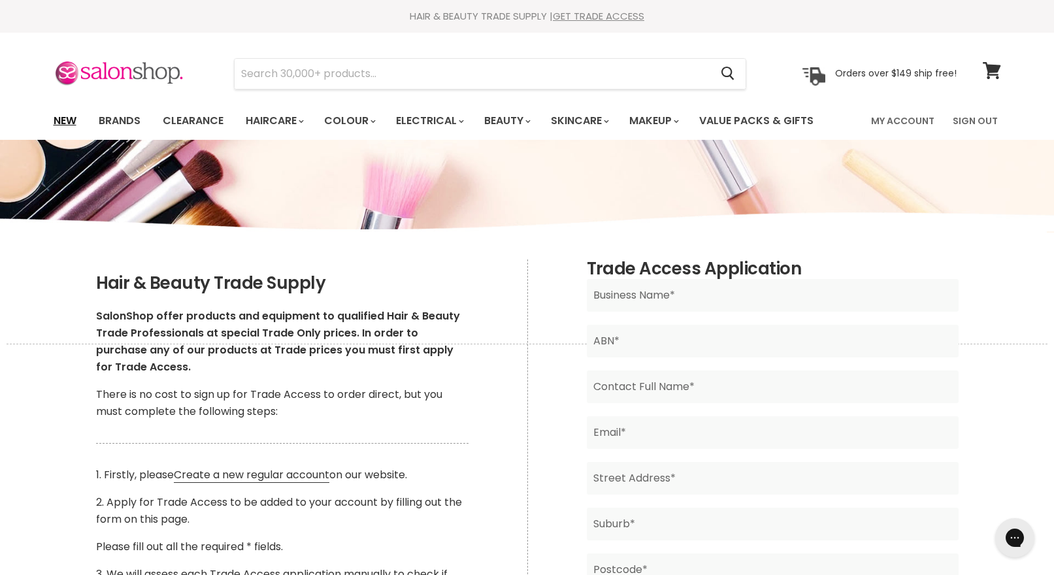
click at [73, 121] on link "New" at bounding box center [65, 120] width 42 height 27
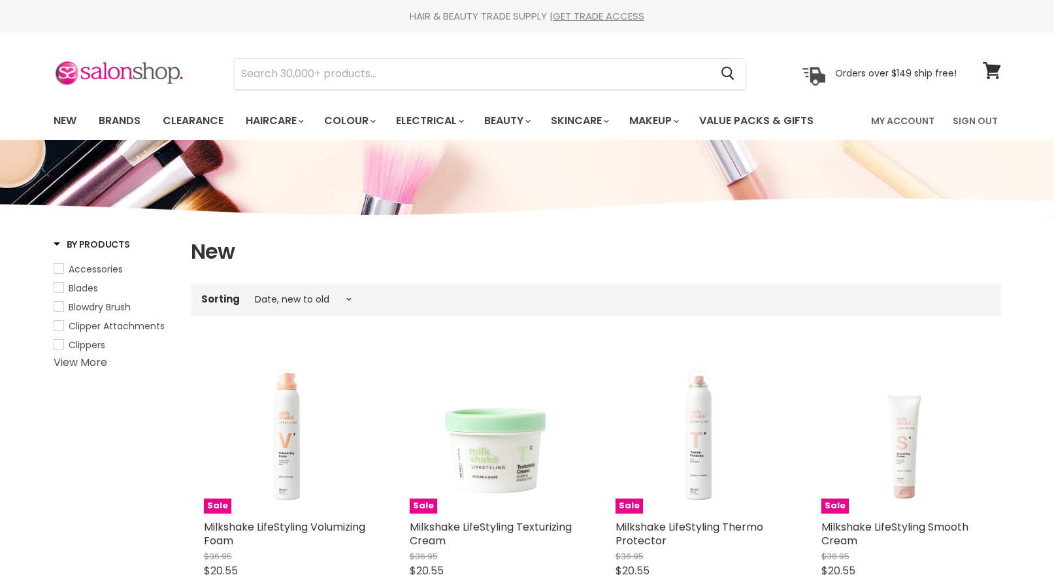
select select "created-descending"
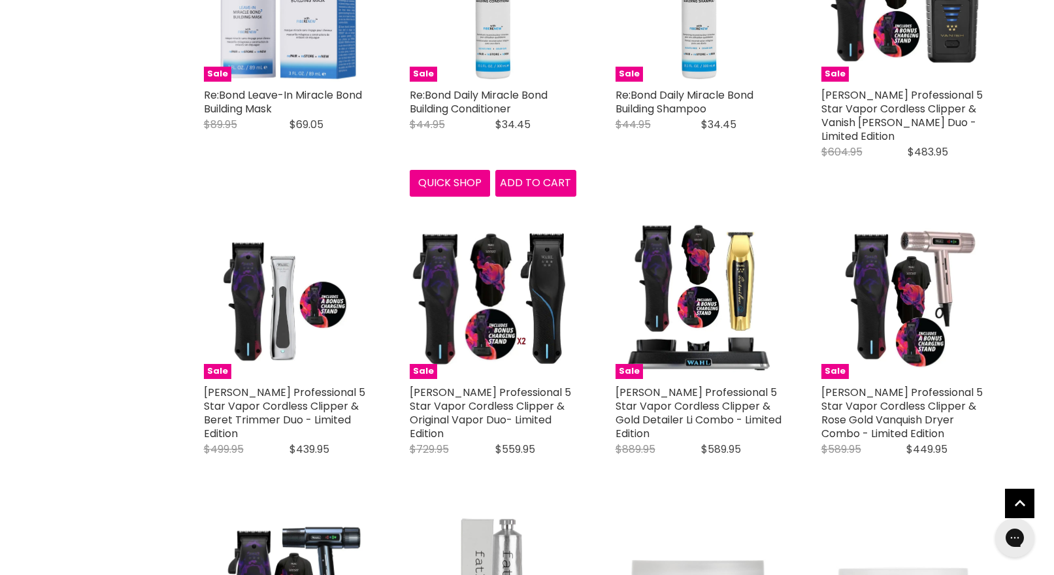
scroll to position [2942, 0]
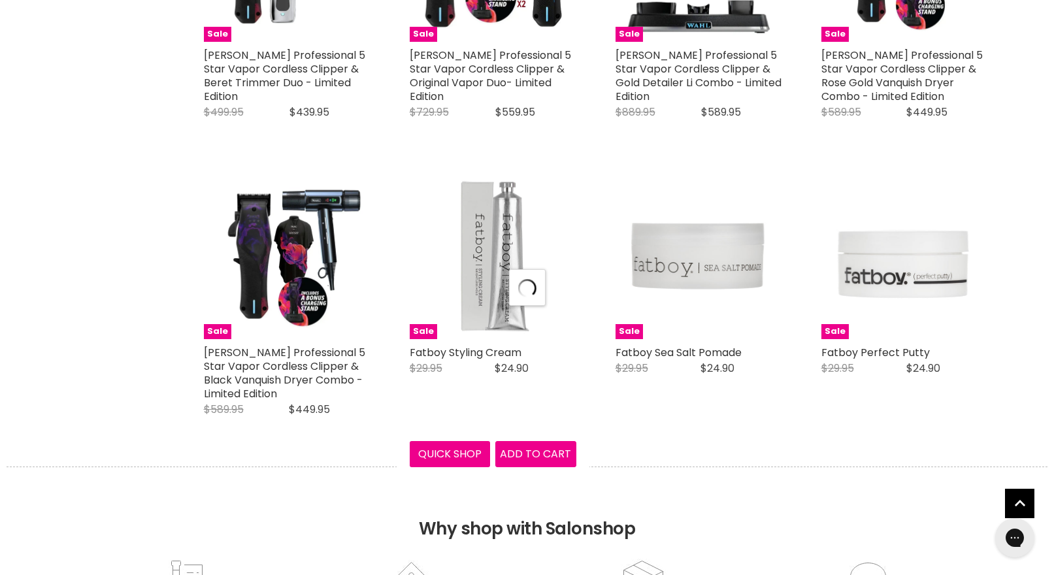
select select "created-descending"
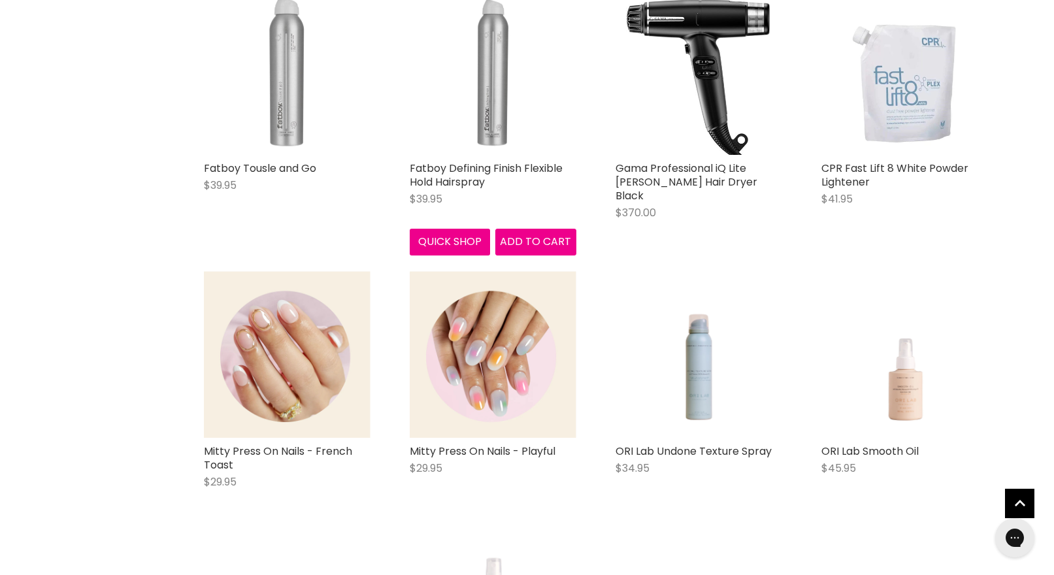
scroll to position [4013, 0]
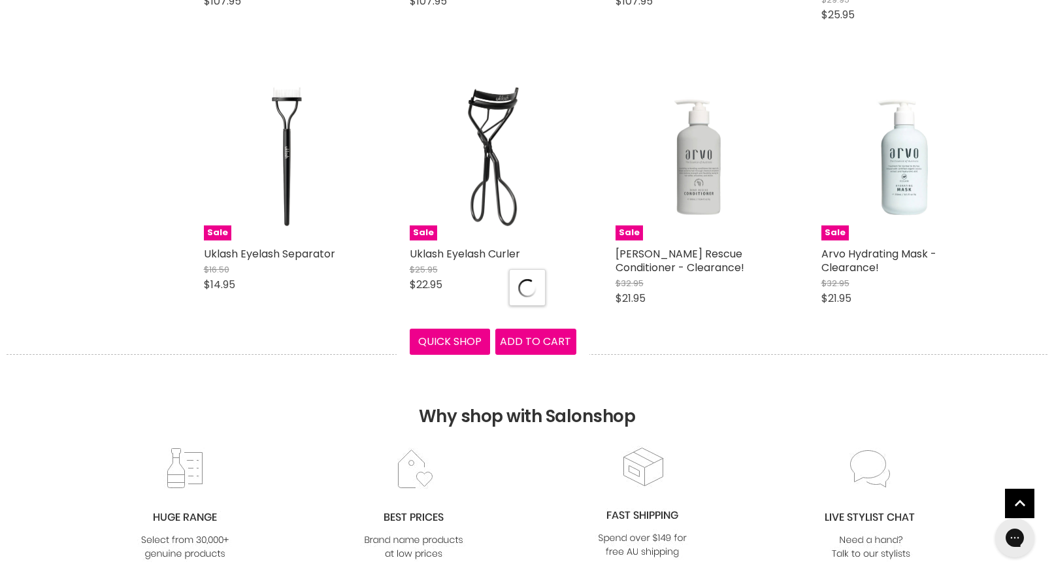
select select "created-descending"
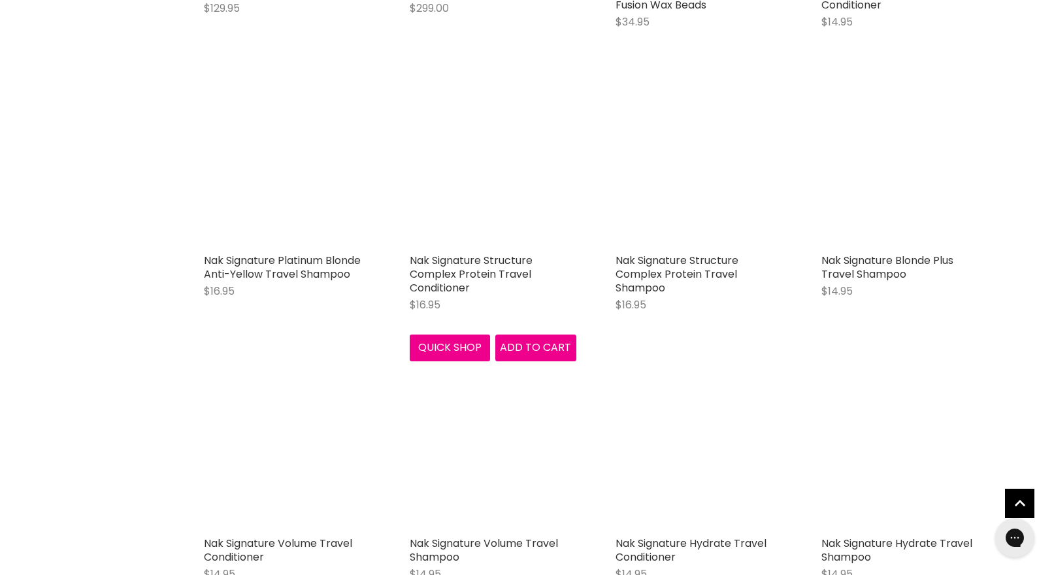
scroll to position [9109, 0]
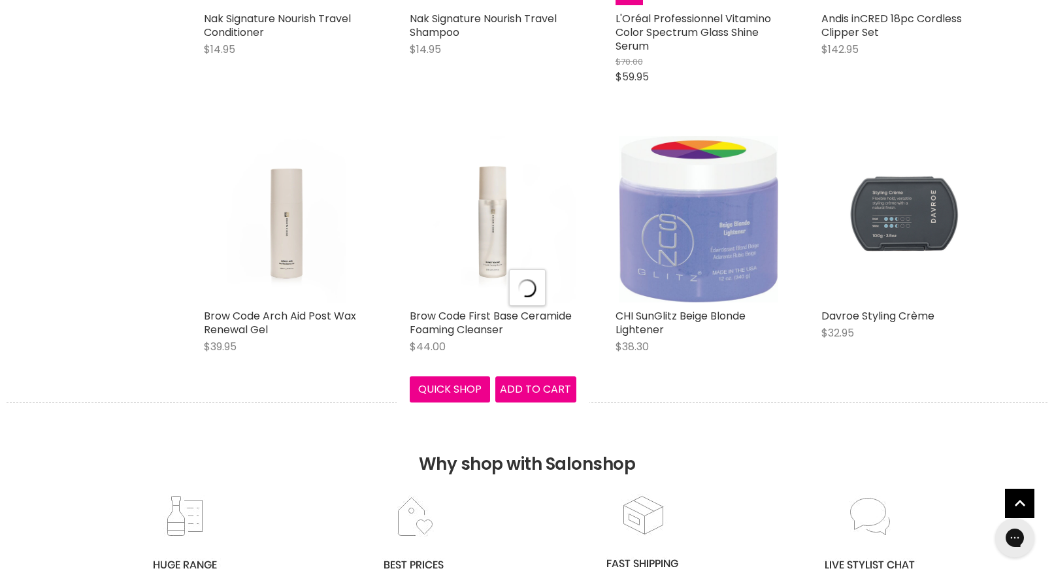
scroll to position [9977, 0]
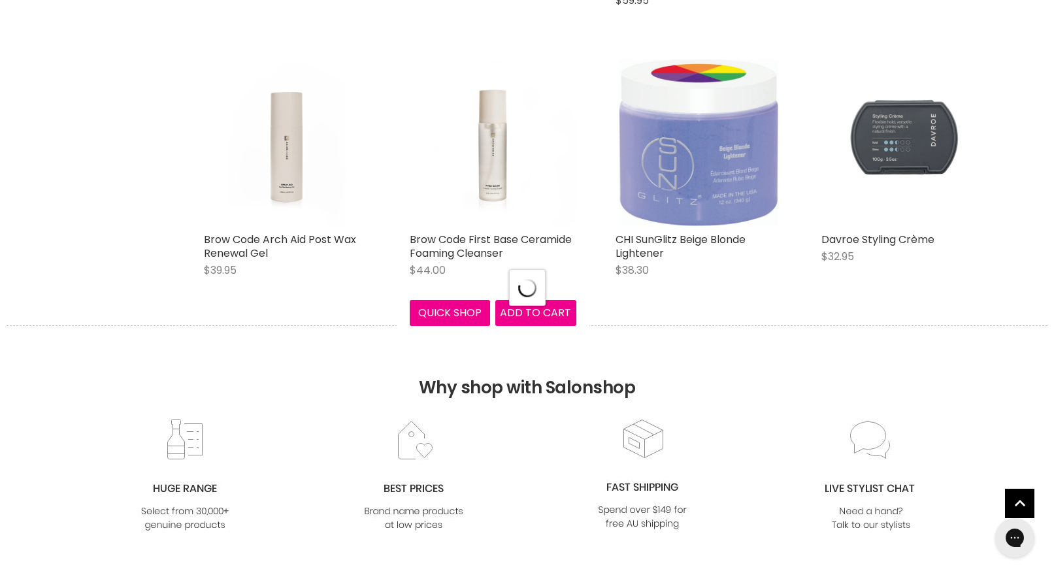
select select "created-descending"
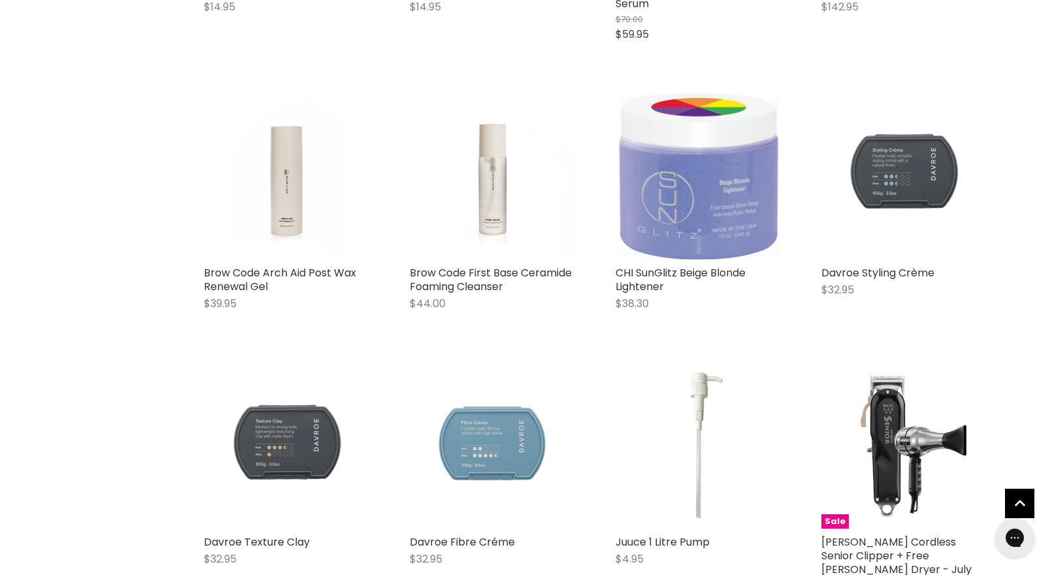
scroll to position [9938, 0]
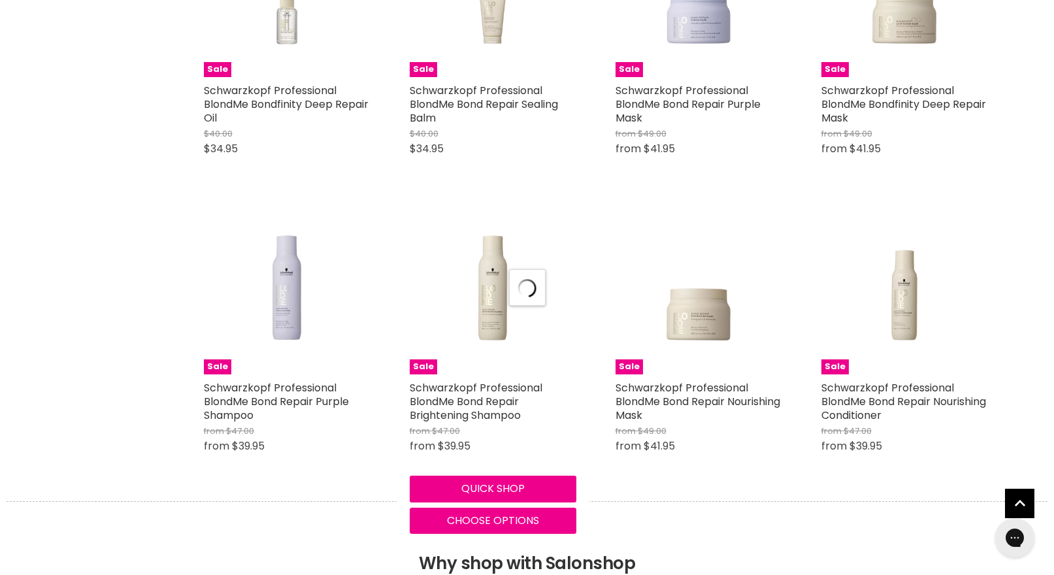
select select "created-descending"
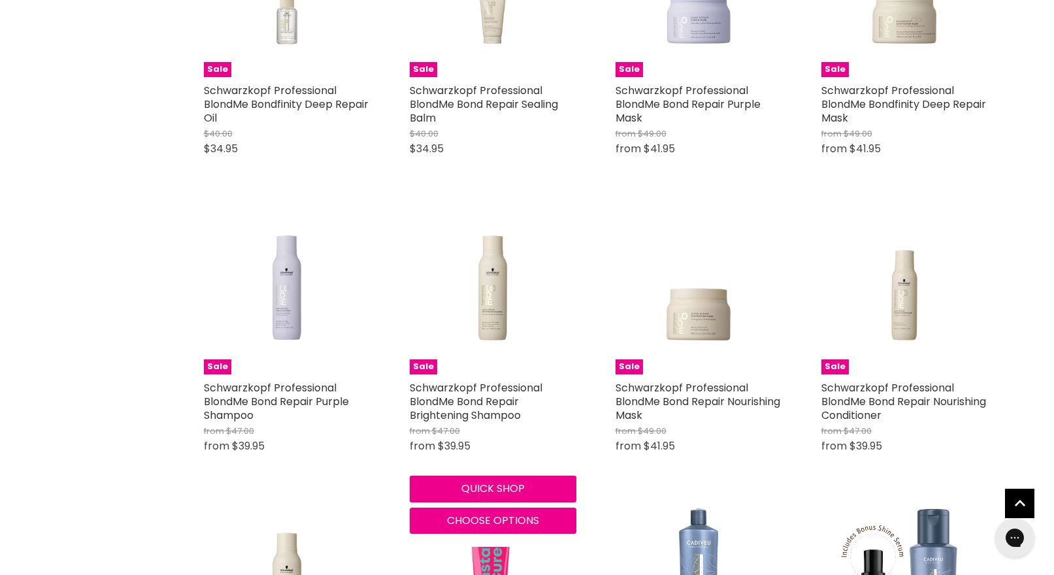
scroll to position [13288, 0]
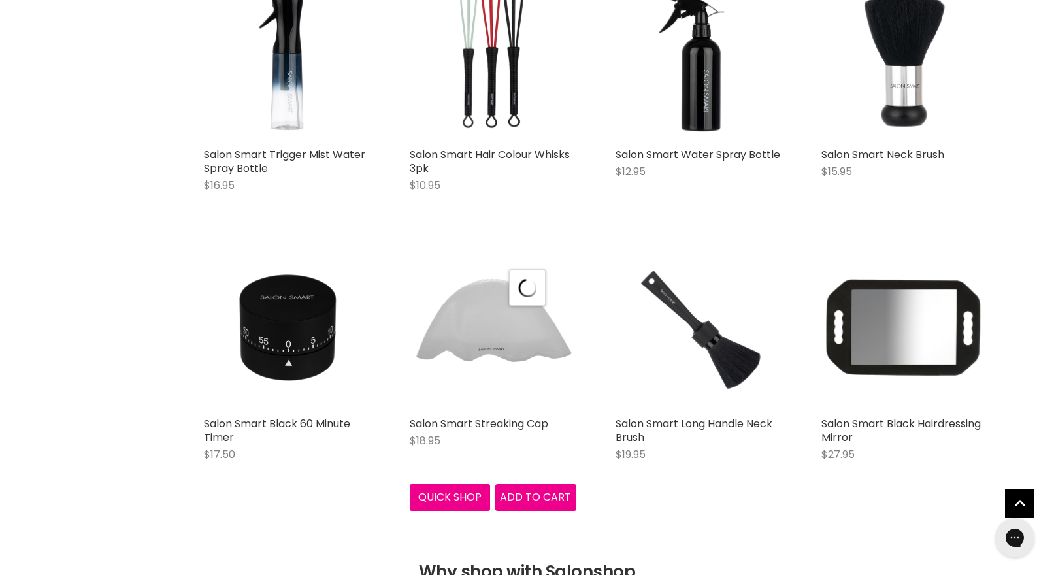
select select "created-descending"
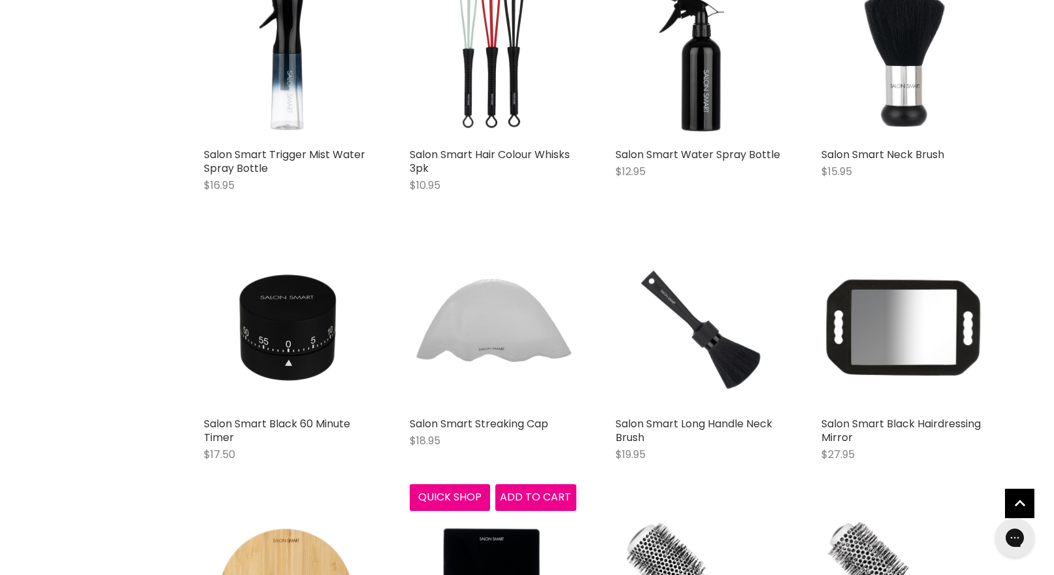
scroll to position [16600, 0]
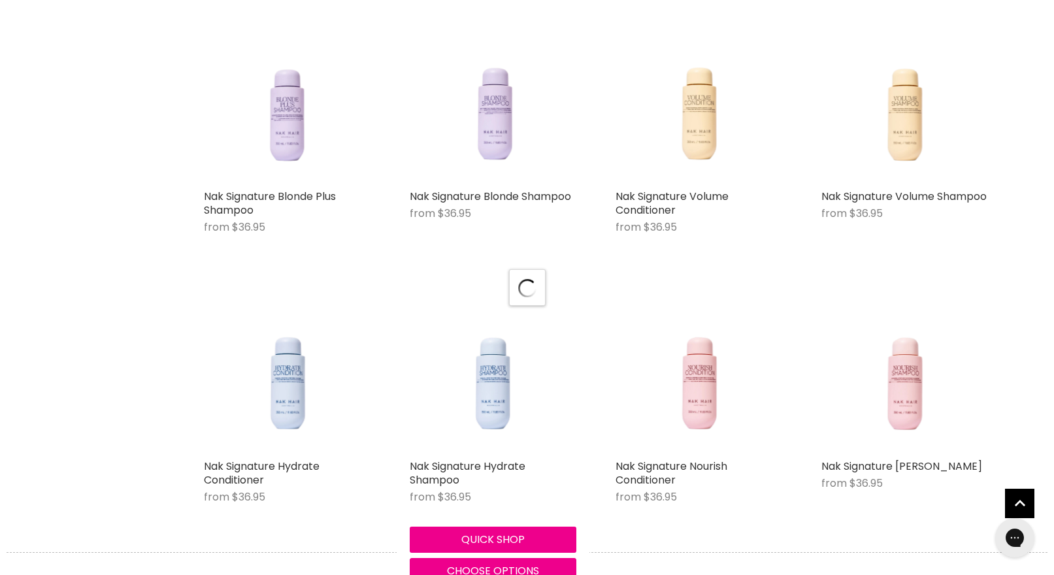
scroll to position [19774, 0]
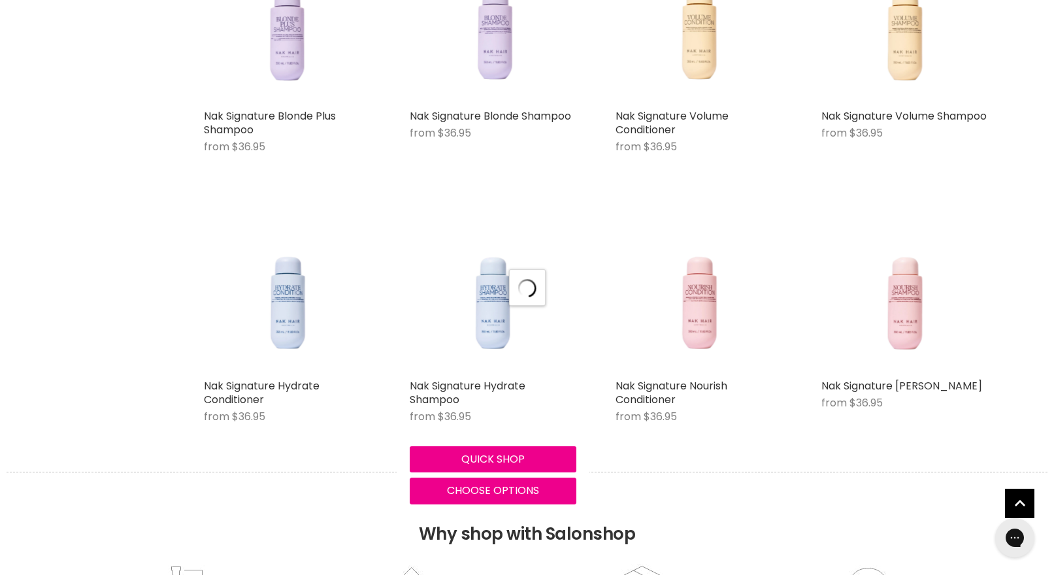
select select "created-descending"
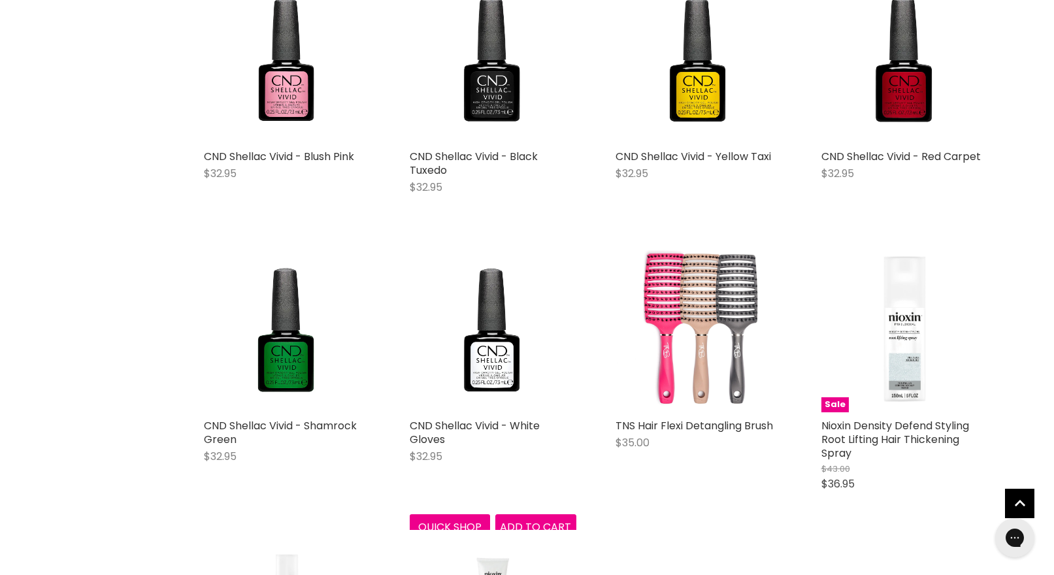
scroll to position [22551, 0]
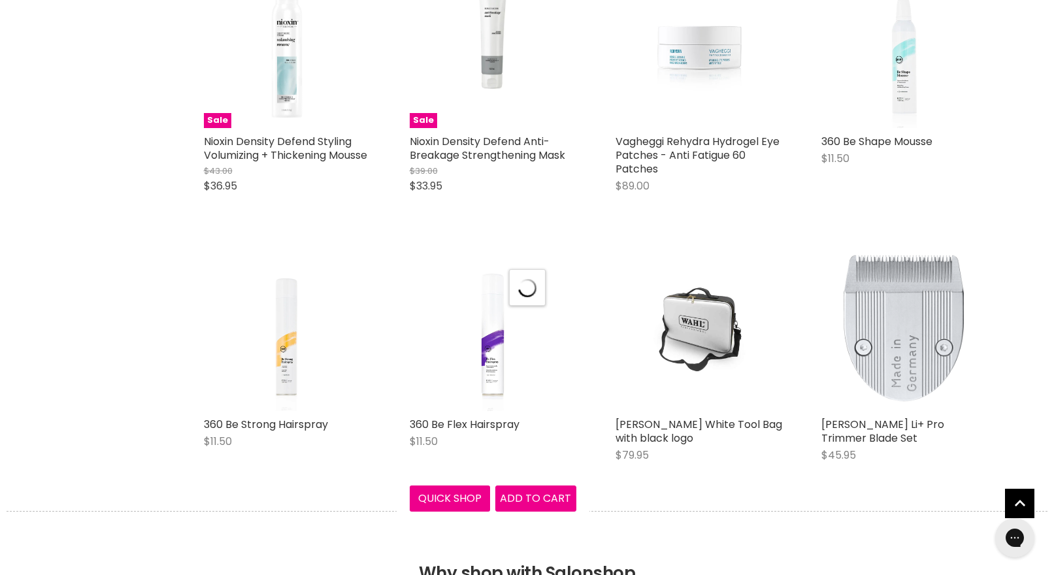
scroll to position [23308, 0]
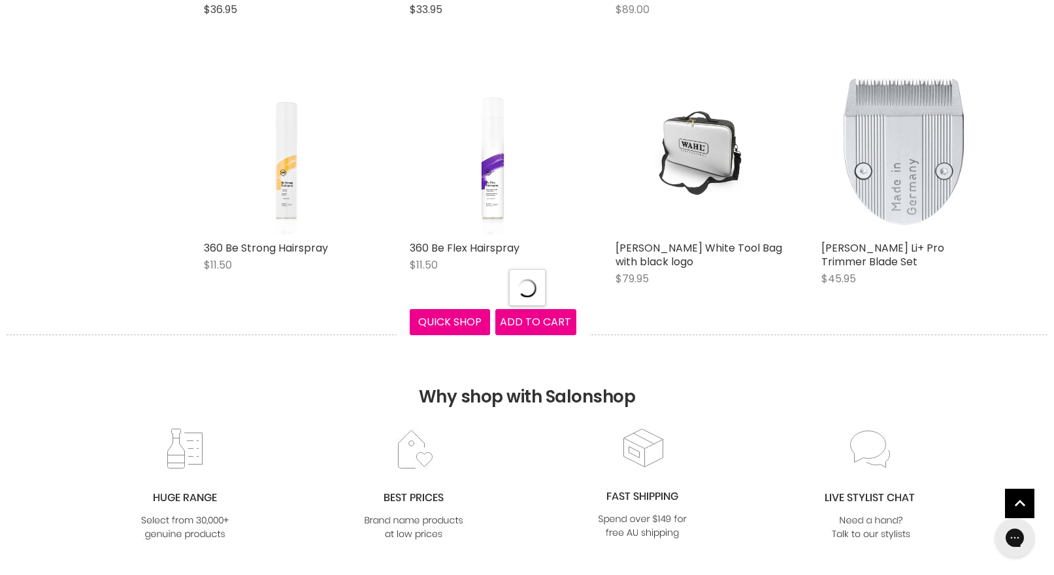
select select "created-descending"
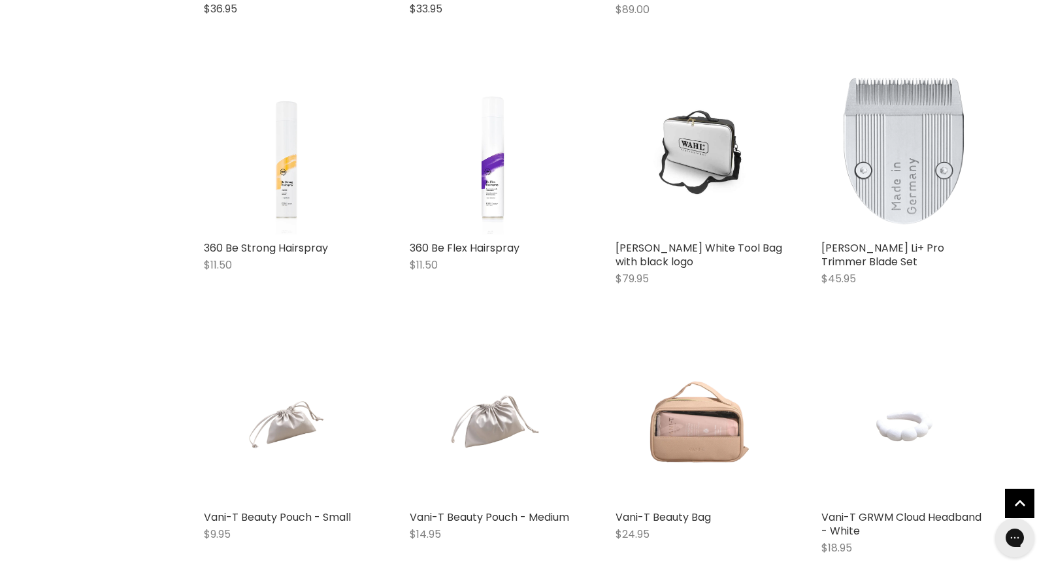
scroll to position [23459, 0]
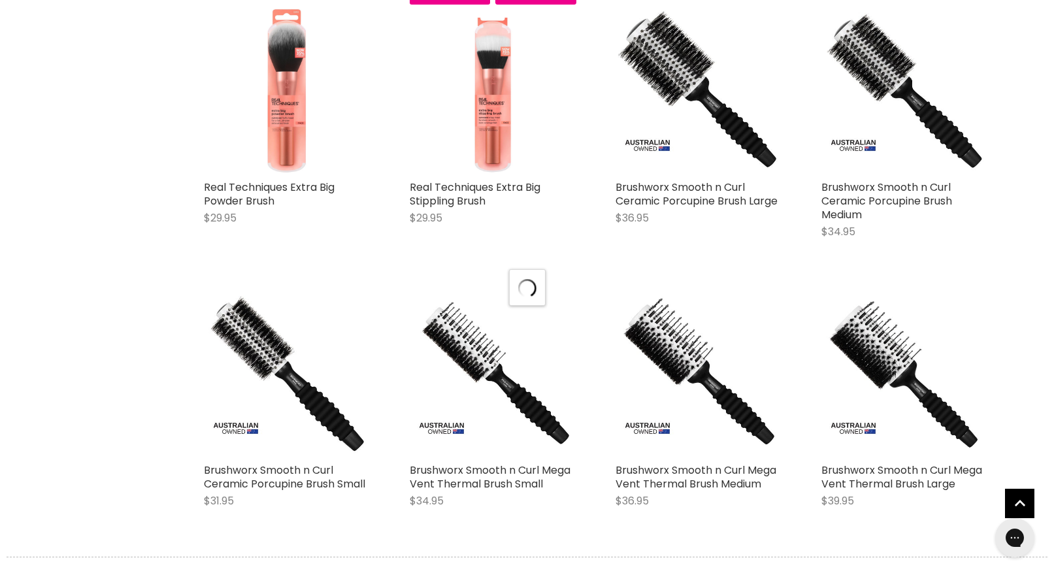
scroll to position [26690, 0]
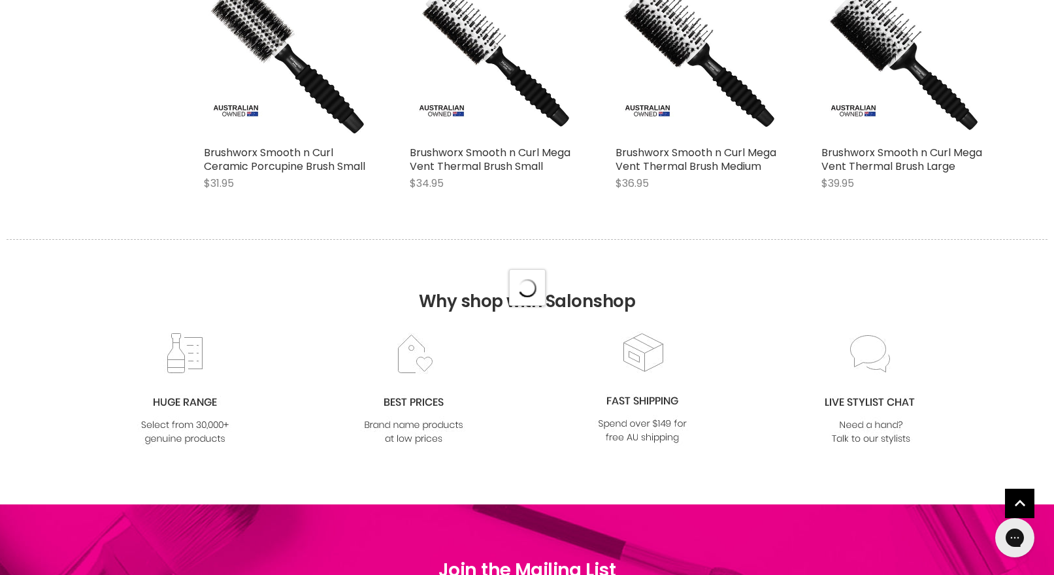
select select "created-descending"
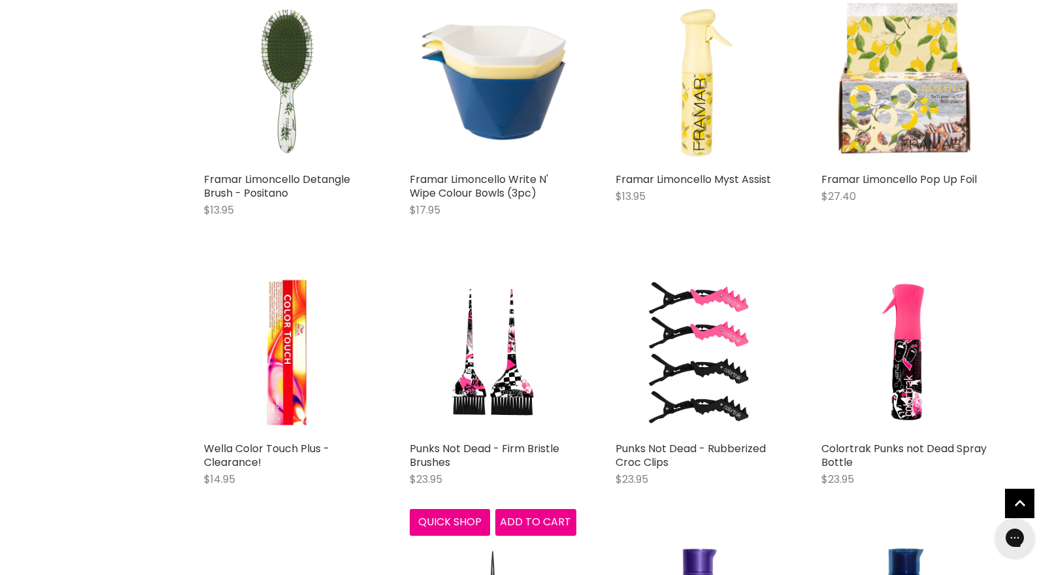
scroll to position [28316, 0]
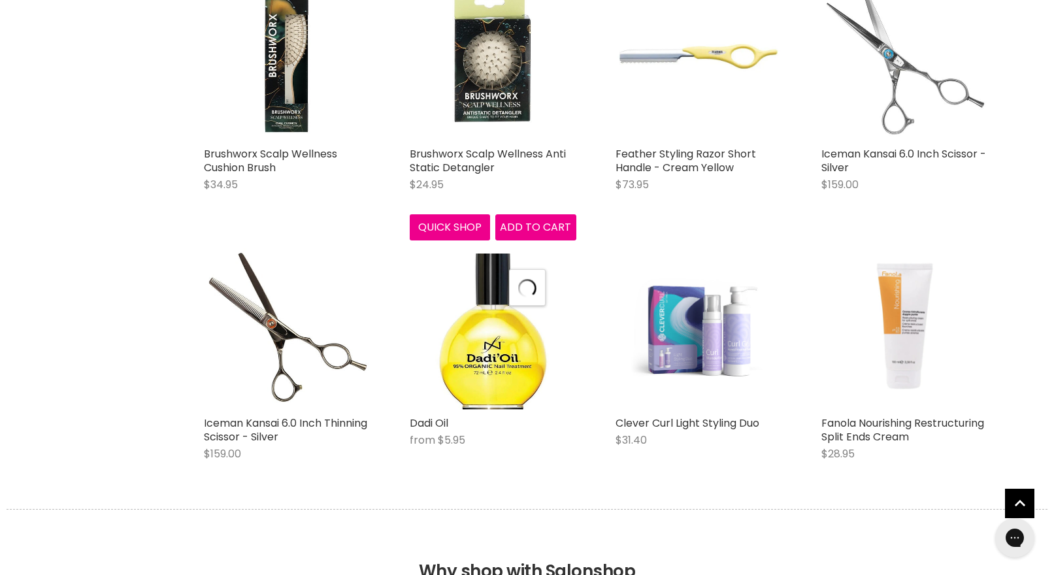
scroll to position [29834, 0]
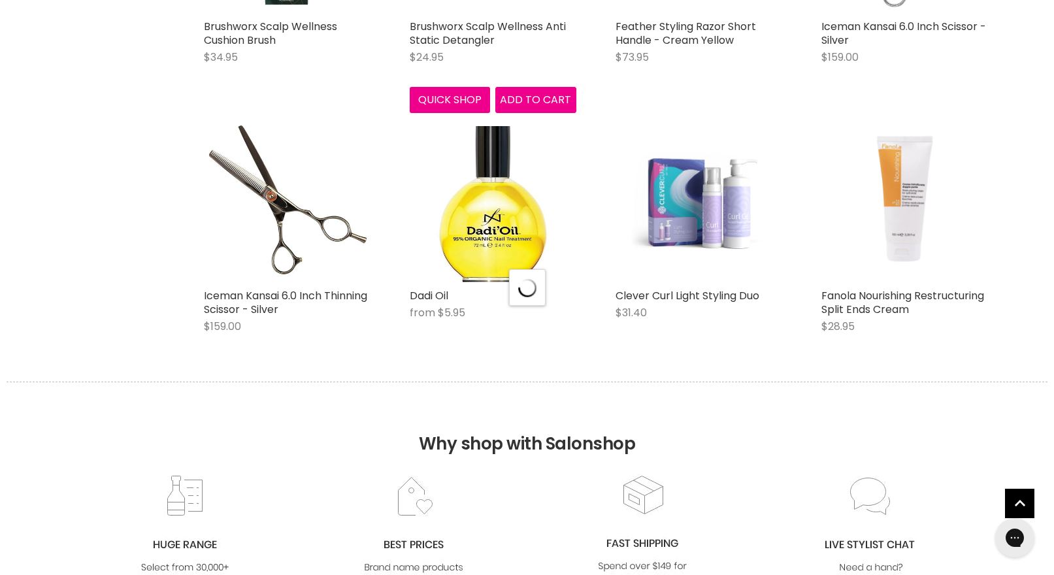
select select "created-descending"
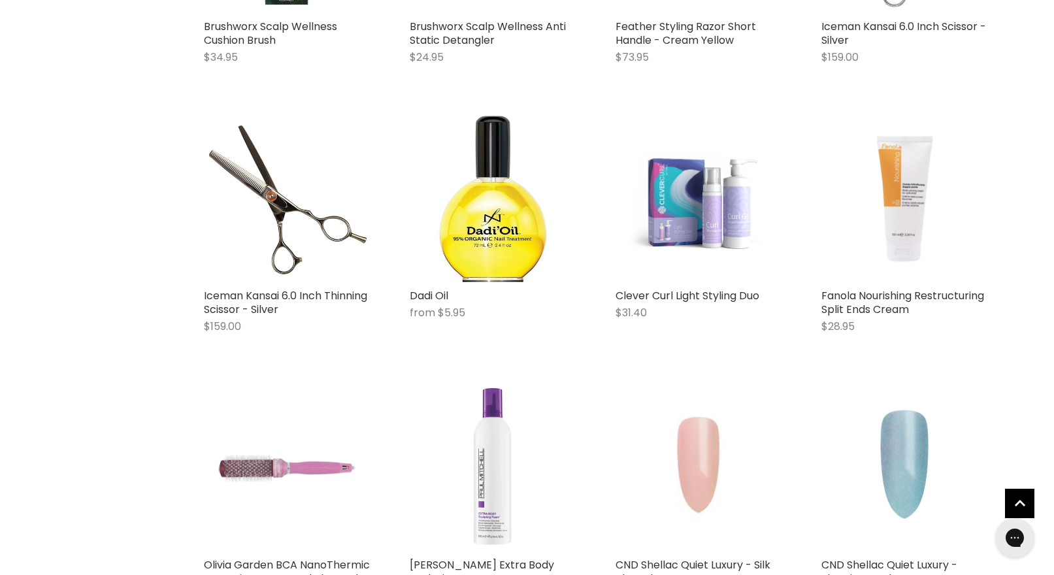
scroll to position [30170, 0]
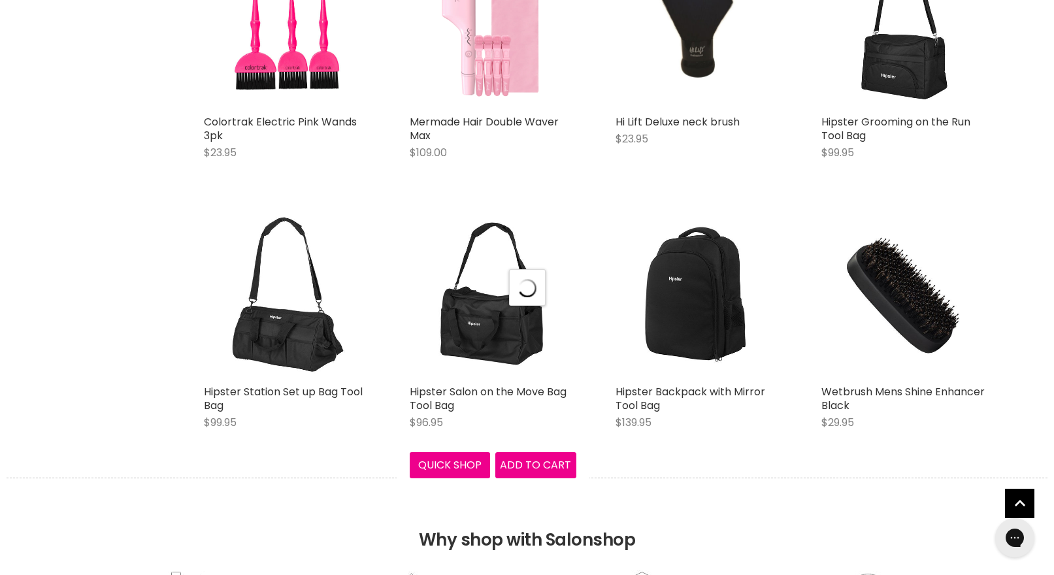
select select "created-descending"
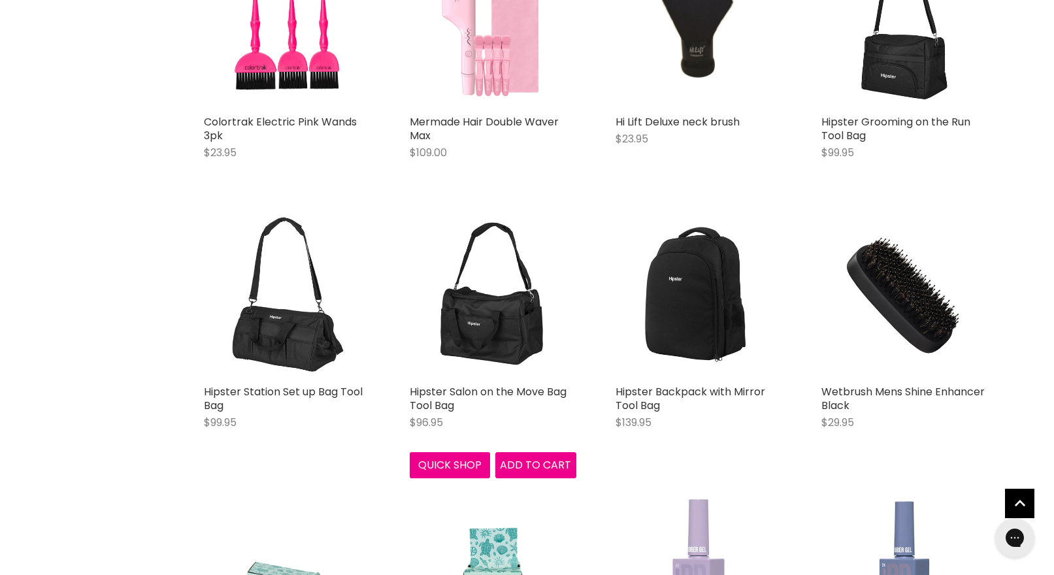
scroll to position [33261, 0]
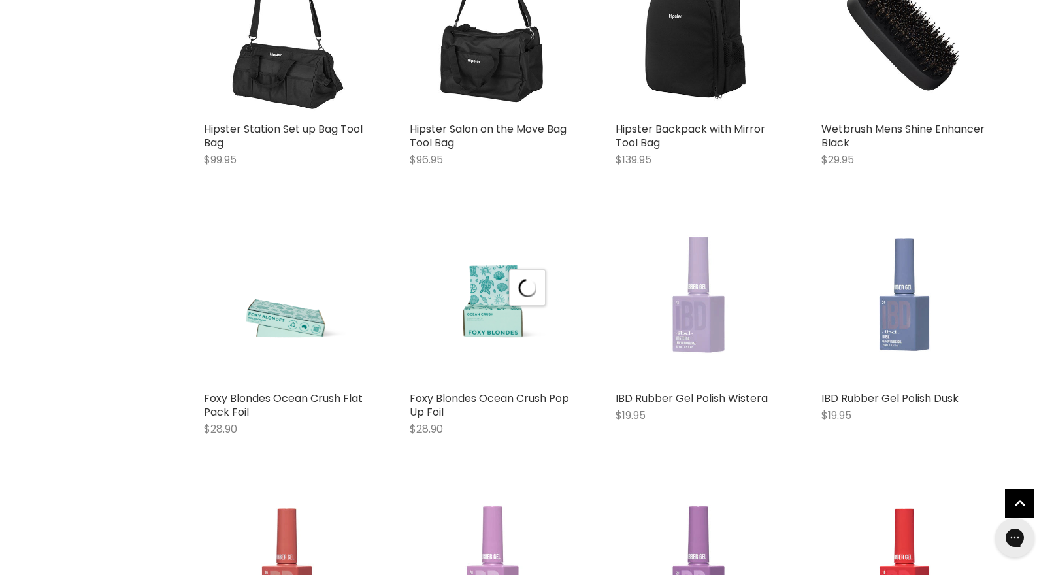
scroll to position [40151, 0]
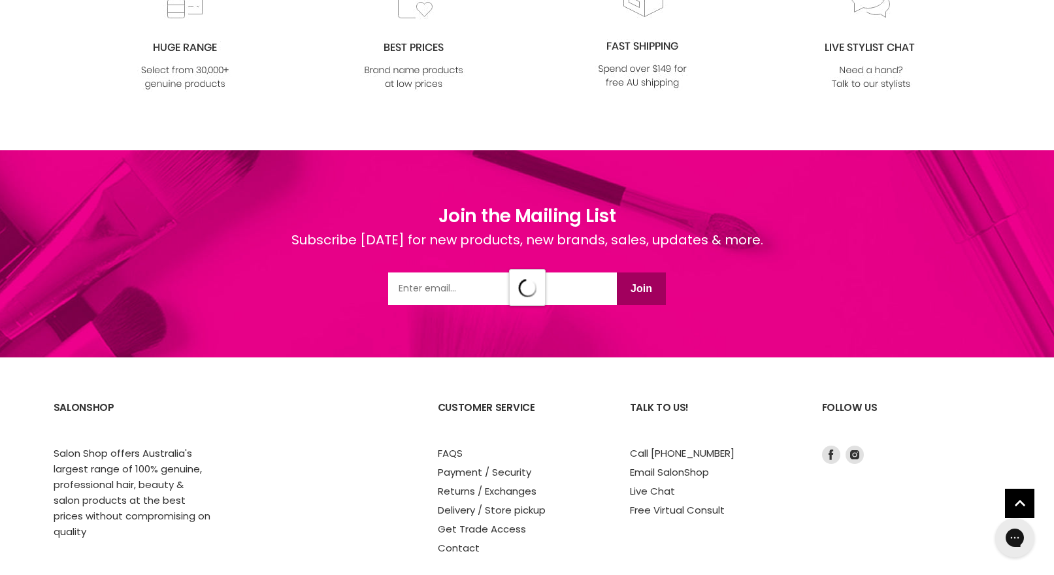
select select "created-descending"
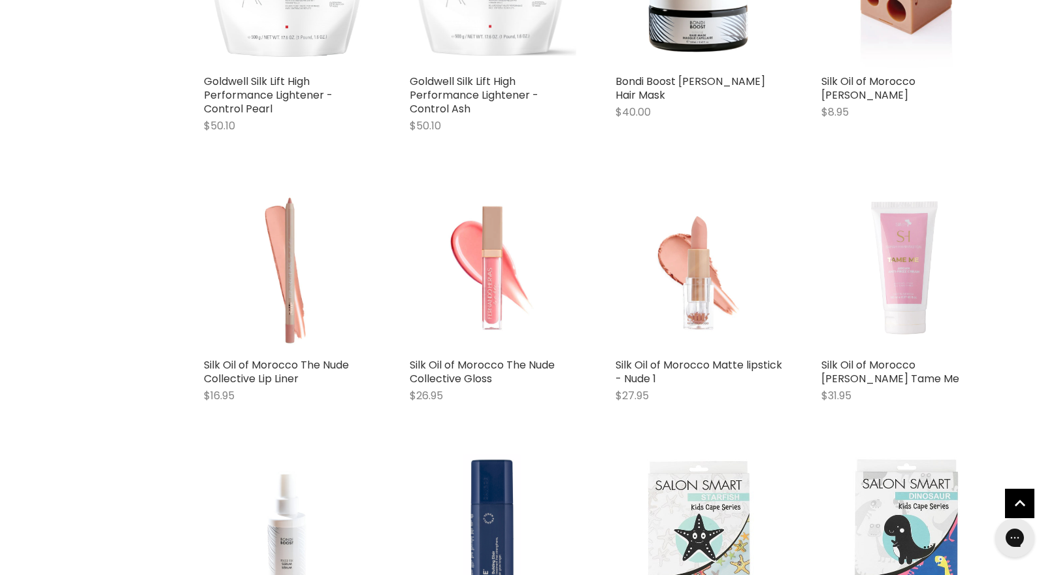
scroll to position [13873, 0]
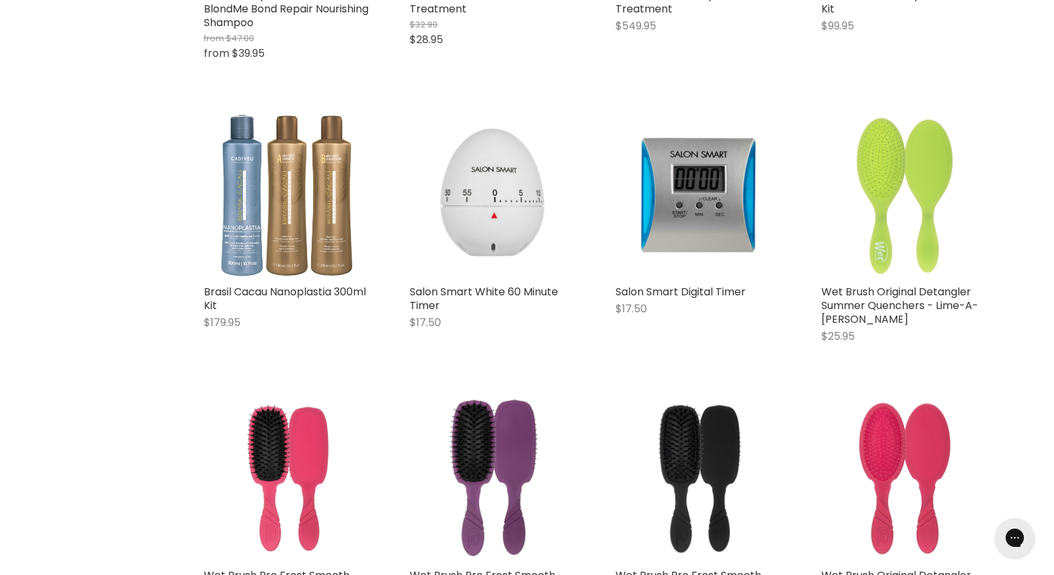
scroll to position [0, 0]
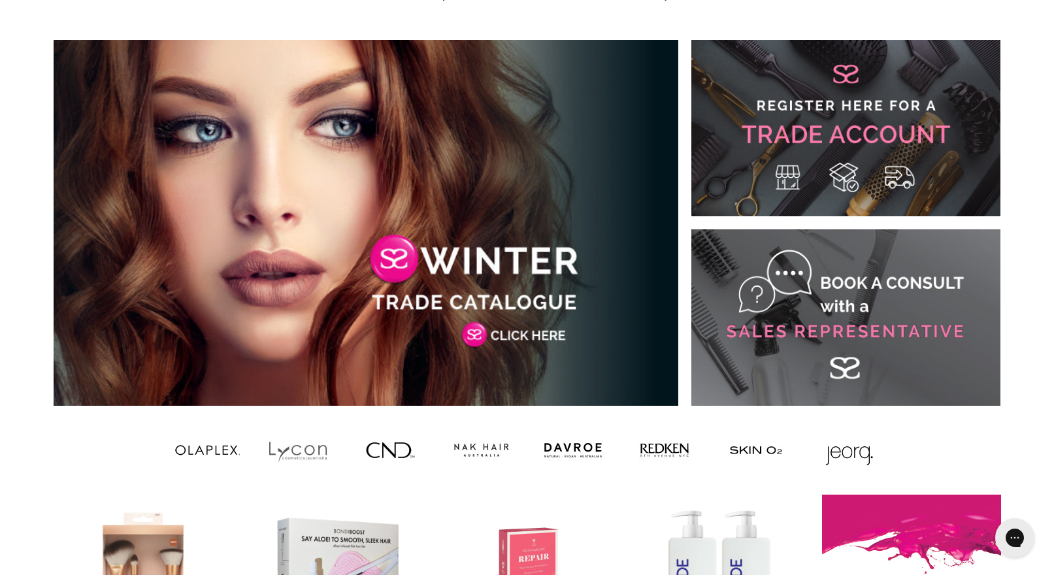
scroll to position [763, 0]
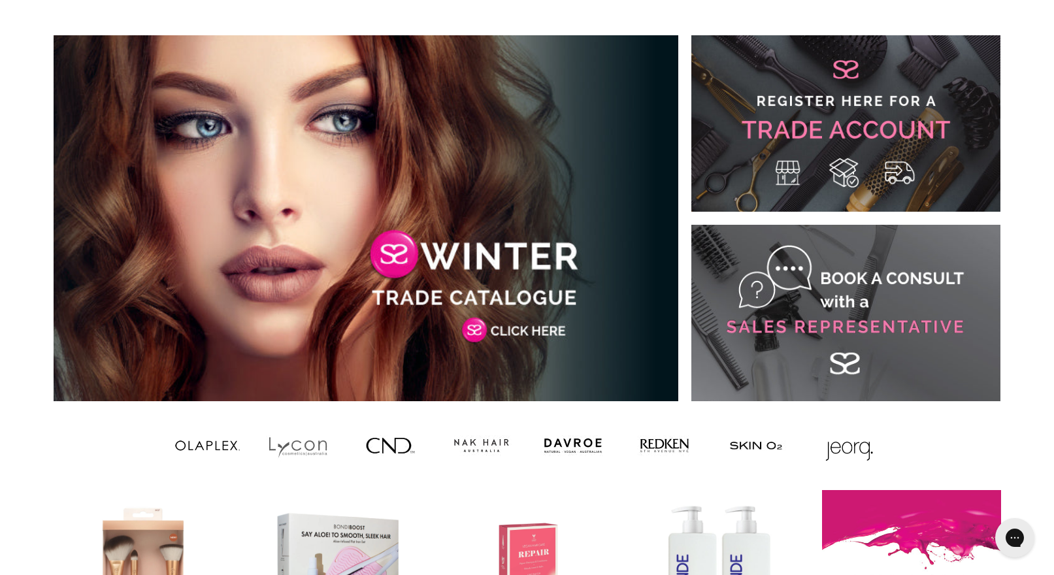
click at [530, 297] on link "Main content" at bounding box center [366, 218] width 625 height 366
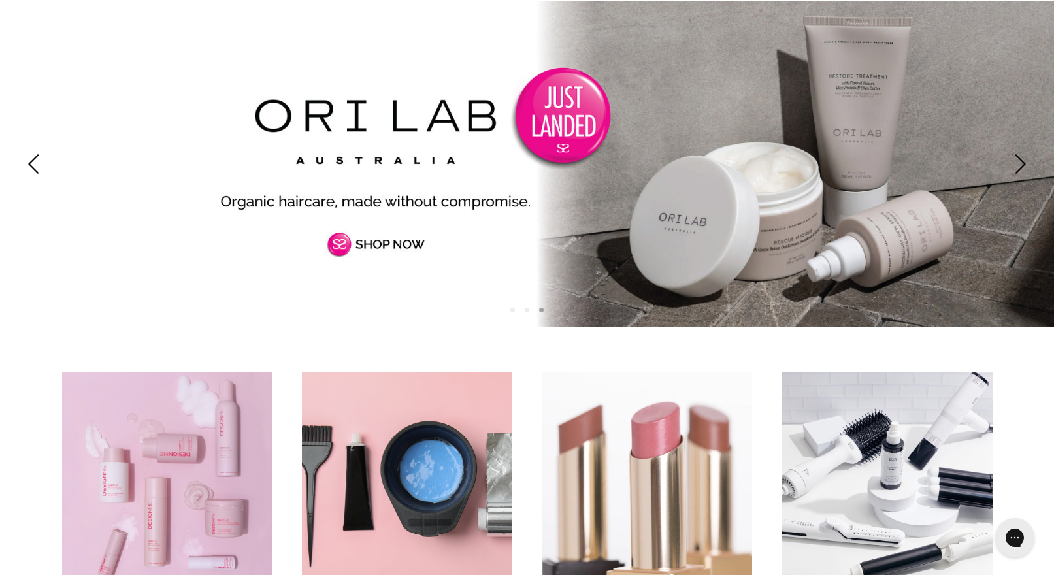
scroll to position [0, 0]
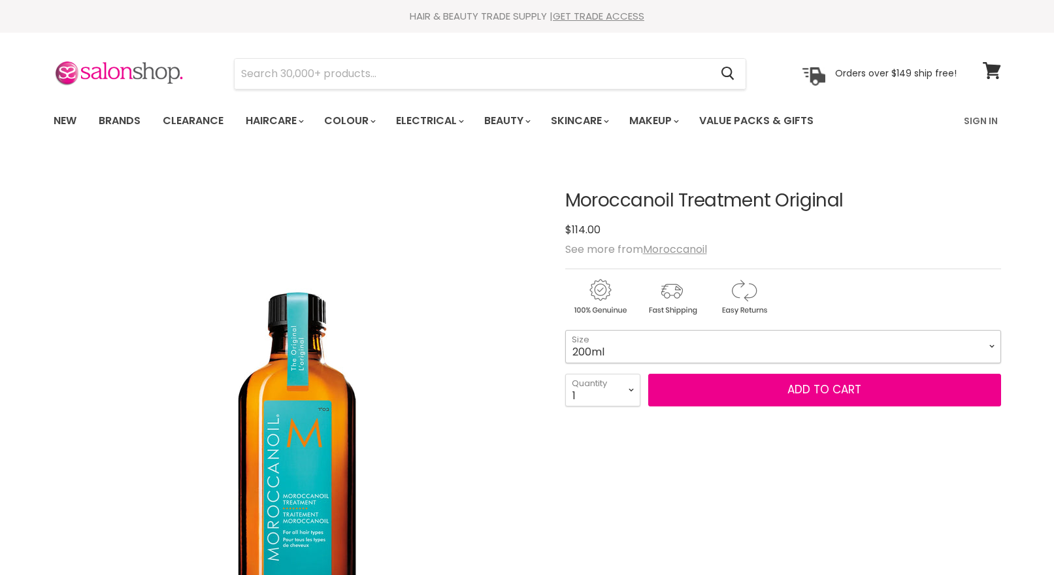
click at [990, 346] on select "100ml 200ml 25ml" at bounding box center [783, 346] width 436 height 33
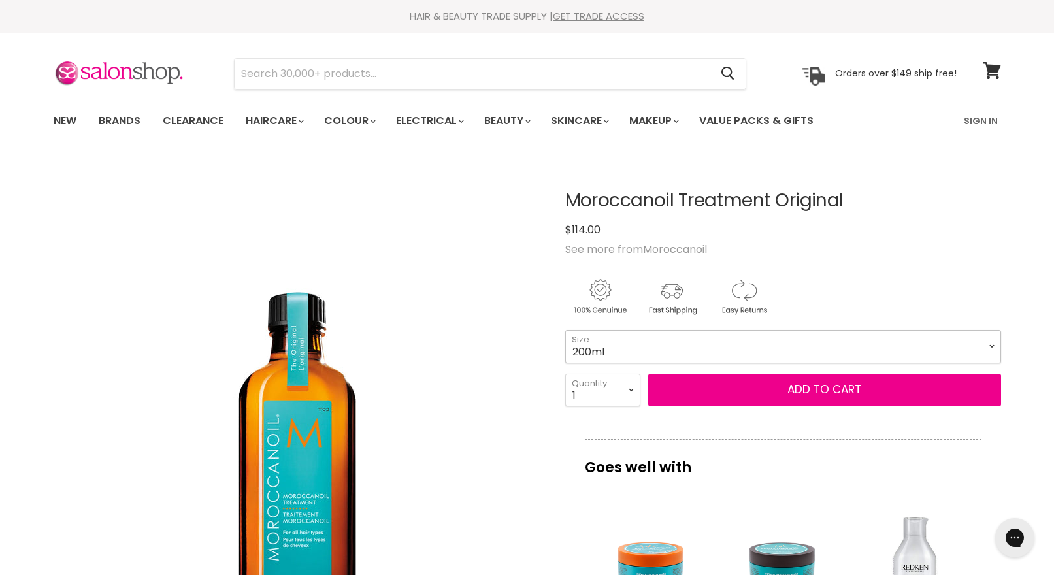
select select "100ml"
click at [565, 330] on select "100ml 200ml 25ml" at bounding box center [783, 346] width 436 height 33
